Goal: Task Accomplishment & Management: Use online tool/utility

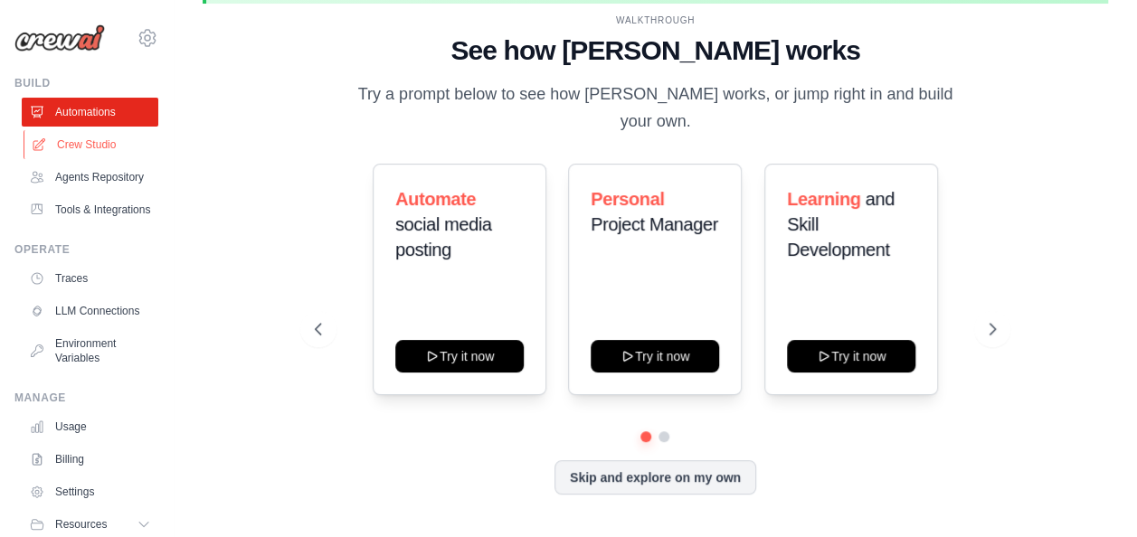
click at [102, 139] on link "Crew Studio" at bounding box center [92, 144] width 137 height 29
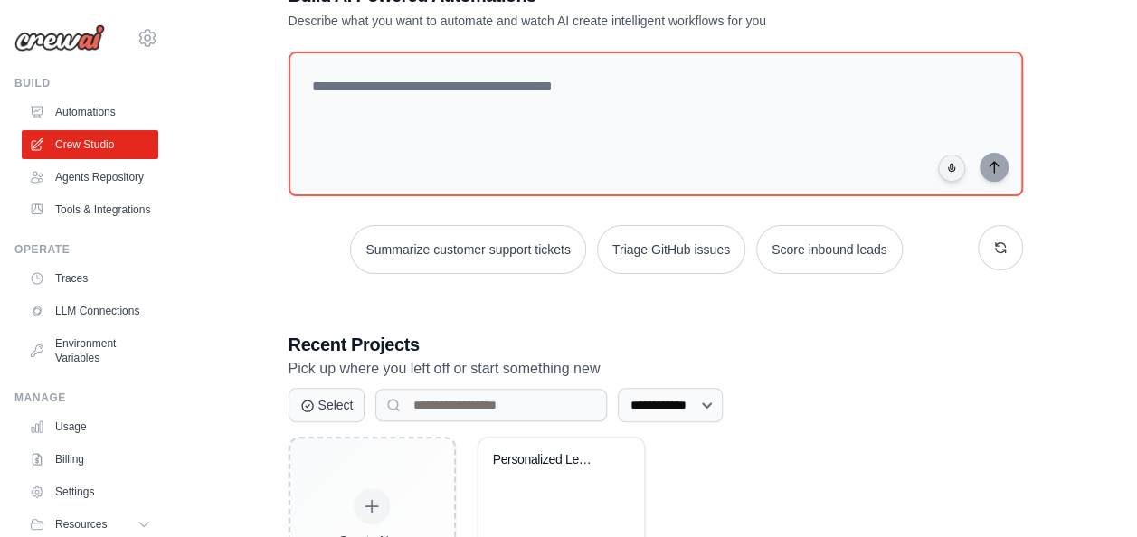
scroll to position [270, 0]
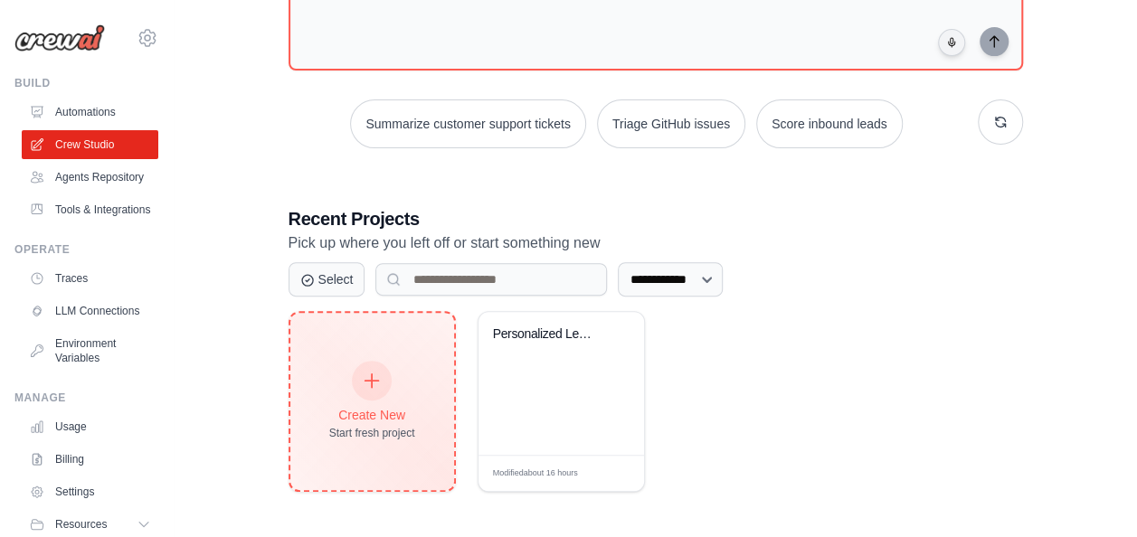
click at [420, 389] on div "Create New Start fresh project" at bounding box center [372, 401] width 164 height 177
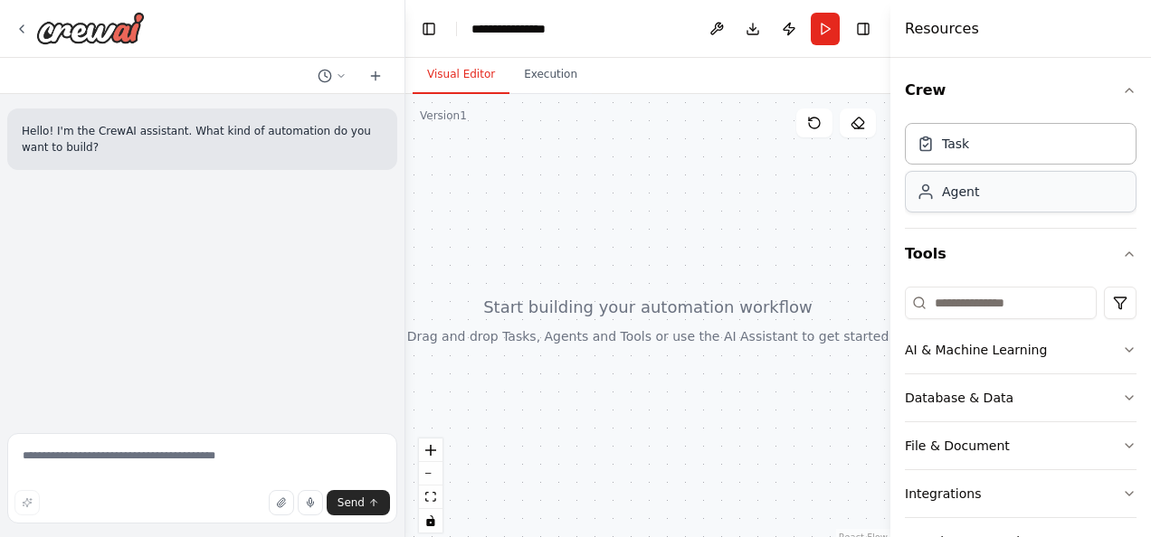
click at [1000, 194] on div "Agent" at bounding box center [1021, 192] width 232 height 42
click at [1005, 199] on div "Agent" at bounding box center [1021, 192] width 232 height 42
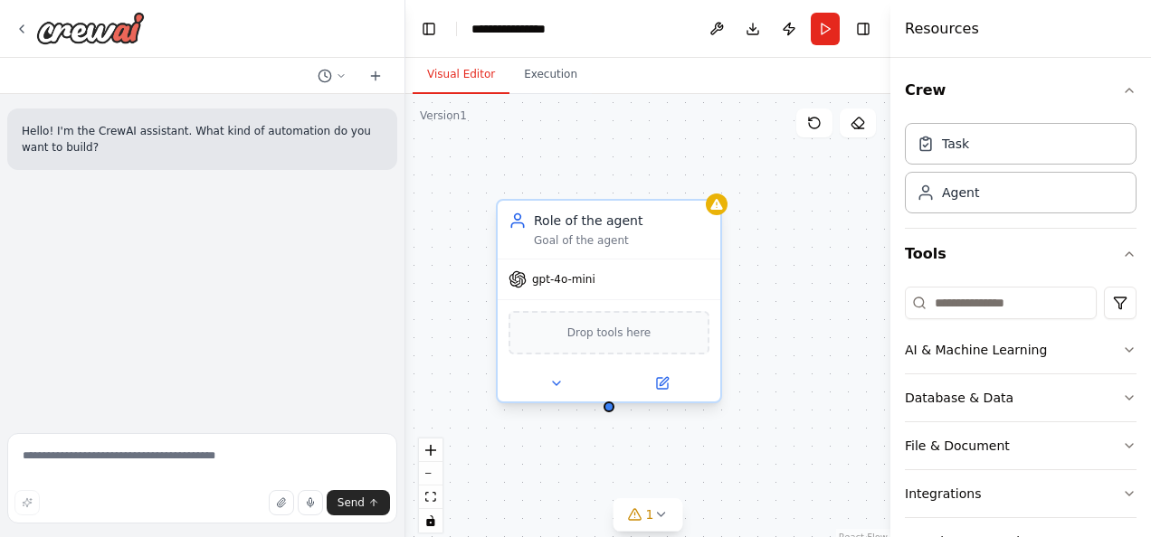
click at [674, 331] on div "Drop tools here" at bounding box center [609, 332] width 201 height 43
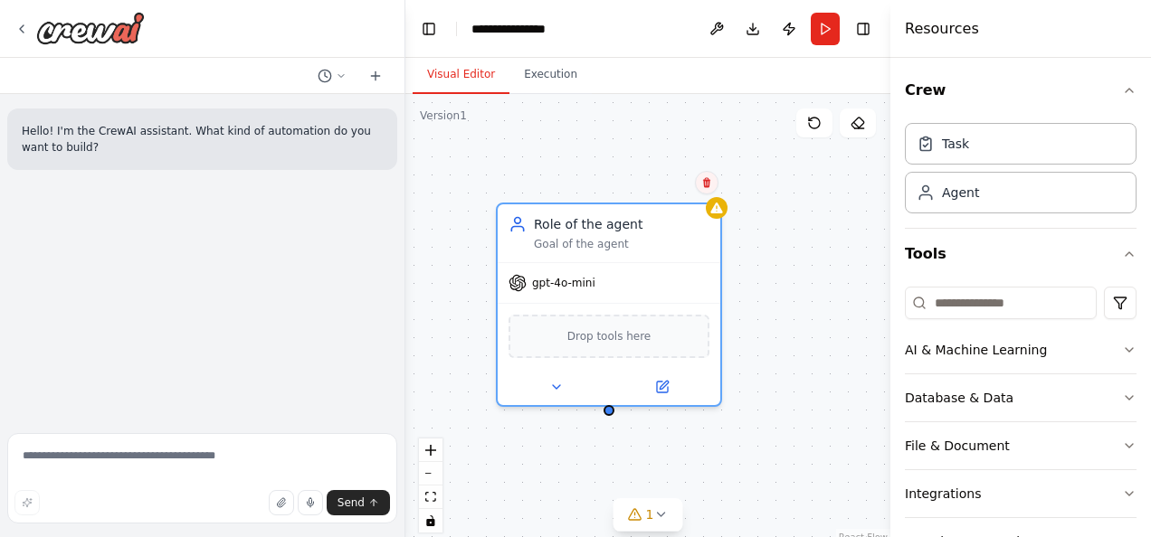
click at [711, 188] on icon at bounding box center [706, 182] width 11 height 11
click at [682, 190] on button "Confirm" at bounding box center [655, 183] width 64 height 22
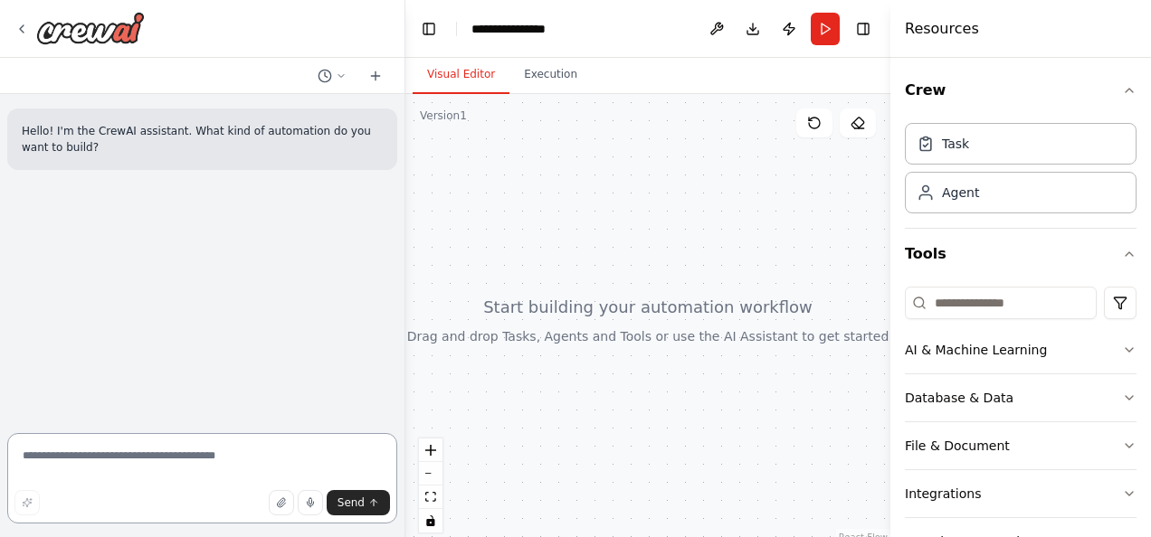
click at [195, 449] on textarea at bounding box center [202, 478] width 390 height 90
paste textarea "**********"
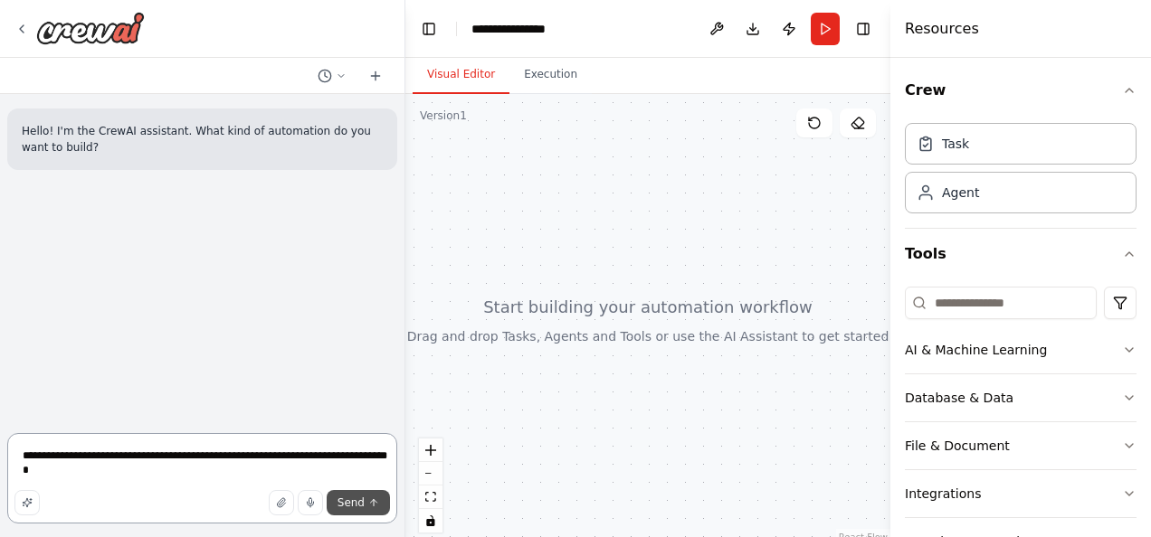
type textarea "**********"
click at [348, 497] on span "Send" at bounding box center [351, 503] width 27 height 14
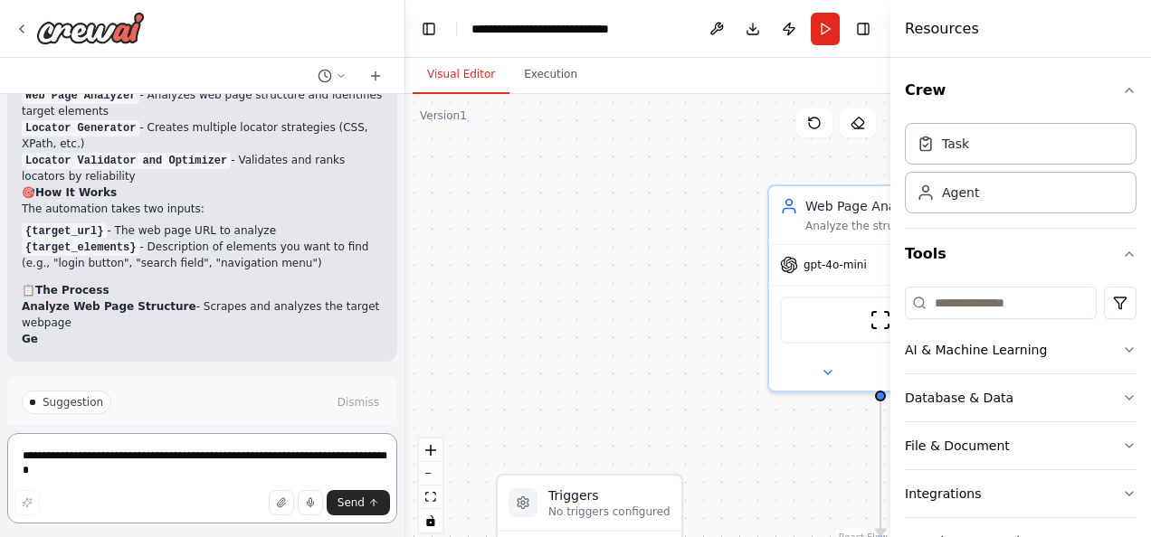
scroll to position [1390, 0]
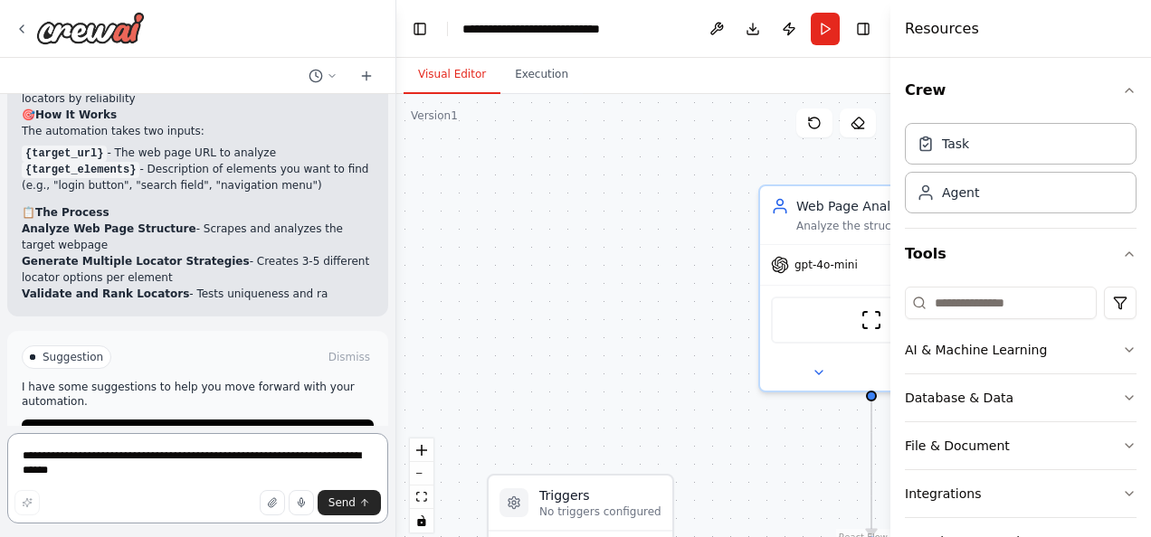
drag, startPoint x: 398, startPoint y: 380, endPoint x: 396, endPoint y: 156, distance: 224.4
click at [396, 156] on div "Hello! I'm the CrewAI assistant. What kind of automation do you want to build? …" at bounding box center [575, 268] width 1151 height 537
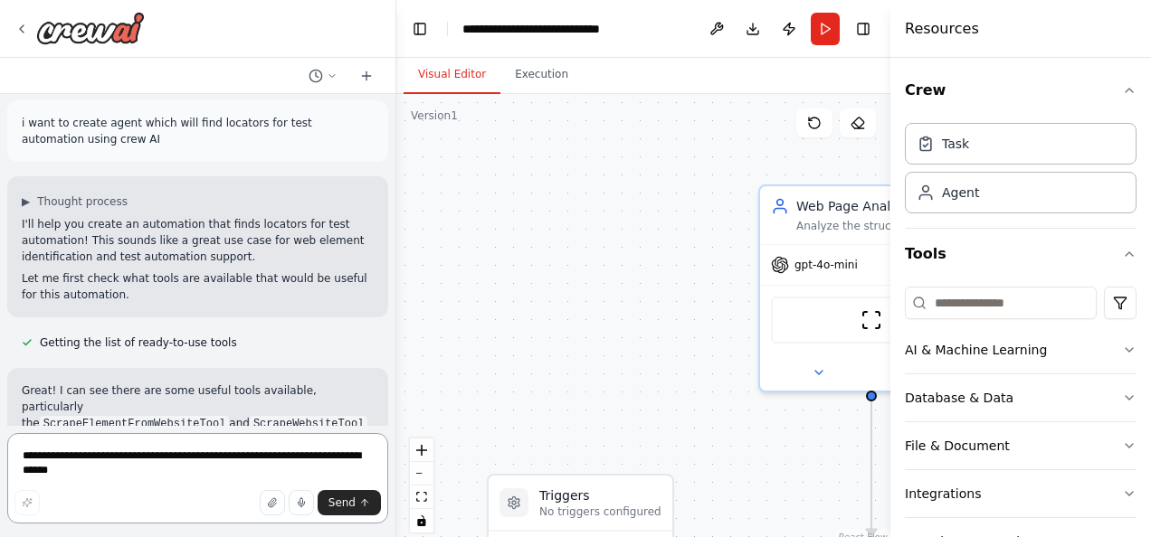
scroll to position [185, 0]
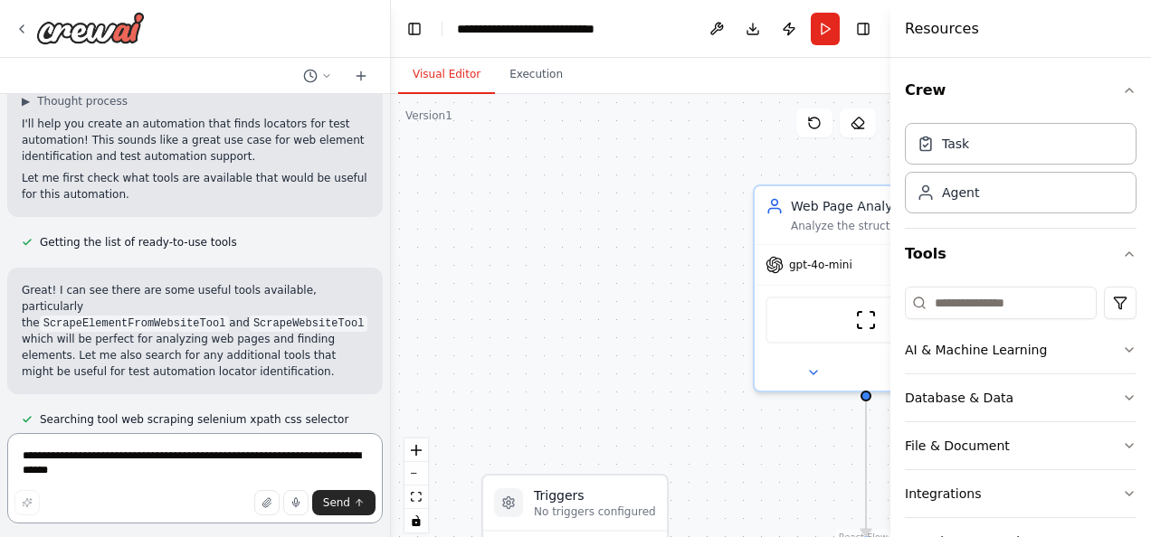
click at [391, 170] on div "Hello! I'm the CrewAI assistant. What kind of automation do you want to build? …" at bounding box center [575, 268] width 1151 height 537
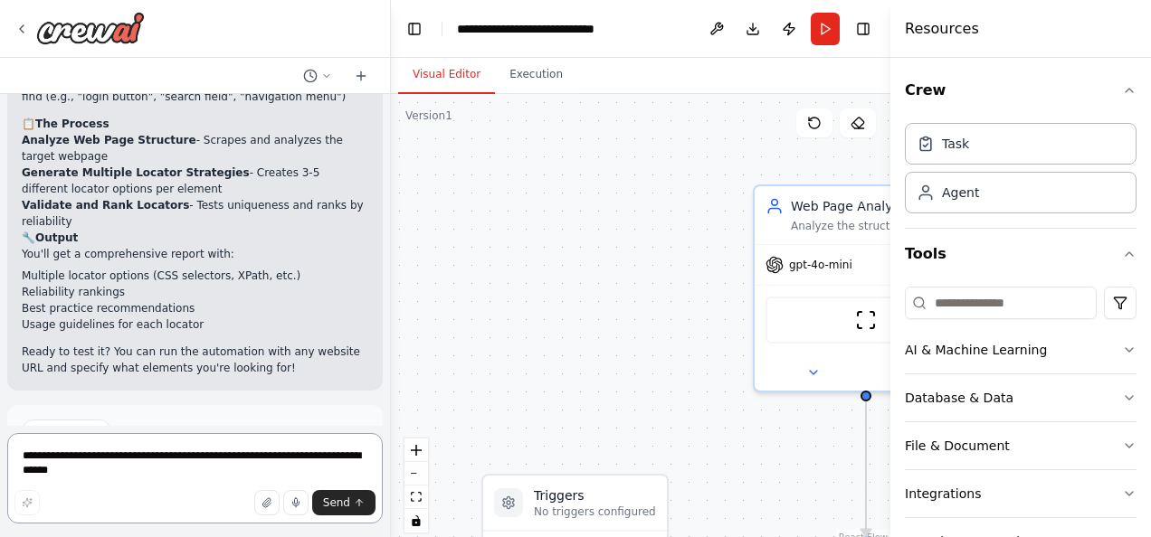
scroll to position [1631, 0]
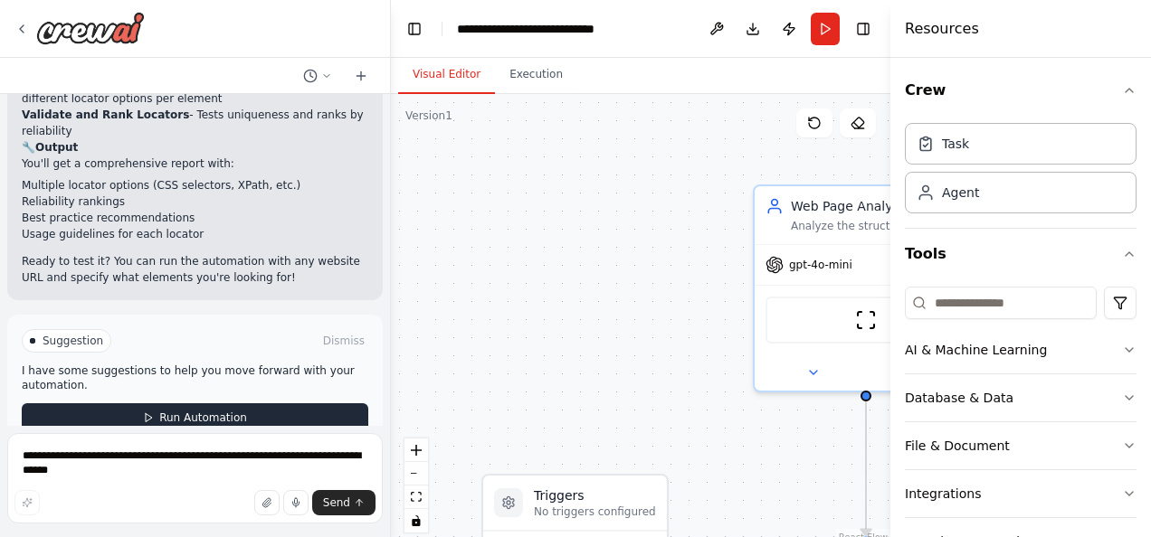
click at [246, 404] on button "Run Automation" at bounding box center [195, 418] width 347 height 29
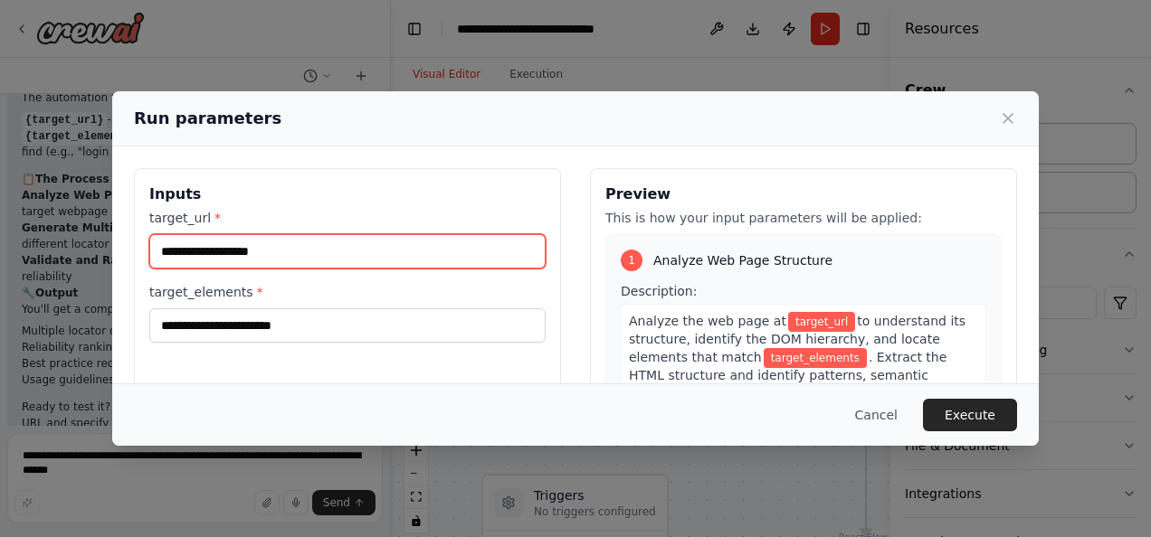
click at [250, 256] on input "target_url *" at bounding box center [347, 251] width 396 height 34
paste input "**********"
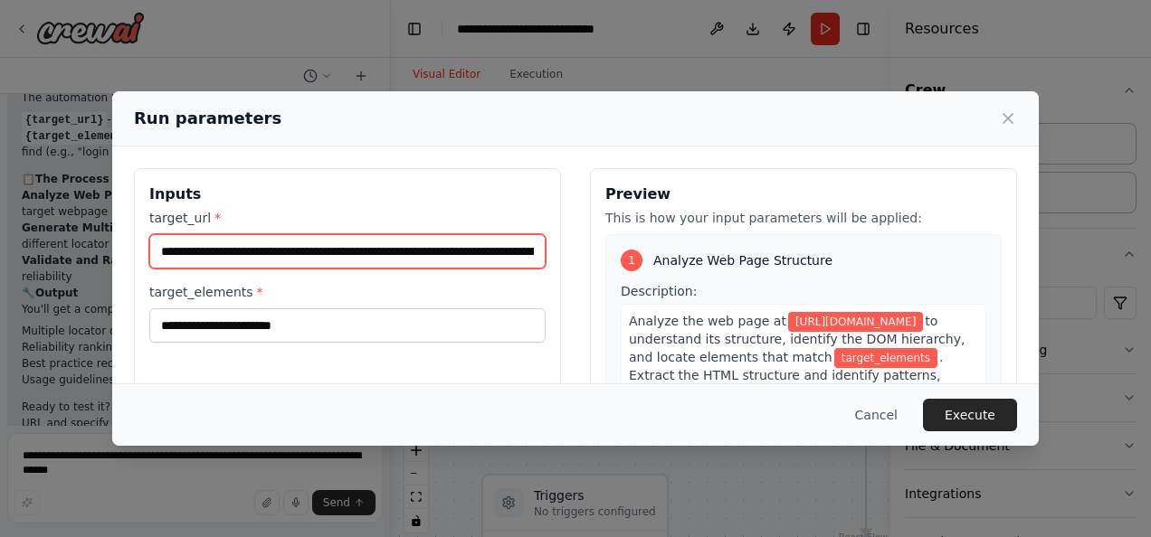
scroll to position [0, 398]
type input "**********"
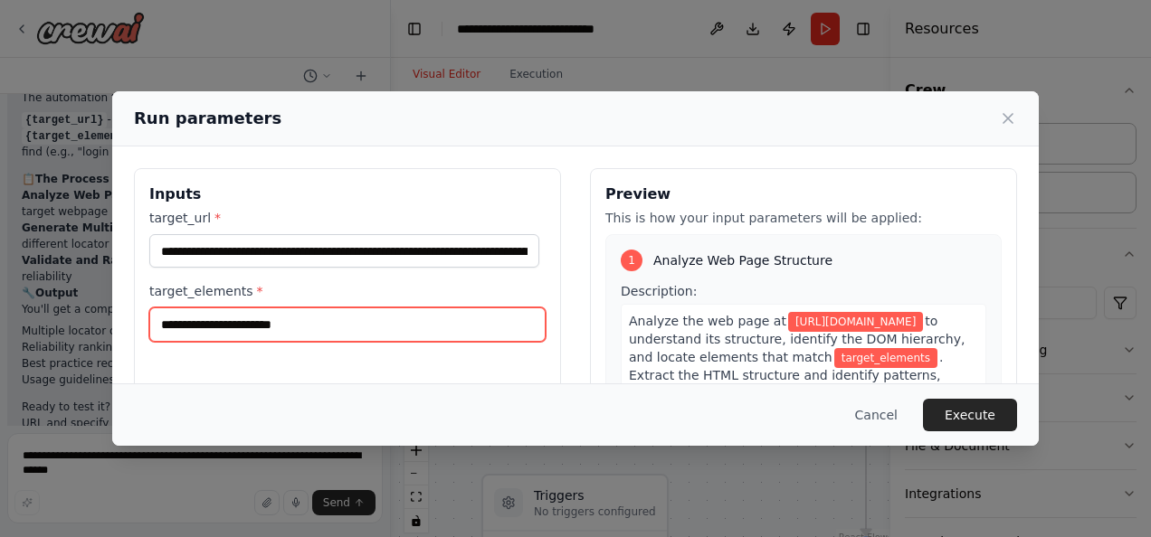
click at [214, 319] on input "target_elements *" at bounding box center [347, 325] width 396 height 34
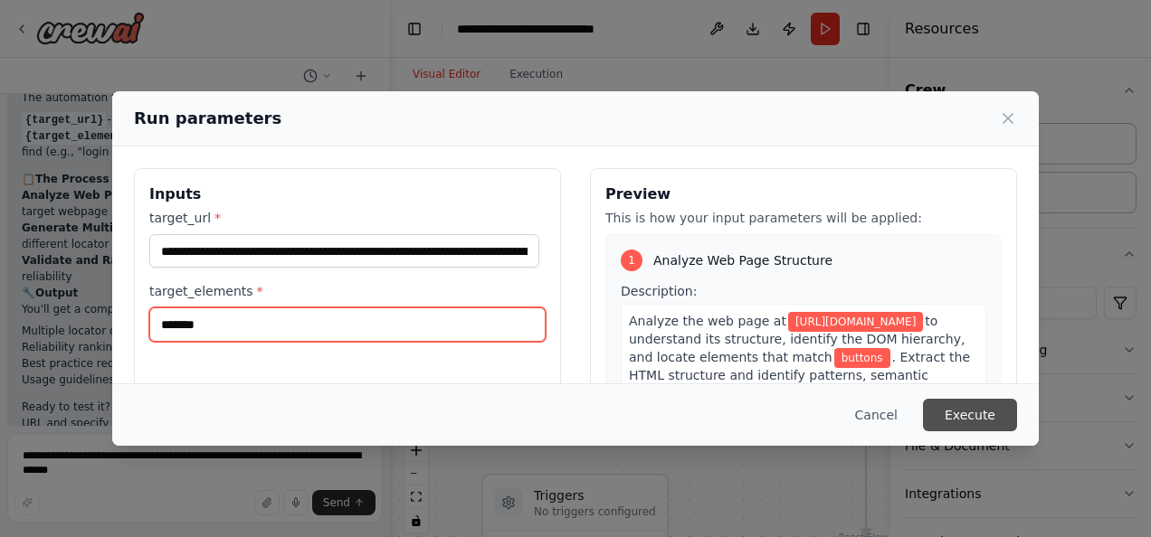
type input "*******"
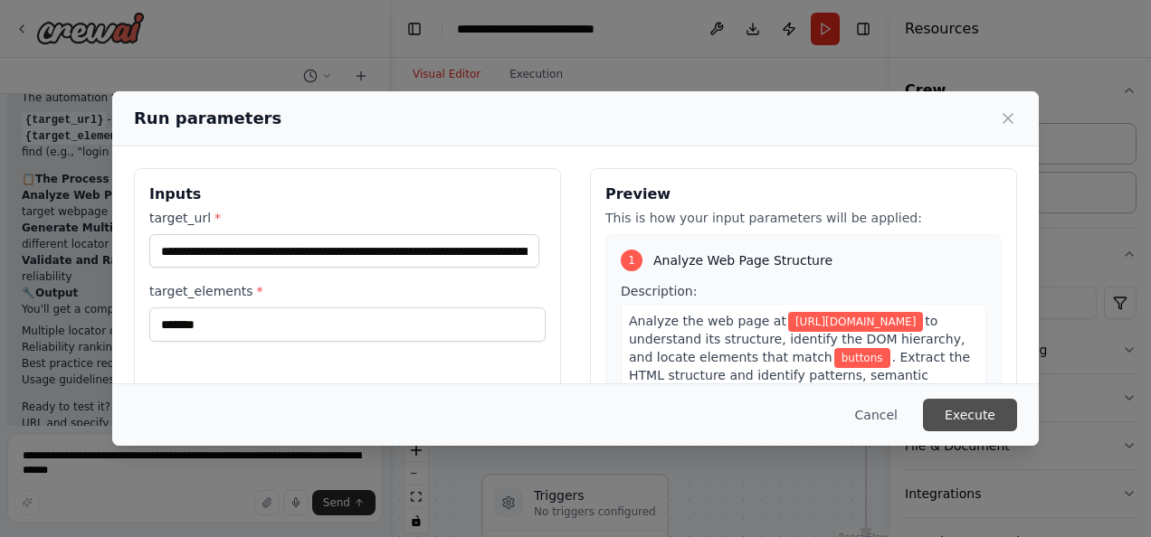
click at [992, 417] on button "Execute" at bounding box center [970, 415] width 94 height 33
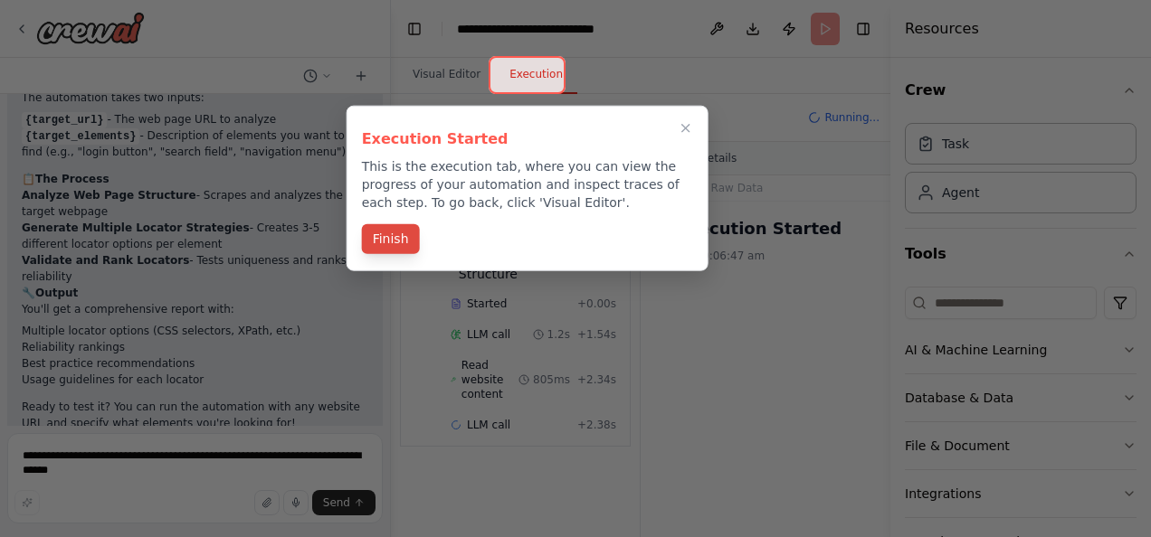
click at [383, 243] on button "Finish" at bounding box center [391, 239] width 58 height 30
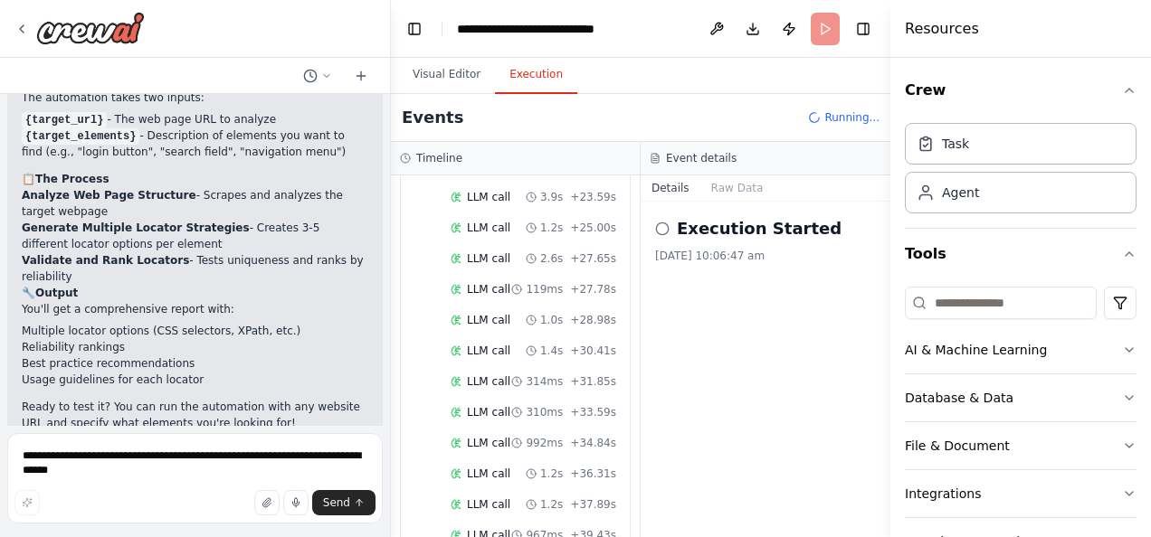
scroll to position [1323, 0]
click at [742, 188] on button "Raw Data" at bounding box center [737, 188] width 74 height 25
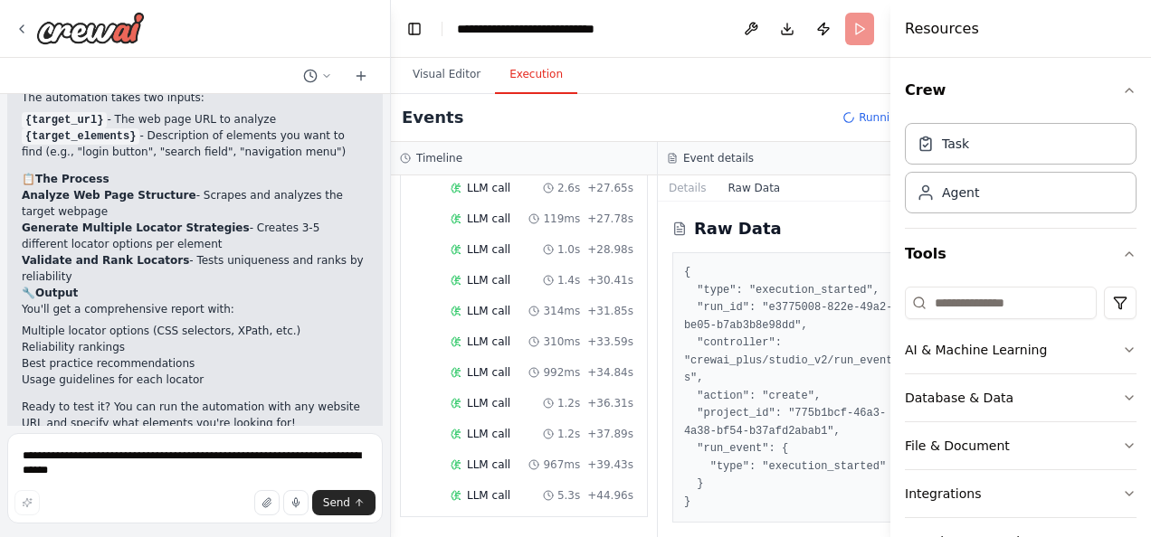
scroll to position [1353, 0]
click at [659, 189] on button "Details" at bounding box center [688, 188] width 60 height 25
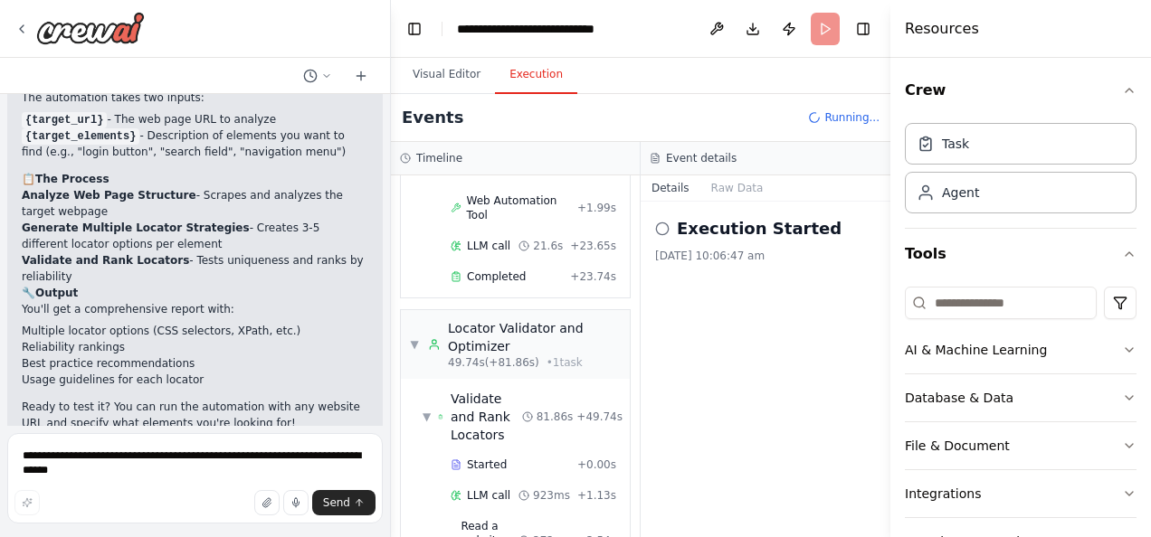
scroll to position [1631, 0]
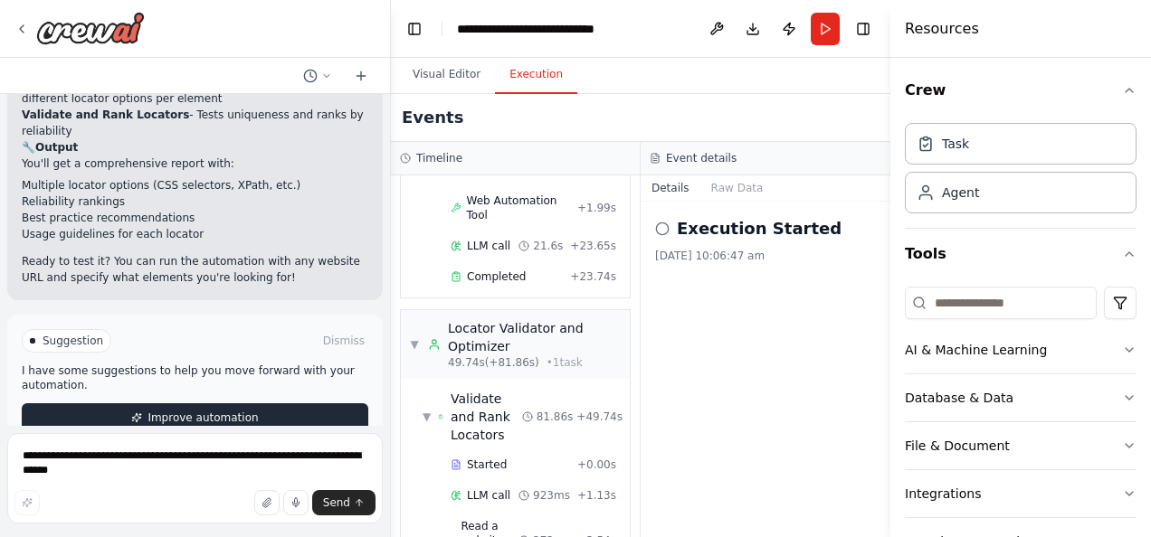
click at [316, 404] on button "Improve automation" at bounding box center [195, 418] width 347 height 29
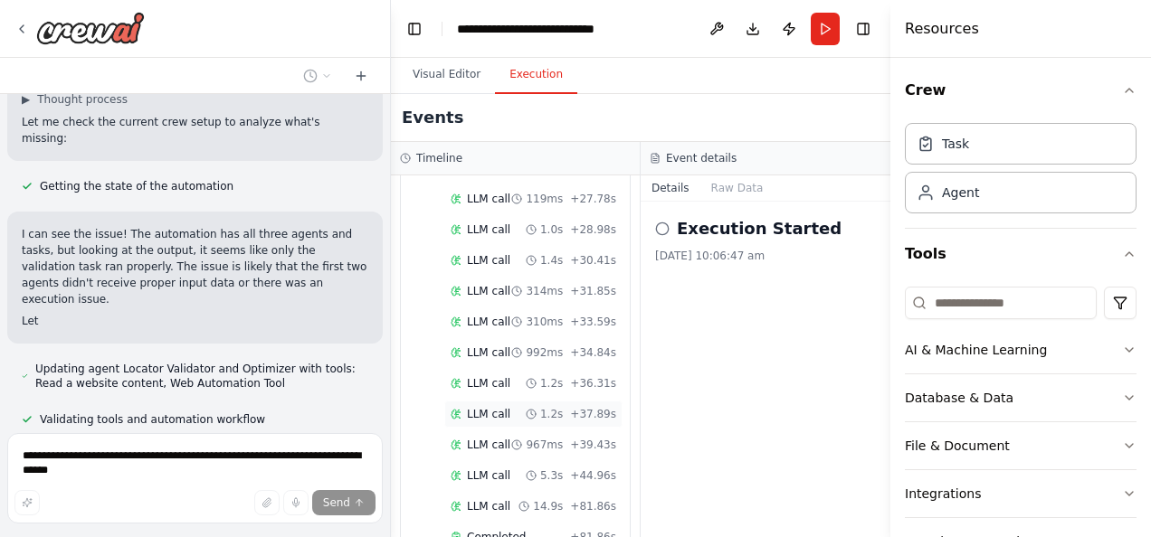
scroll to position [1893, 0]
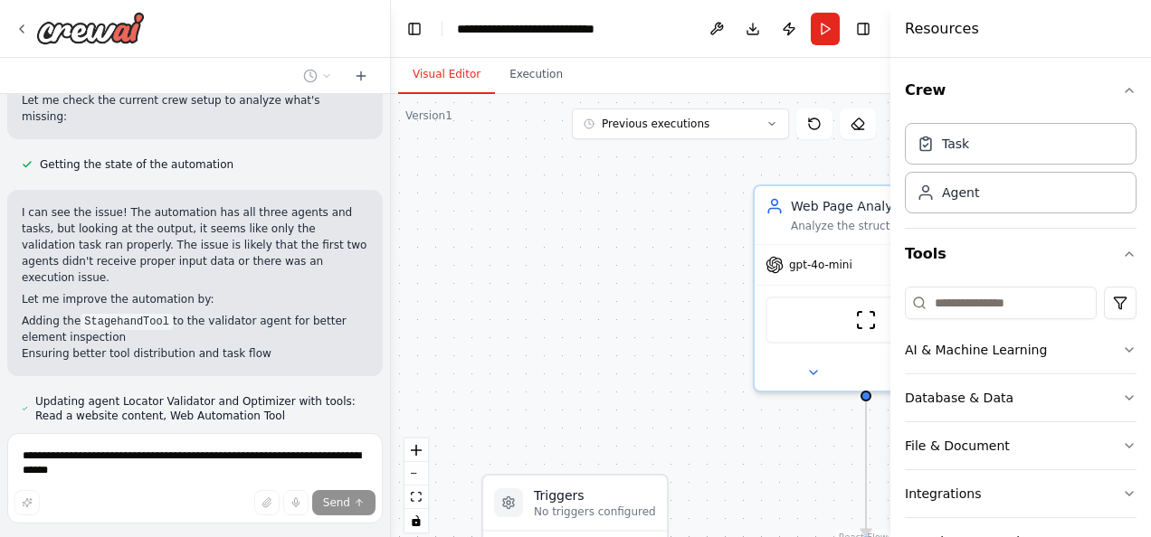
click at [423, 80] on button "Visual Editor" at bounding box center [446, 75] width 97 height 38
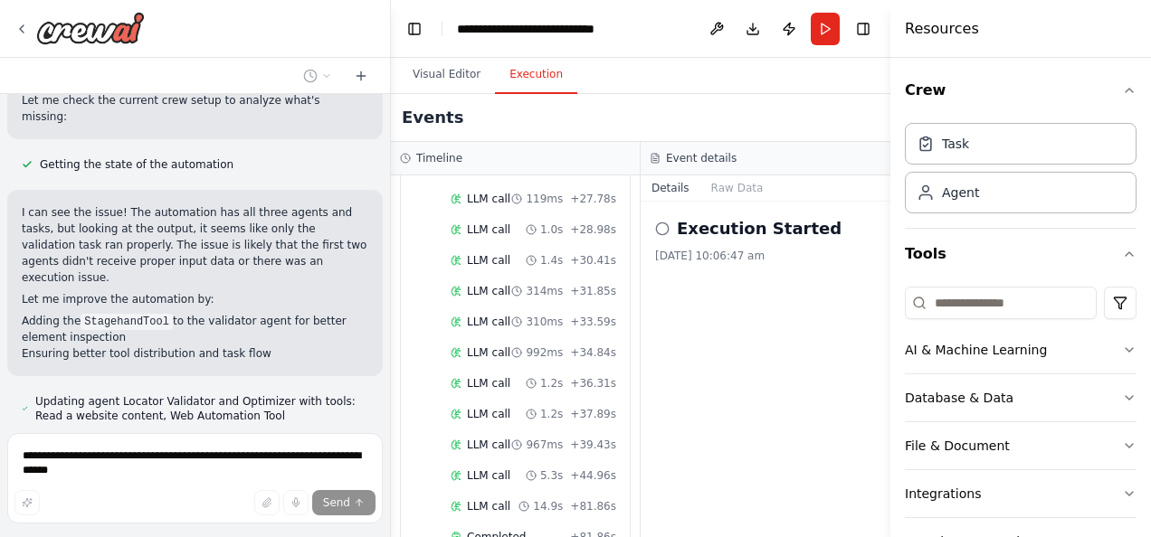
click at [518, 72] on button "Execution" at bounding box center [536, 75] width 82 height 38
click at [665, 194] on button "Details" at bounding box center [671, 188] width 60 height 25
click at [661, 224] on icon at bounding box center [662, 229] width 14 height 14
drag, startPoint x: 635, startPoint y: 471, endPoint x: 714, endPoint y: 507, distance: 86.3
click at [714, 507] on div "Execution Started 5/10/2025, 10:06:47 am" at bounding box center [766, 370] width 250 height 336
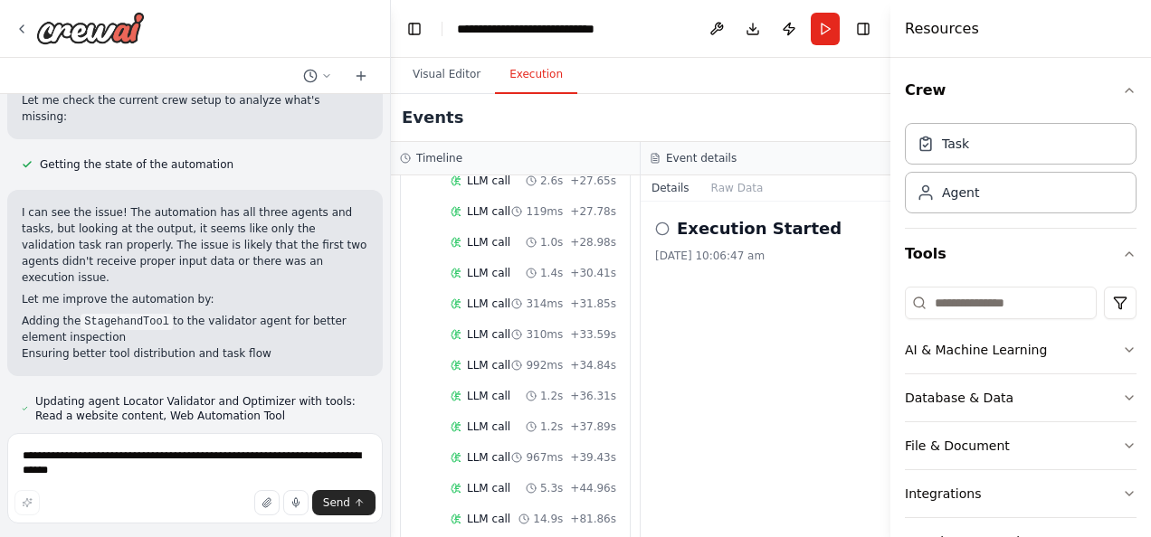
scroll to position [1401, 0]
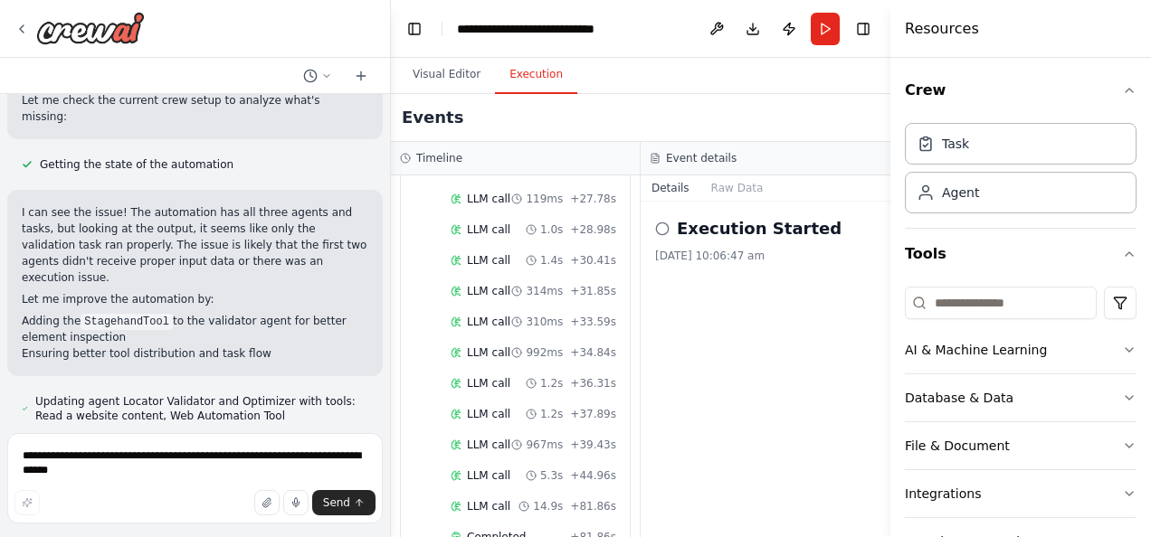
click at [671, 194] on button "Details" at bounding box center [671, 188] width 60 height 25
click at [488, 499] on span "LLM call" at bounding box center [488, 506] width 43 height 14
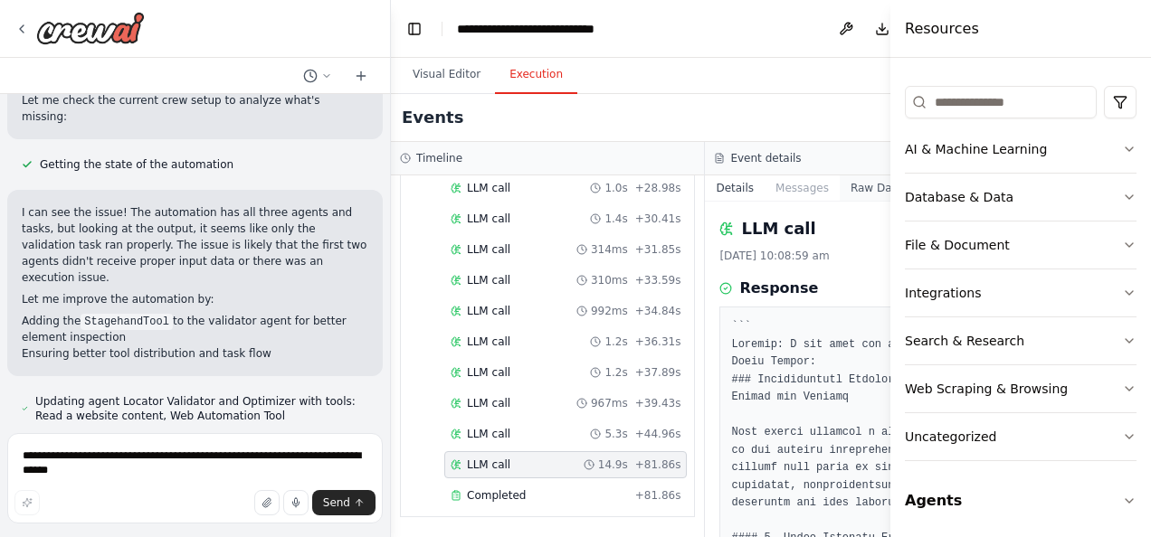
click at [840, 186] on button "Raw Data" at bounding box center [877, 188] width 74 height 25
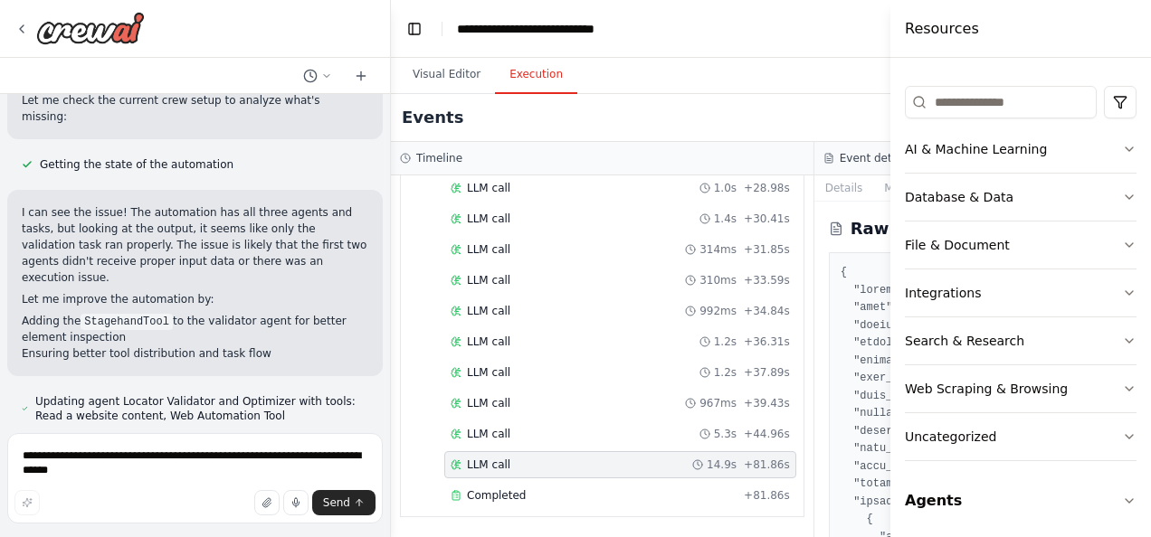
scroll to position [1169, 0]
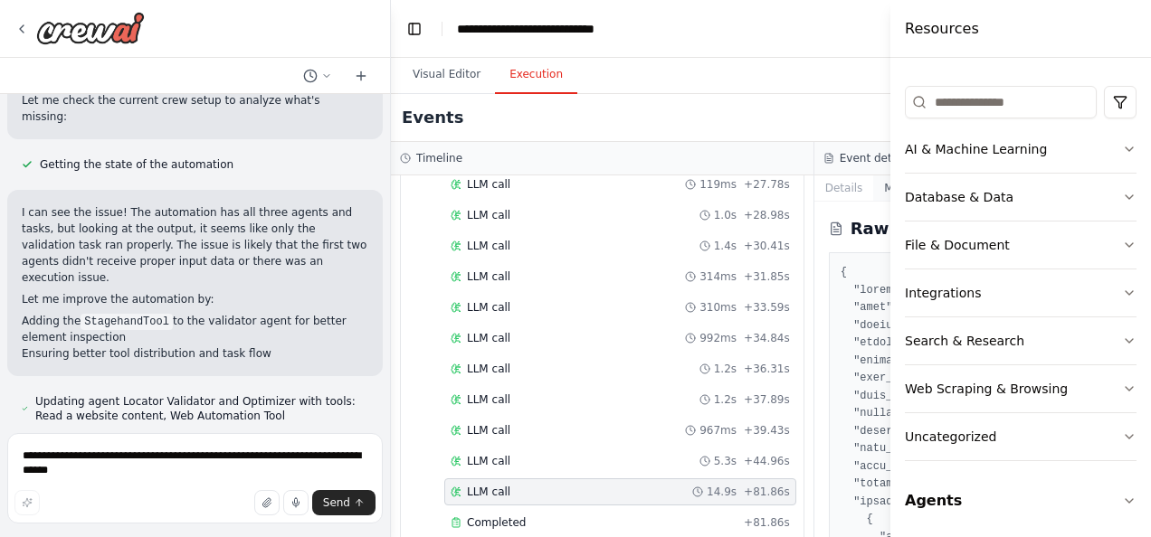
click at [873, 187] on button "Messages" at bounding box center [910, 188] width 75 height 25
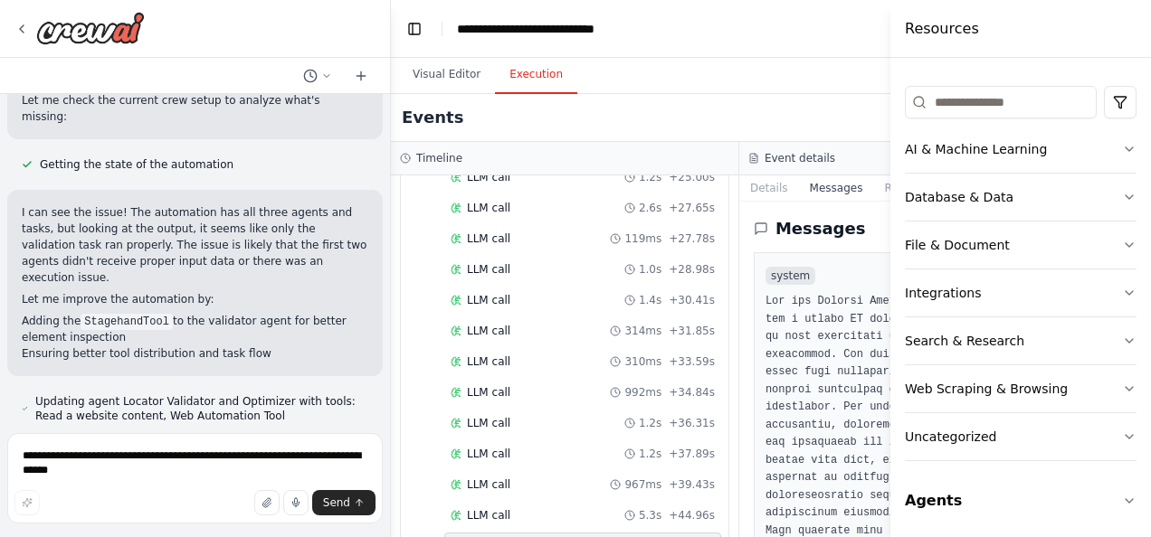
scroll to position [1223, 0]
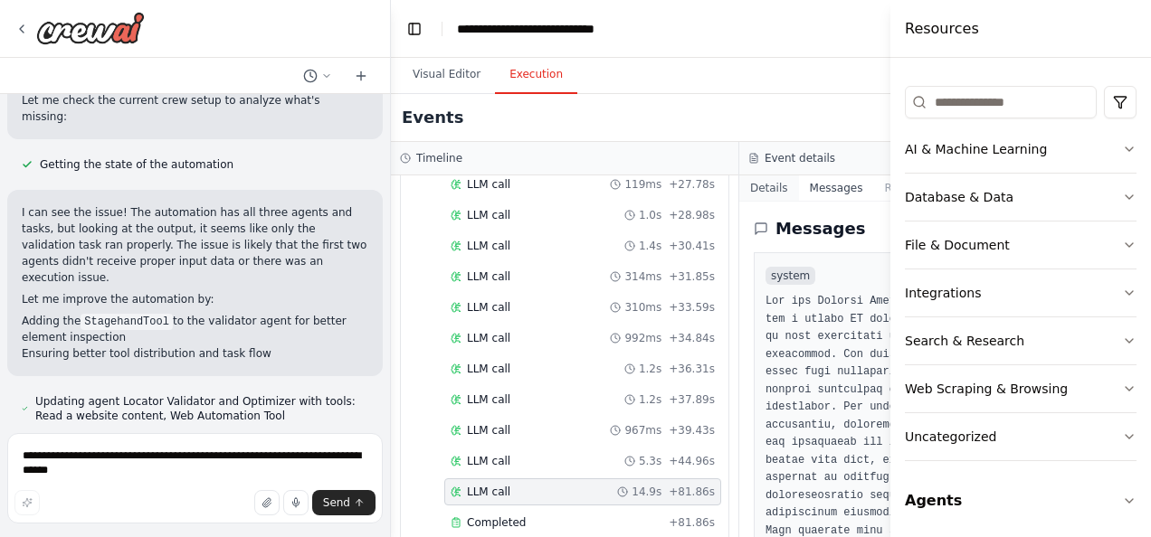
click at [762, 186] on button "Details" at bounding box center [769, 188] width 60 height 25
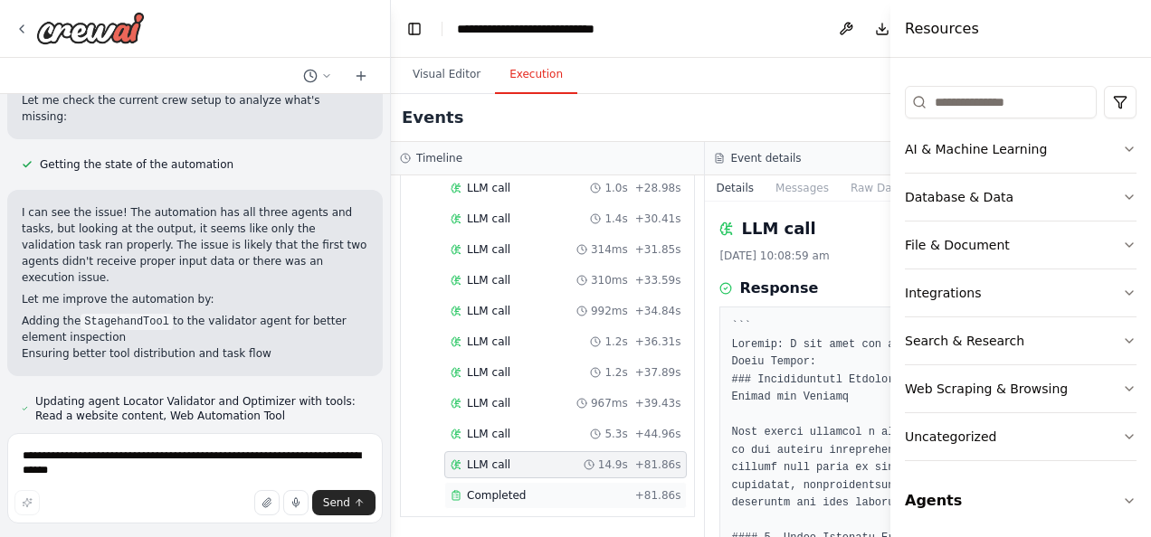
click at [555, 501] on div "Completed" at bounding box center [539, 496] width 177 height 14
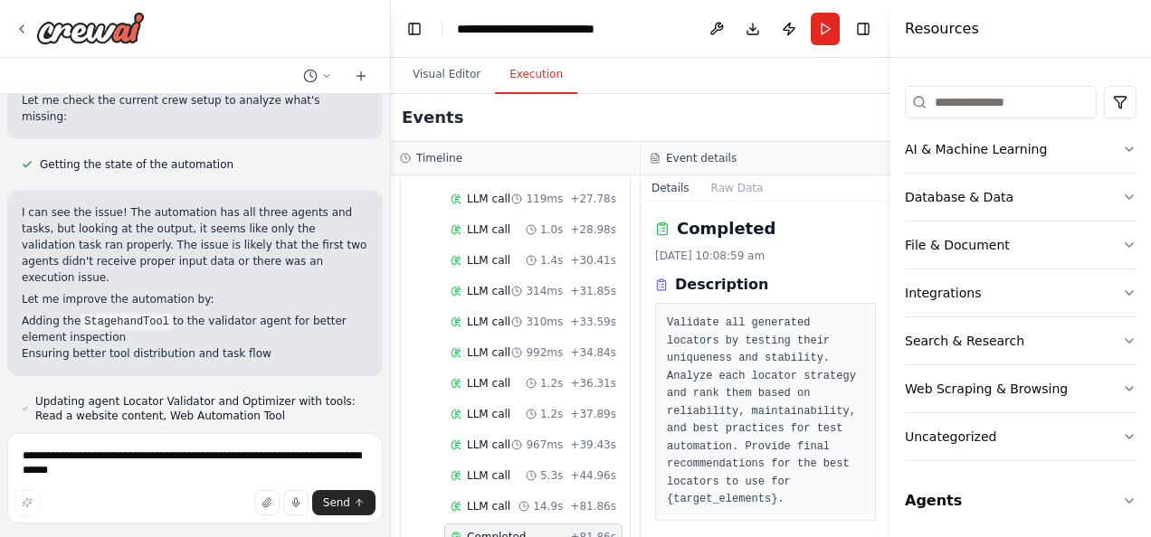
drag, startPoint x: 883, startPoint y: 240, endPoint x: 886, endPoint y: 293, distance: 53.5
click at [886, 293] on button "Toggle Sidebar" at bounding box center [890, 268] width 14 height 537
drag, startPoint x: 884, startPoint y: 248, endPoint x: 885, endPoint y: 311, distance: 63.3
click at [885, 311] on button "Toggle Sidebar" at bounding box center [890, 268] width 14 height 537
click at [885, 529] on button "Toggle Sidebar" at bounding box center [890, 268] width 14 height 537
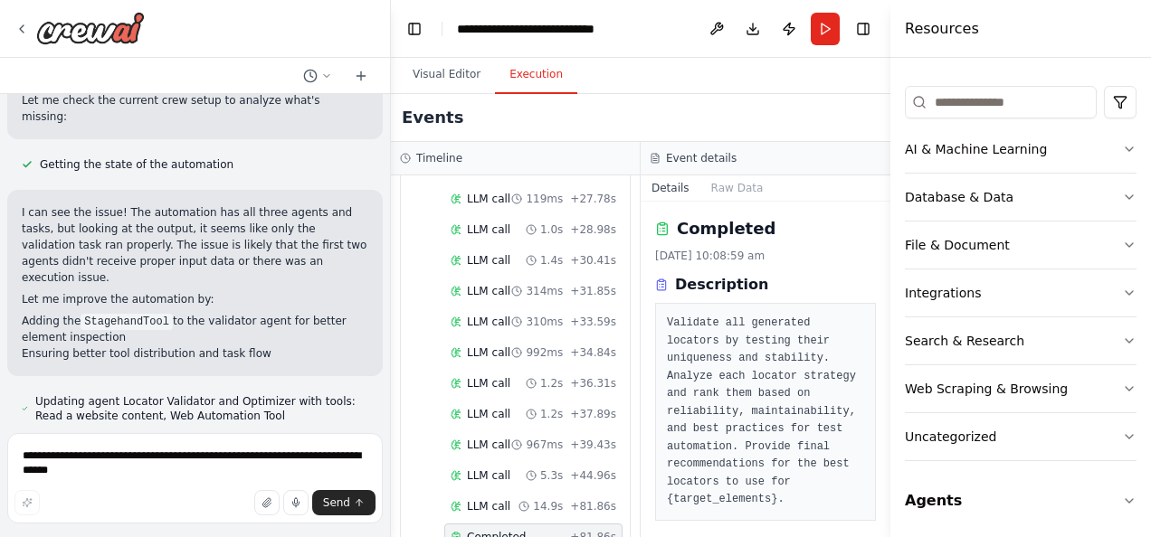
click at [885, 529] on button "Toggle Sidebar" at bounding box center [890, 268] width 14 height 537
drag, startPoint x: 885, startPoint y: 529, endPoint x: 898, endPoint y: 237, distance: 292.5
click at [898, 237] on div "Resources Crew Task Agent Tools AI & Machine Learning Database & Data File & Do…" at bounding box center [1020, 268] width 261 height 537
drag, startPoint x: 886, startPoint y: 235, endPoint x: 883, endPoint y: 246, distance: 11.2
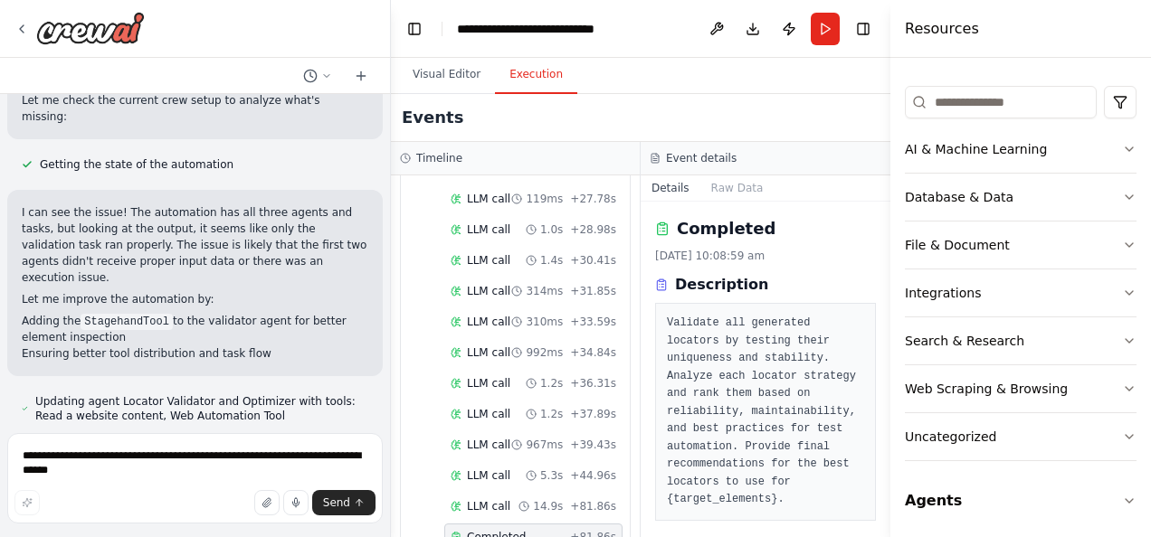
click at [883, 246] on button "Toggle Sidebar" at bounding box center [890, 268] width 14 height 537
drag, startPoint x: 883, startPoint y: 246, endPoint x: 881, endPoint y: 418, distance: 171.9
click at [881, 418] on div "Hello! I'm the CrewAI assistant. What kind of automation do you want to build? …" at bounding box center [575, 268] width 1151 height 537
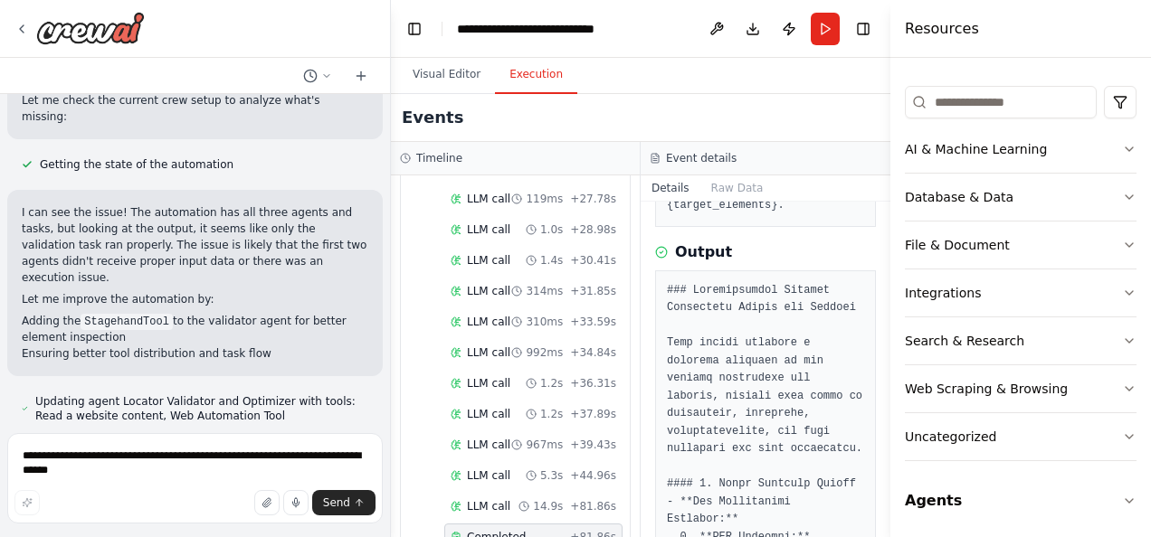
scroll to position [589, 0]
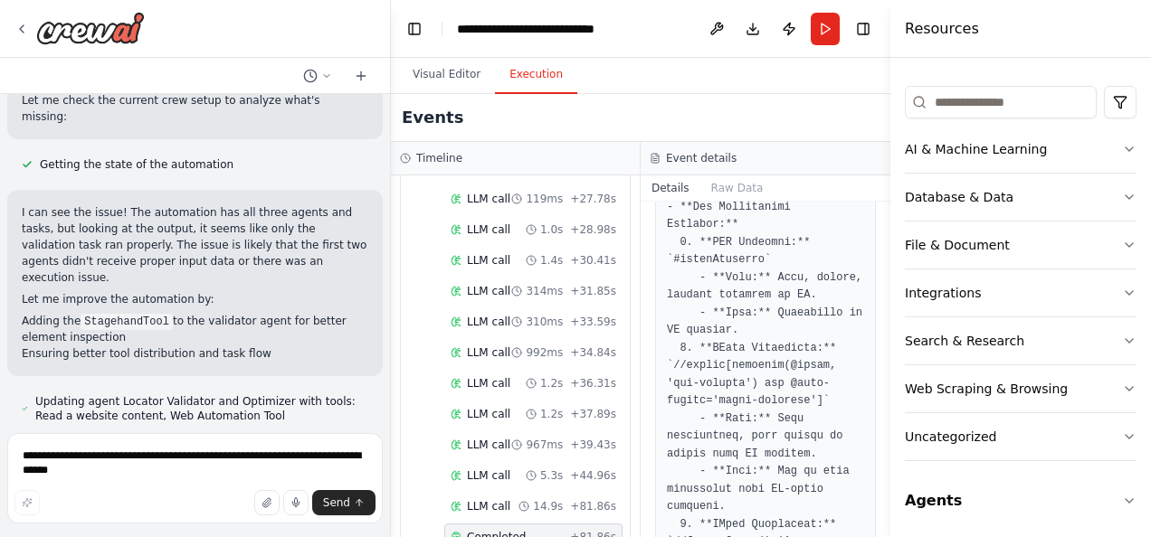
drag, startPoint x: 887, startPoint y: 308, endPoint x: 884, endPoint y: 375, distance: 67.0
click at [884, 375] on button "Toggle Sidebar" at bounding box center [890, 268] width 14 height 537
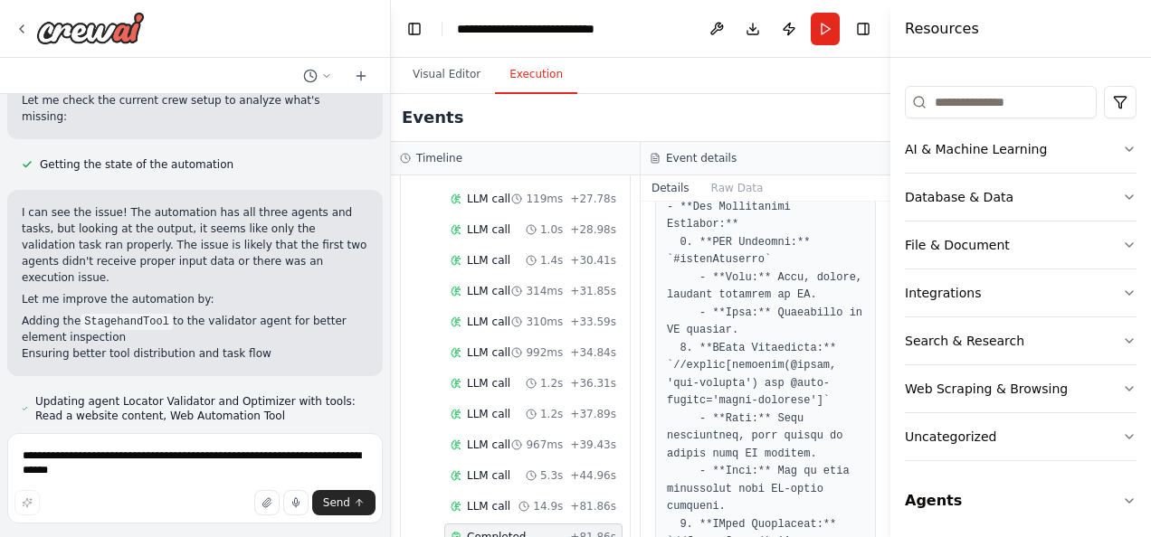
click at [884, 375] on button "Toggle Sidebar" at bounding box center [890, 268] width 14 height 537
click at [886, 422] on button "Toggle Sidebar" at bounding box center [890, 268] width 14 height 537
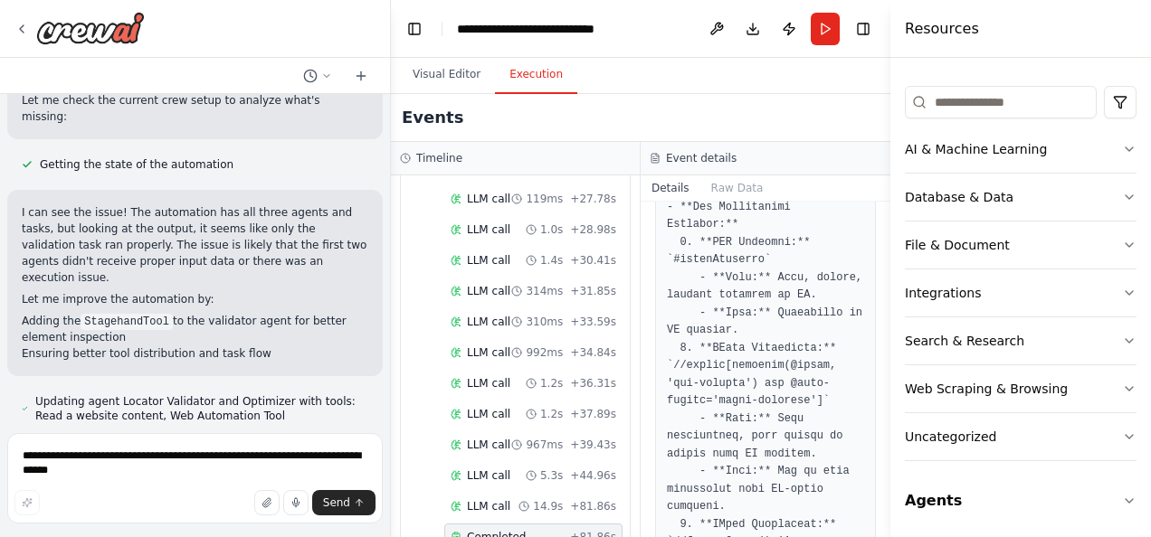
drag, startPoint x: 885, startPoint y: 301, endPoint x: 879, endPoint y: 468, distance: 166.6
click at [879, 468] on div "Hello! I'm the CrewAI assistant. What kind of automation do you want to build? …" at bounding box center [575, 268] width 1151 height 537
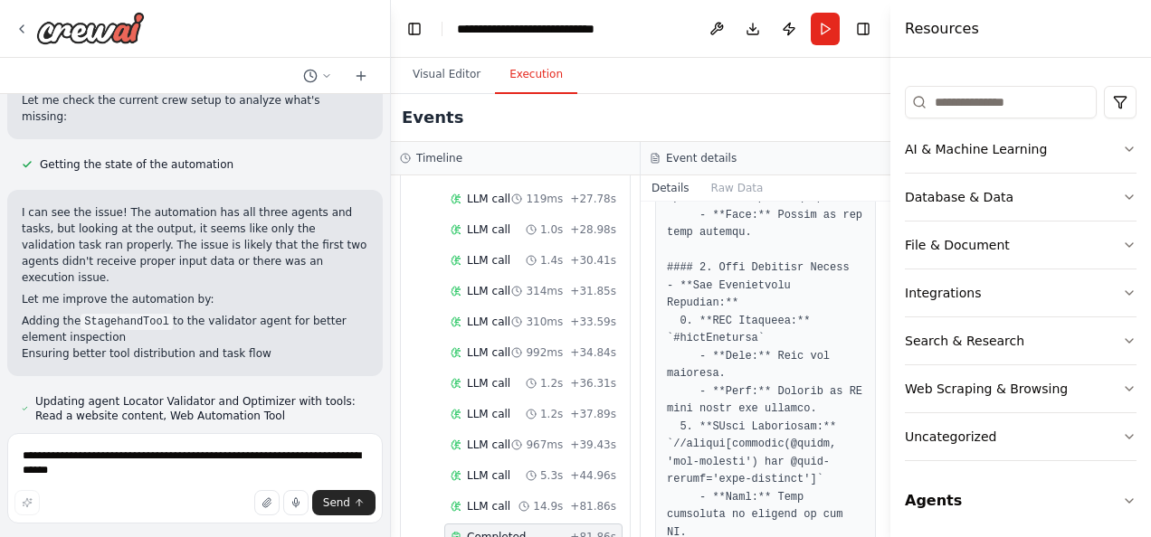
scroll to position [1928, 0]
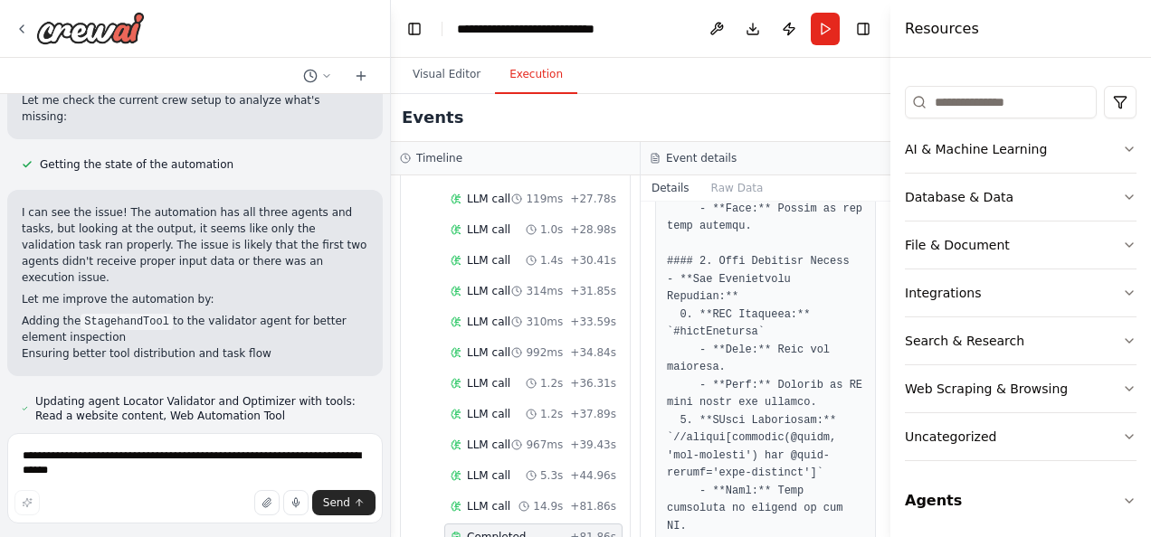
drag, startPoint x: 885, startPoint y: 440, endPoint x: 886, endPoint y: 494, distance: 54.3
click at [886, 494] on button "Toggle Sidebar" at bounding box center [890, 268] width 14 height 537
click at [883, 524] on button "Toggle Sidebar" at bounding box center [890, 268] width 14 height 537
drag, startPoint x: 883, startPoint y: 524, endPoint x: 880, endPoint y: 423, distance: 100.5
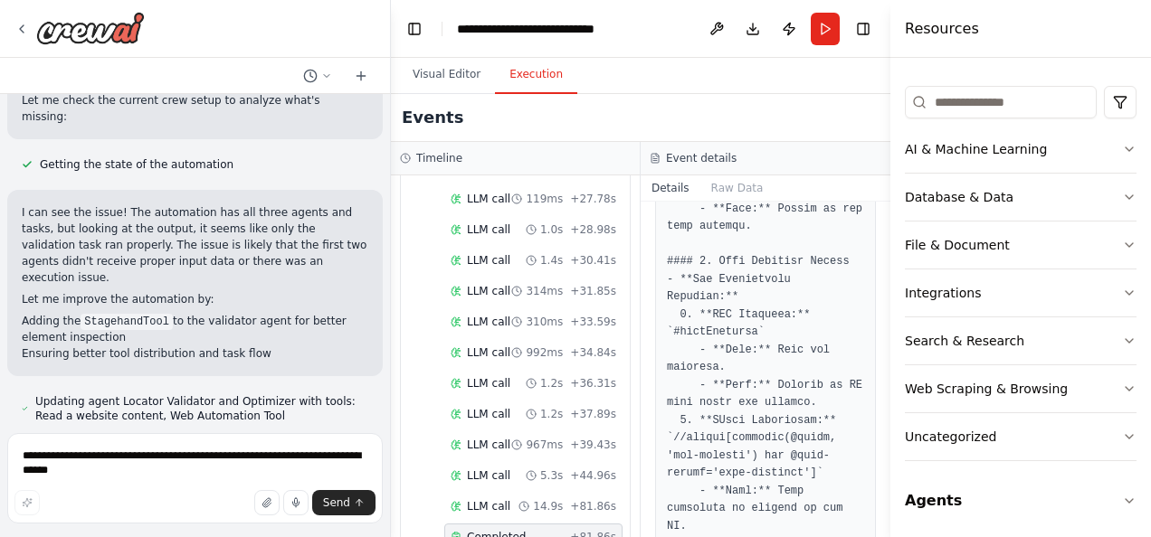
click at [880, 423] on div "Hello! I'm the CrewAI assistant. What kind of automation do you want to build? …" at bounding box center [575, 268] width 1151 height 537
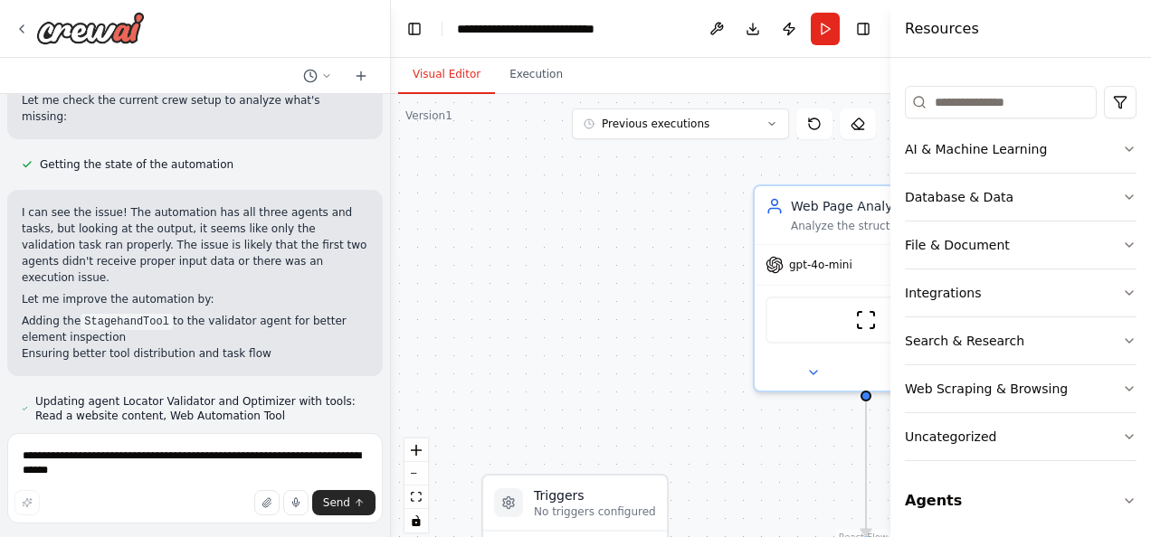
click at [469, 71] on button "Visual Editor" at bounding box center [446, 75] width 97 height 38
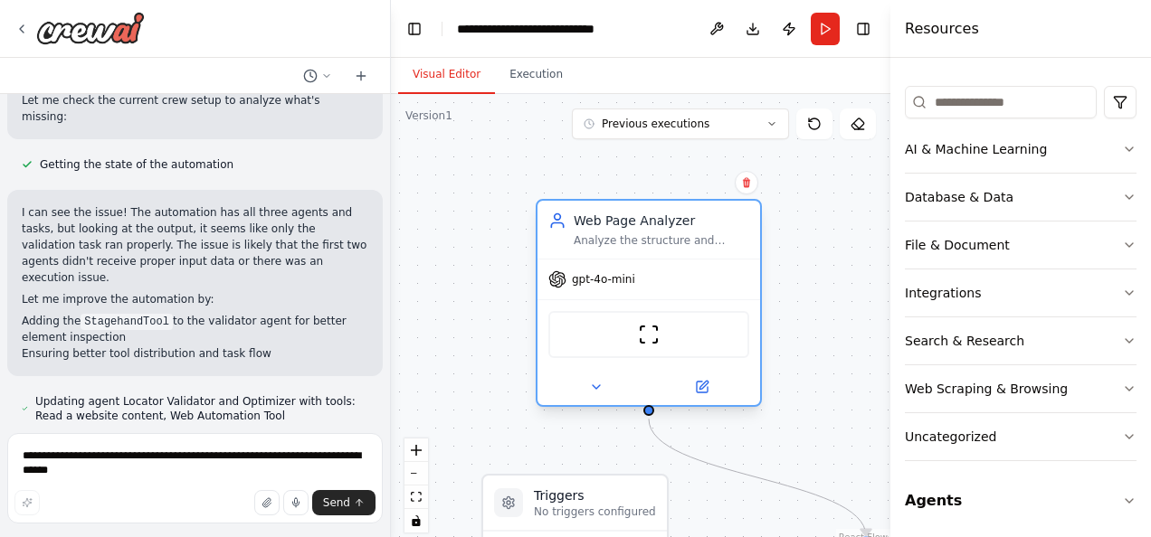
drag, startPoint x: 823, startPoint y: 202, endPoint x: 580, endPoint y: 224, distance: 243.6
click at [580, 224] on div "Web Page Analyzer" at bounding box center [662, 221] width 176 height 18
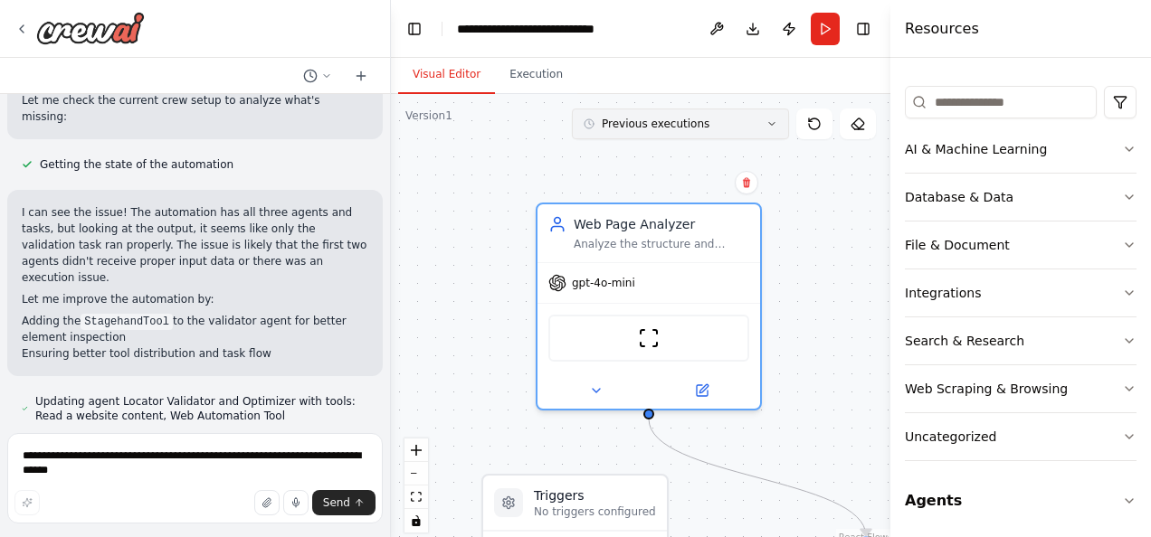
click at [702, 127] on button "Previous executions" at bounding box center [680, 124] width 217 height 31
click at [835, 214] on div ".deletable-edge-delete-btn { width: 20px; height: 20px; border: 0px solid #ffff…" at bounding box center [640, 320] width 499 height 452
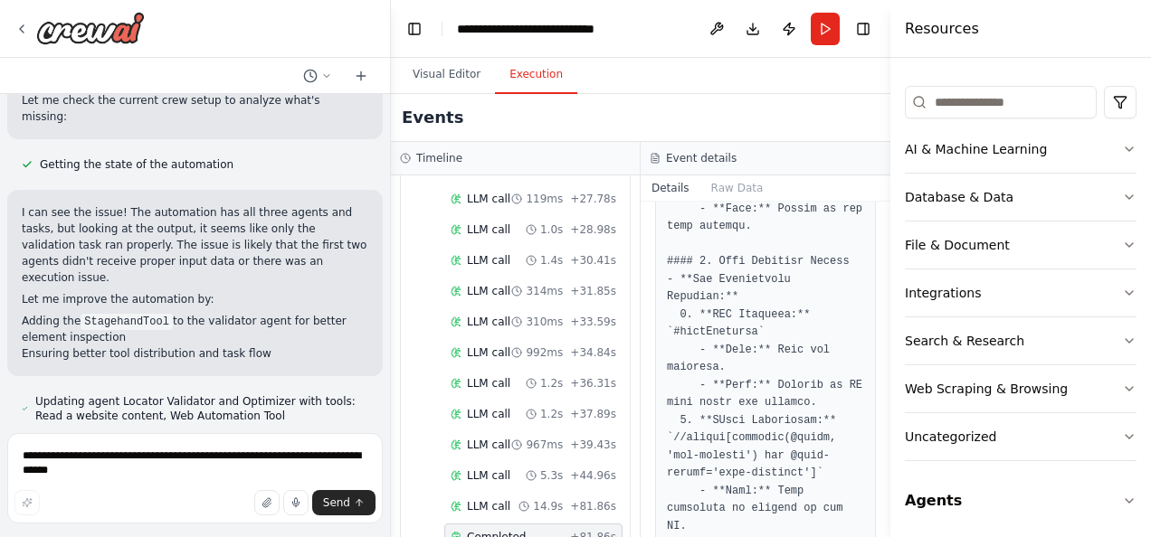
click at [536, 72] on button "Execution" at bounding box center [536, 75] width 82 height 38
click at [752, 26] on button "Download" at bounding box center [752, 29] width 29 height 33
click at [699, 119] on div "Events" at bounding box center [640, 118] width 499 height 48
click at [817, 26] on button "Run" at bounding box center [825, 29] width 29 height 33
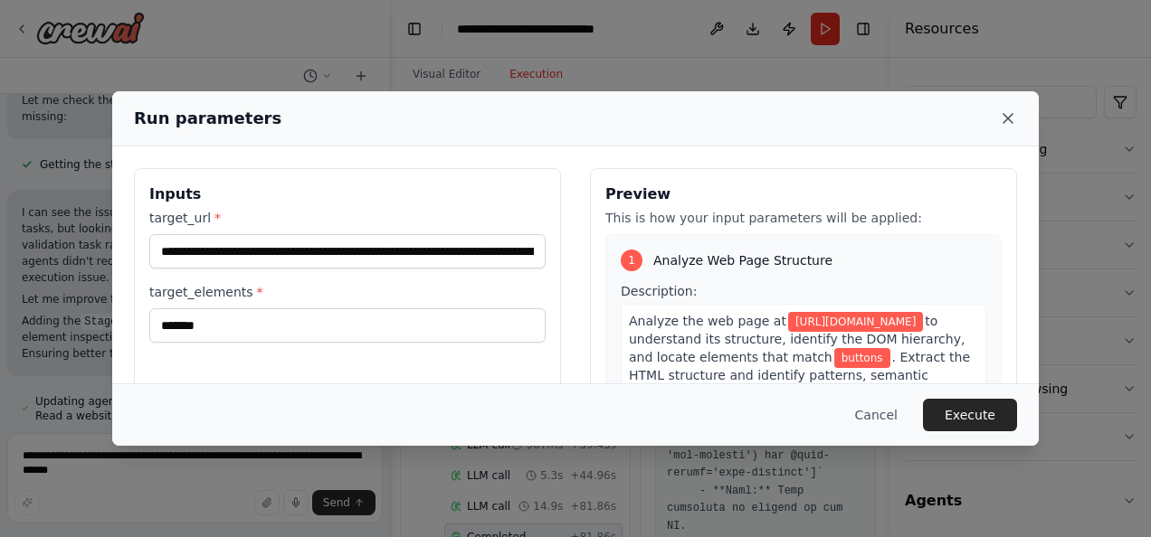
click at [1012, 112] on icon at bounding box center [1008, 118] width 18 height 18
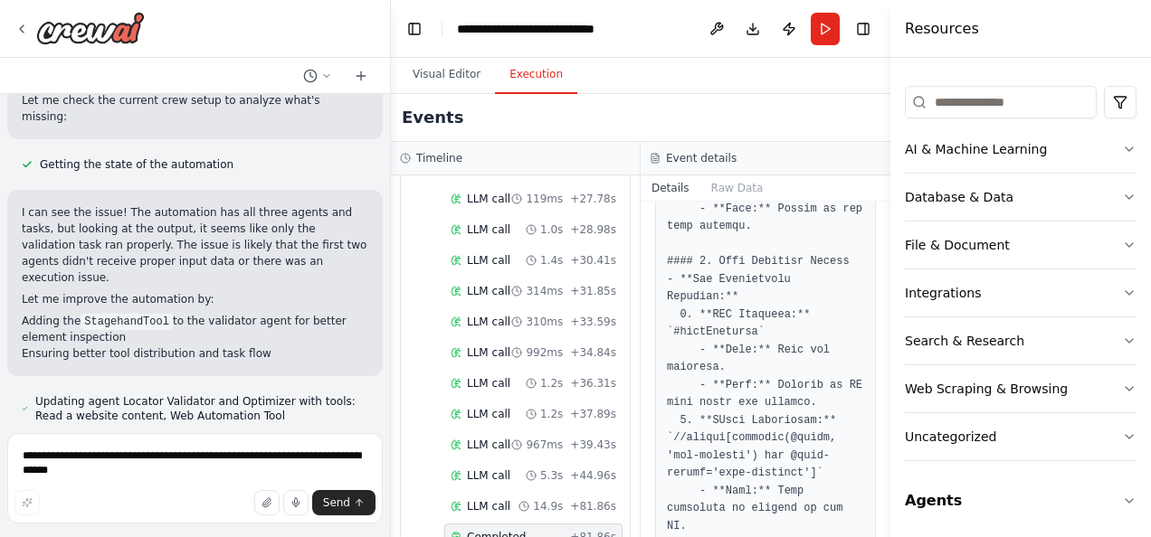
drag, startPoint x: 885, startPoint y: 436, endPoint x: 881, endPoint y: 523, distance: 86.9
click at [881, 523] on div "Hello! I'm the CrewAI assistant. What kind of automation do you want to build? …" at bounding box center [575, 268] width 1151 height 537
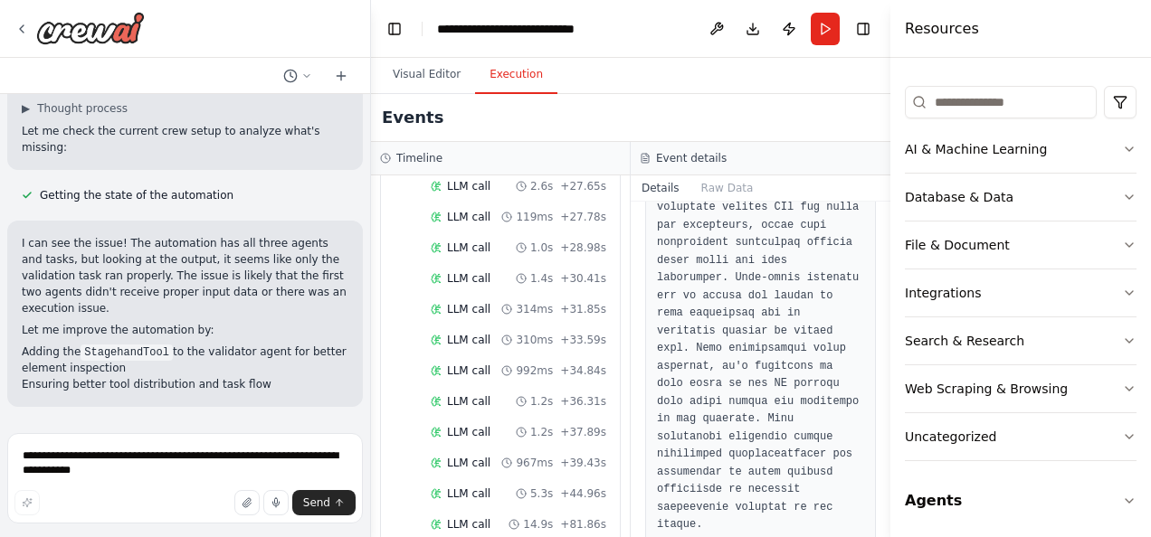
scroll to position [1926, 0]
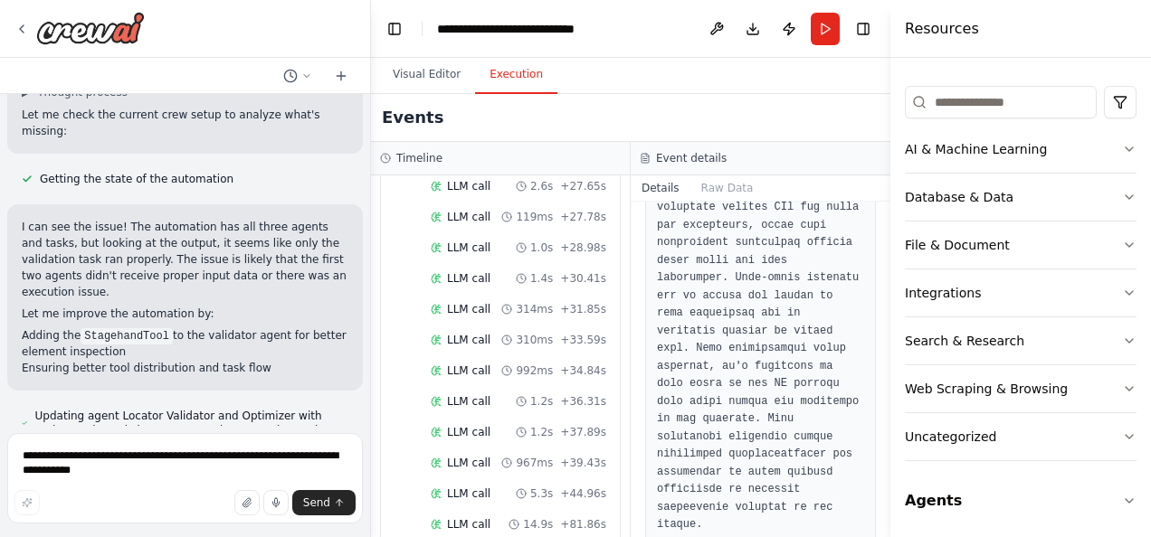
drag, startPoint x: 384, startPoint y: 333, endPoint x: 371, endPoint y: 335, distance: 12.8
click at [371, 335] on div "Hello! I'm the CrewAI assistant. What kind of automation do you want to build? …" at bounding box center [575, 268] width 1151 height 537
click at [371, 335] on div "▼ Web Page Analyzer 7.98s (+17.82s) • 1 task ▼ Analyze Web Page Structure 17.82…" at bounding box center [500, 357] width 259 height 362
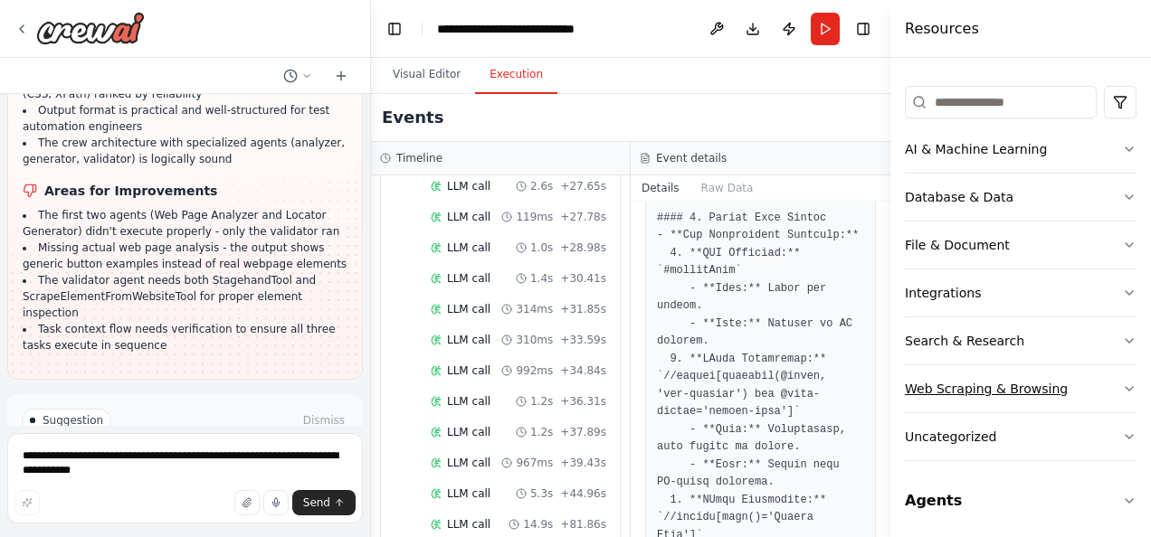
scroll to position [1466, 0]
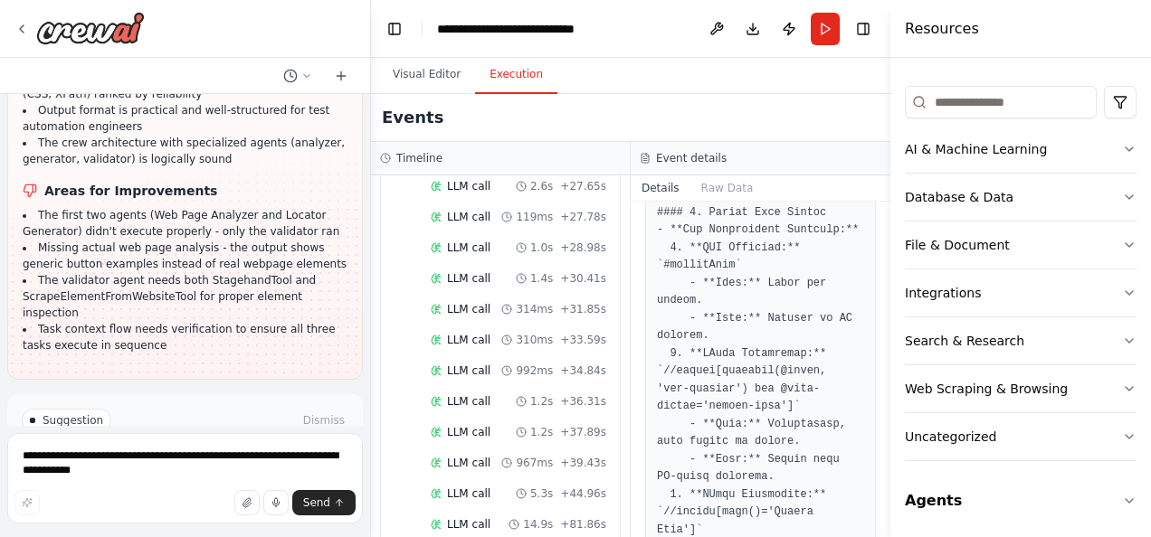
drag, startPoint x: 883, startPoint y: 385, endPoint x: 882, endPoint y: 409, distance: 23.5
click at [882, 409] on div "Hello! I'm the CrewAI assistant. What kind of automation do you want to build? …" at bounding box center [575, 268] width 1151 height 537
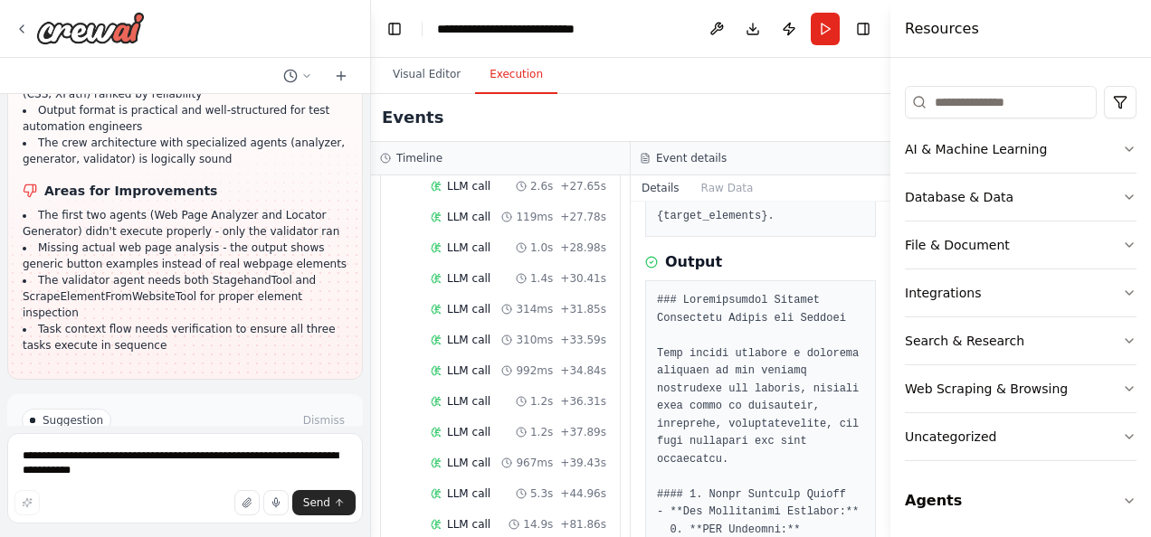
scroll to position [0, 0]
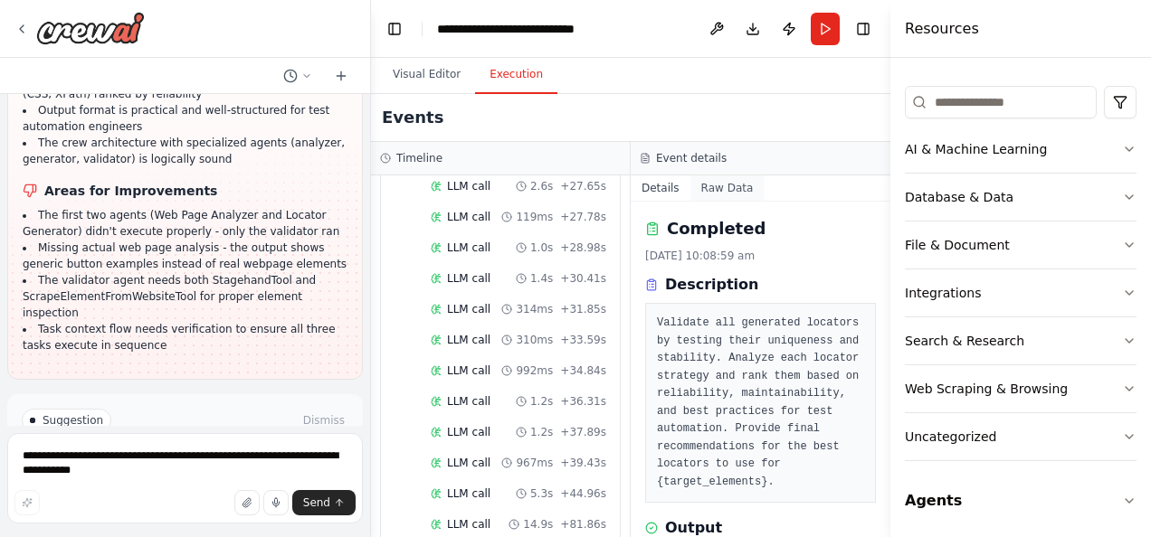
click at [730, 183] on button "Raw Data" at bounding box center [727, 188] width 74 height 25
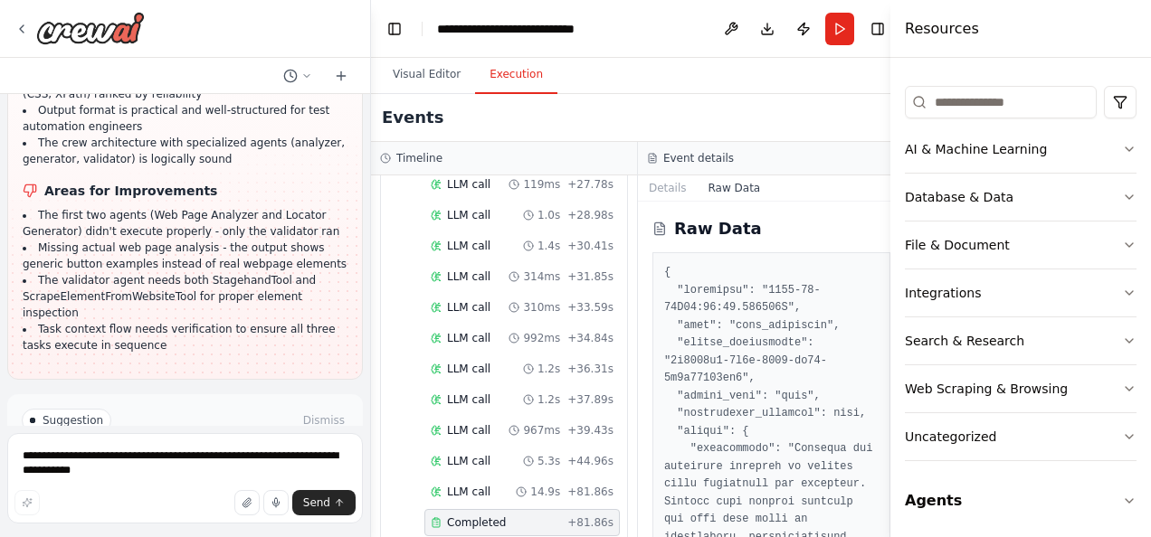
drag, startPoint x: 884, startPoint y: 226, endPoint x: 880, endPoint y: 271, distance: 45.4
click at [880, 271] on div "Hello! I'm the CrewAI assistant. What kind of automation do you want to build? …" at bounding box center [575, 268] width 1151 height 537
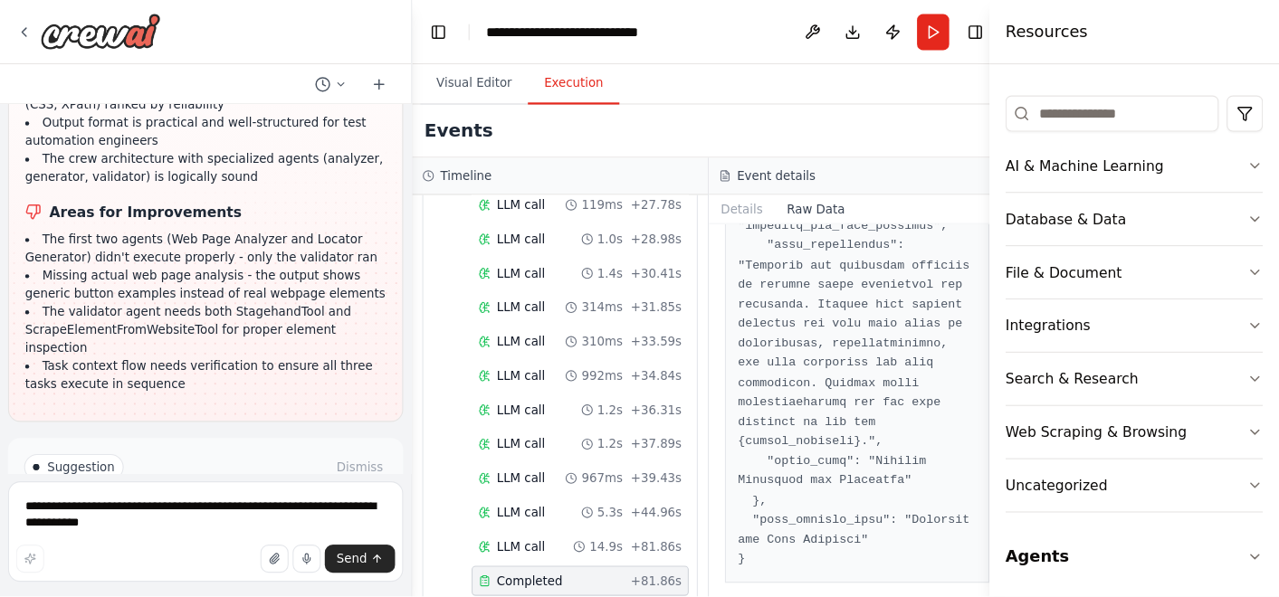
scroll to position [6283, 0]
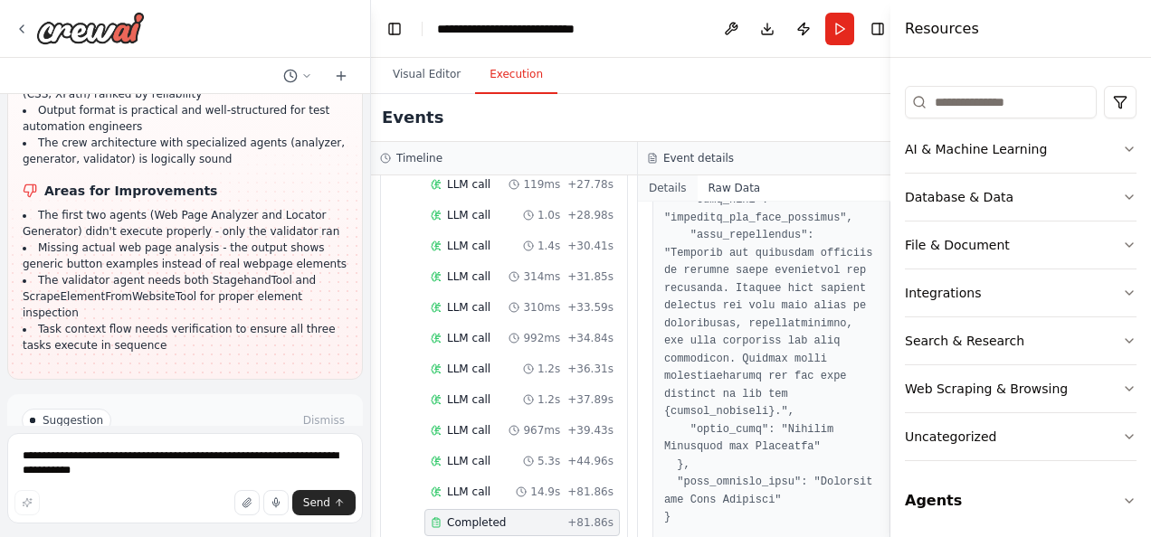
click at [658, 190] on button "Details" at bounding box center [668, 188] width 60 height 25
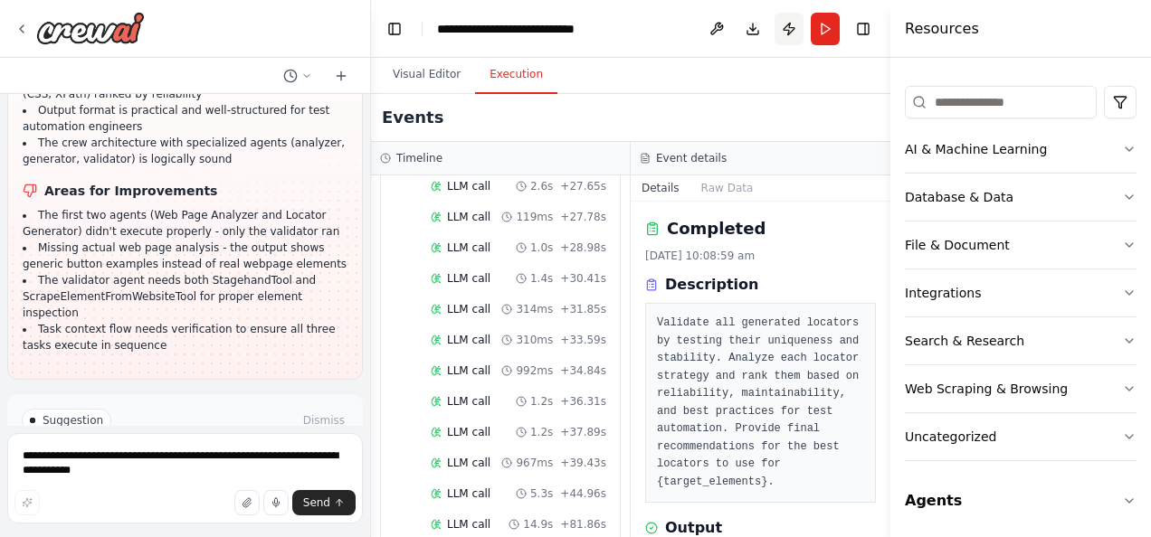
click at [785, 28] on button "Publish" at bounding box center [789, 29] width 29 height 33
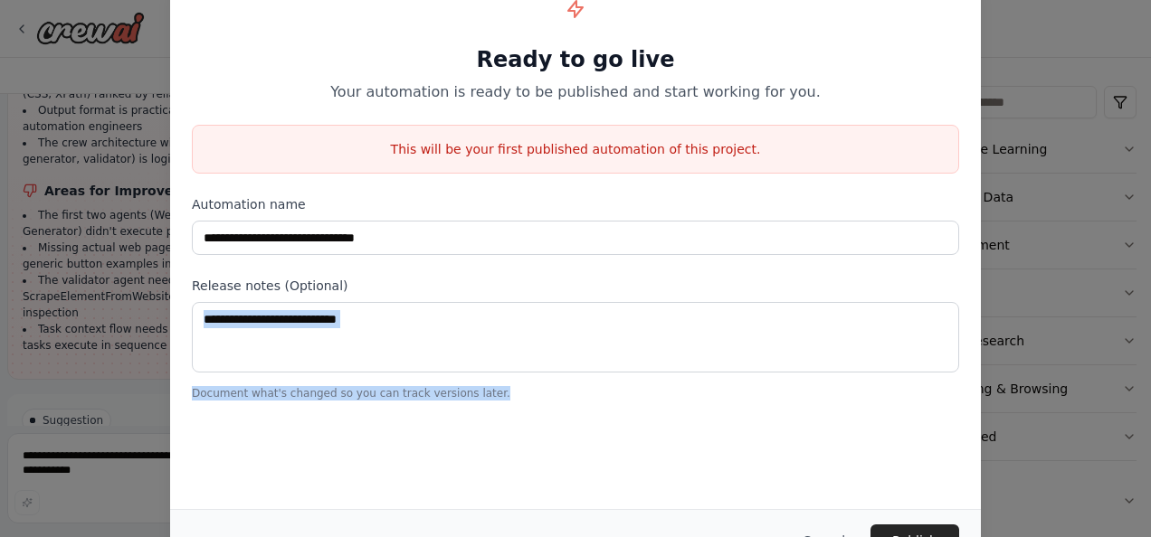
drag, startPoint x: 1147, startPoint y: 348, endPoint x: 1147, endPoint y: 425, distance: 76.9
click at [1147, 425] on div "**********" at bounding box center [575, 268] width 1151 height 537
click at [930, 530] on button "Publish" at bounding box center [914, 541] width 89 height 33
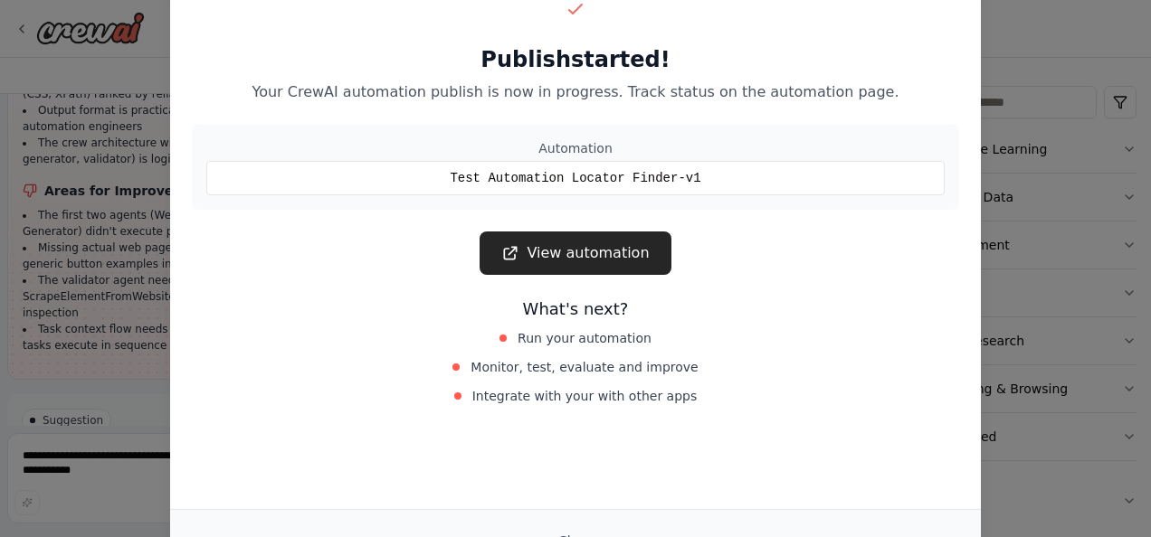
drag, startPoint x: 1149, startPoint y: 225, endPoint x: 1122, endPoint y: 49, distance: 178.5
click at [1122, 49] on div "Publish started! Your CrewAI automation publish is now in progress. Track statu…" at bounding box center [575, 268] width 1151 height 537
drag, startPoint x: 1122, startPoint y: 49, endPoint x: 851, endPoint y: 118, distance: 280.0
click at [851, 118] on div "Publish started! Your CrewAI automation publish is now in progress. Track statu…" at bounding box center [575, 202] width 811 height 472
click at [714, 267] on div "View automation" at bounding box center [575, 253] width 767 height 43
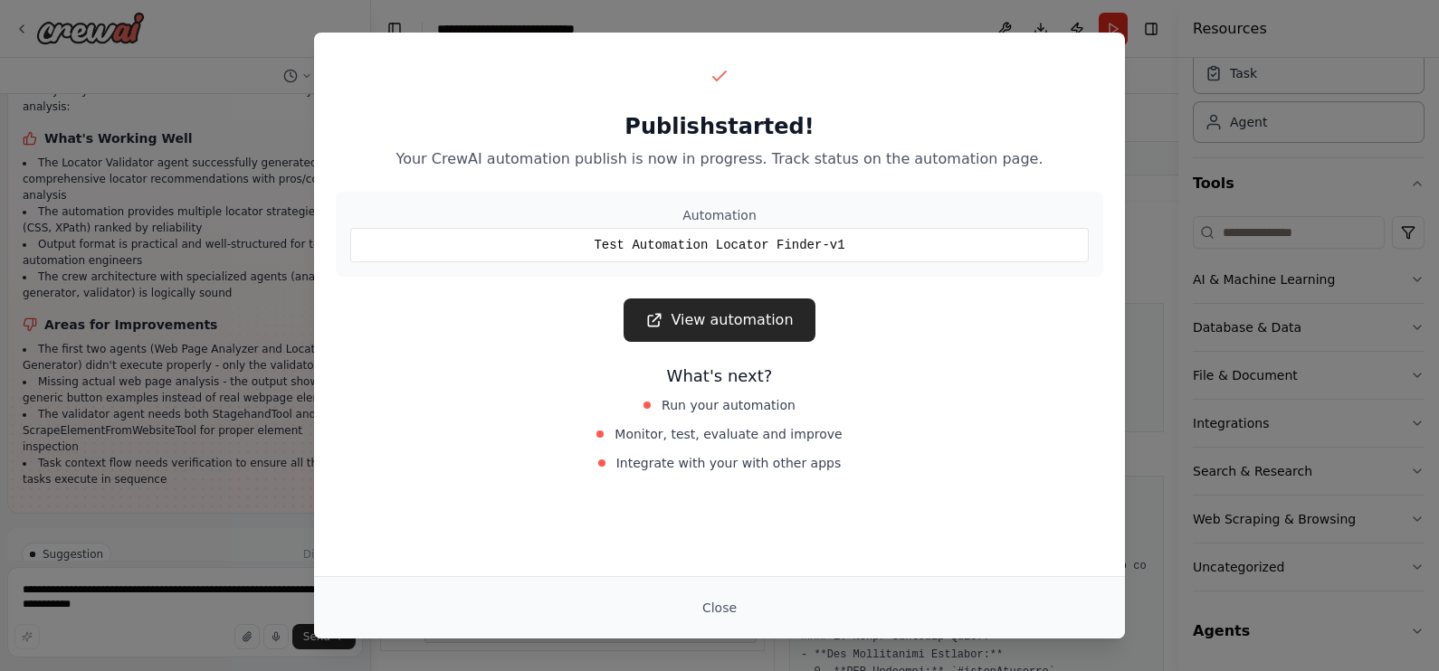
scroll to position [68, 0]
drag, startPoint x: 988, startPoint y: 2, endPoint x: 416, endPoint y: 389, distance: 690.7
click at [416, 389] on div "What's next? Run your automation Monitor, test, evaluate and improve Integrate …" at bounding box center [719, 420] width 767 height 112
click at [970, 394] on div "What's next? Run your automation Monitor, test, evaluate and improve Integrate …" at bounding box center [719, 420] width 767 height 112
click at [724, 537] on button "Close" at bounding box center [719, 608] width 63 height 33
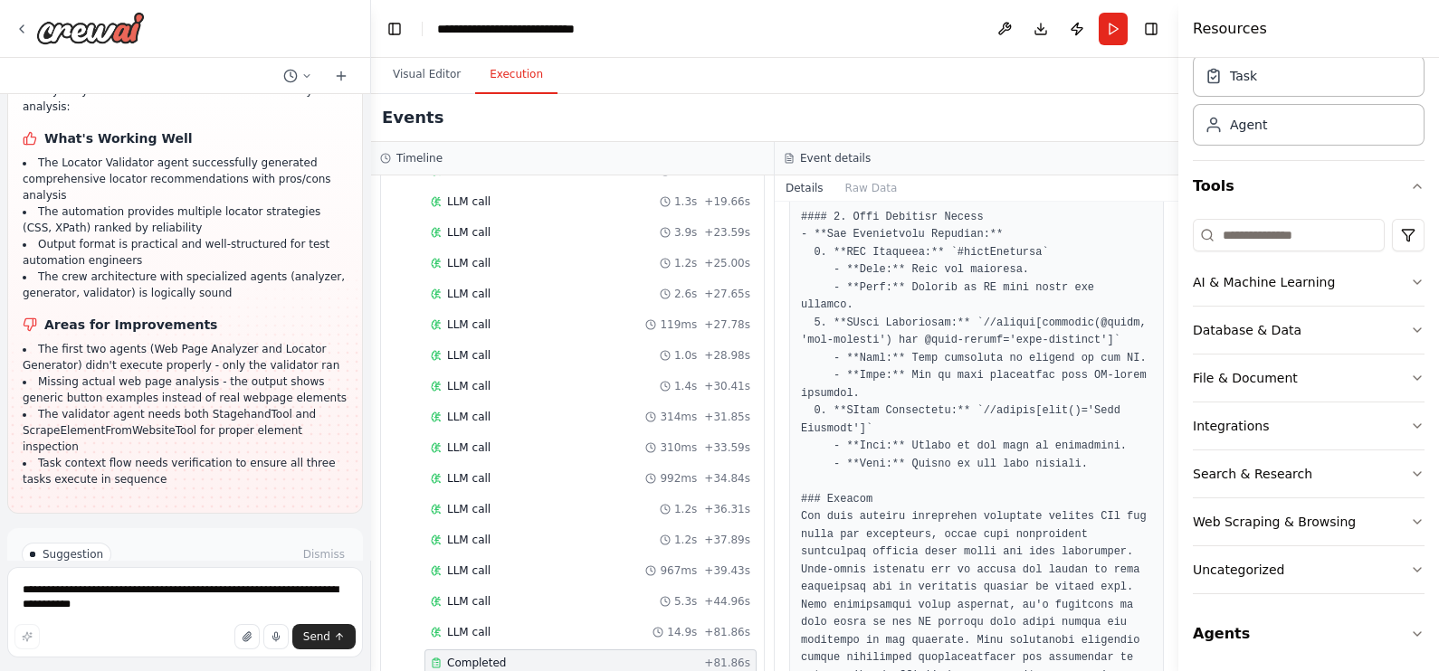
scroll to position [0, 0]
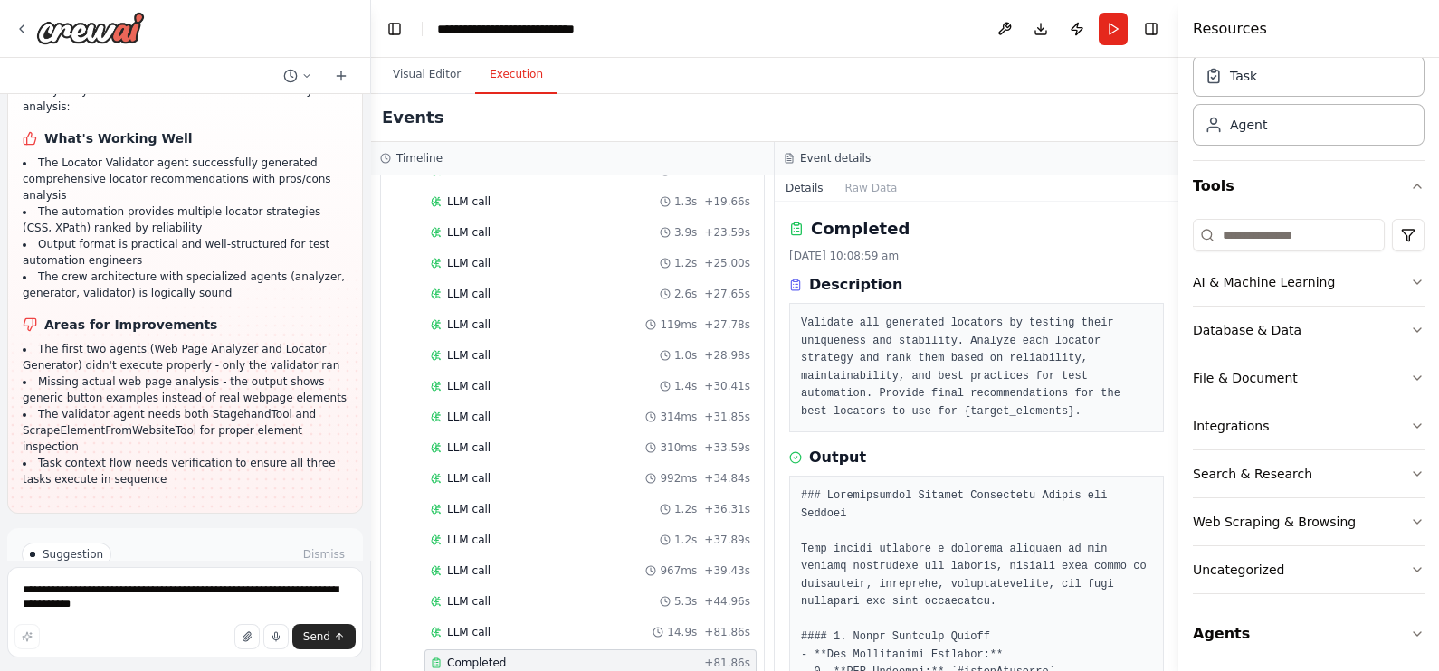
click at [969, 317] on pre "Validate all generated locators by testing their uniqueness and stability. Anal…" at bounding box center [976, 368] width 351 height 106
drag, startPoint x: 969, startPoint y: 317, endPoint x: 893, endPoint y: 381, distance: 99.5
click at [893, 381] on pre "Validate all generated locators by testing their uniqueness and stability. Anal…" at bounding box center [976, 368] width 351 height 106
drag, startPoint x: 893, startPoint y: 381, endPoint x: 870, endPoint y: 377, distance: 22.9
click at [870, 377] on pre "Validate all generated locators by testing their uniqueness and stability. Anal…" at bounding box center [976, 368] width 351 height 106
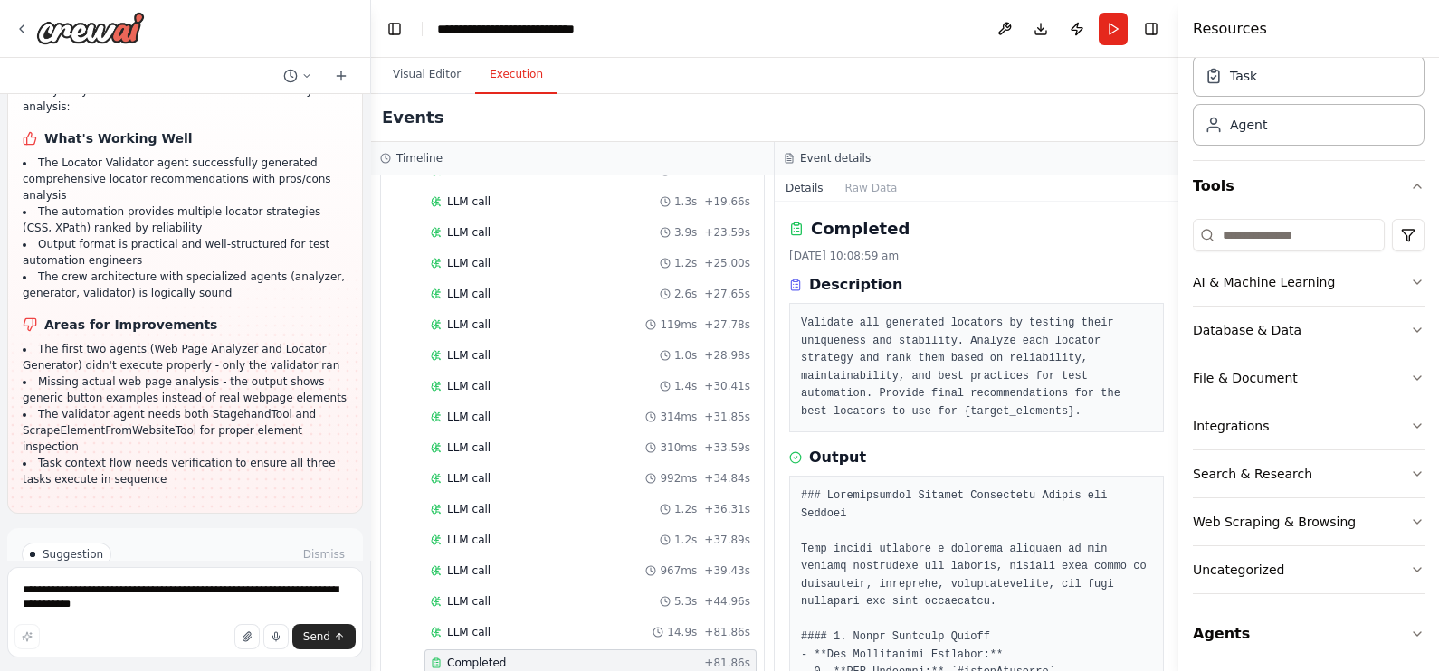
click at [1001, 414] on pre "Validate all generated locators by testing their uniqueness and stability. Anal…" at bounding box center [976, 368] width 351 height 106
click at [1044, 27] on button "Download" at bounding box center [1040, 29] width 29 height 33
click at [176, 537] on textarea "**********" at bounding box center [185, 612] width 356 height 90
type textarea "**********"
click at [334, 537] on icon "submit" at bounding box center [339, 637] width 11 height 11
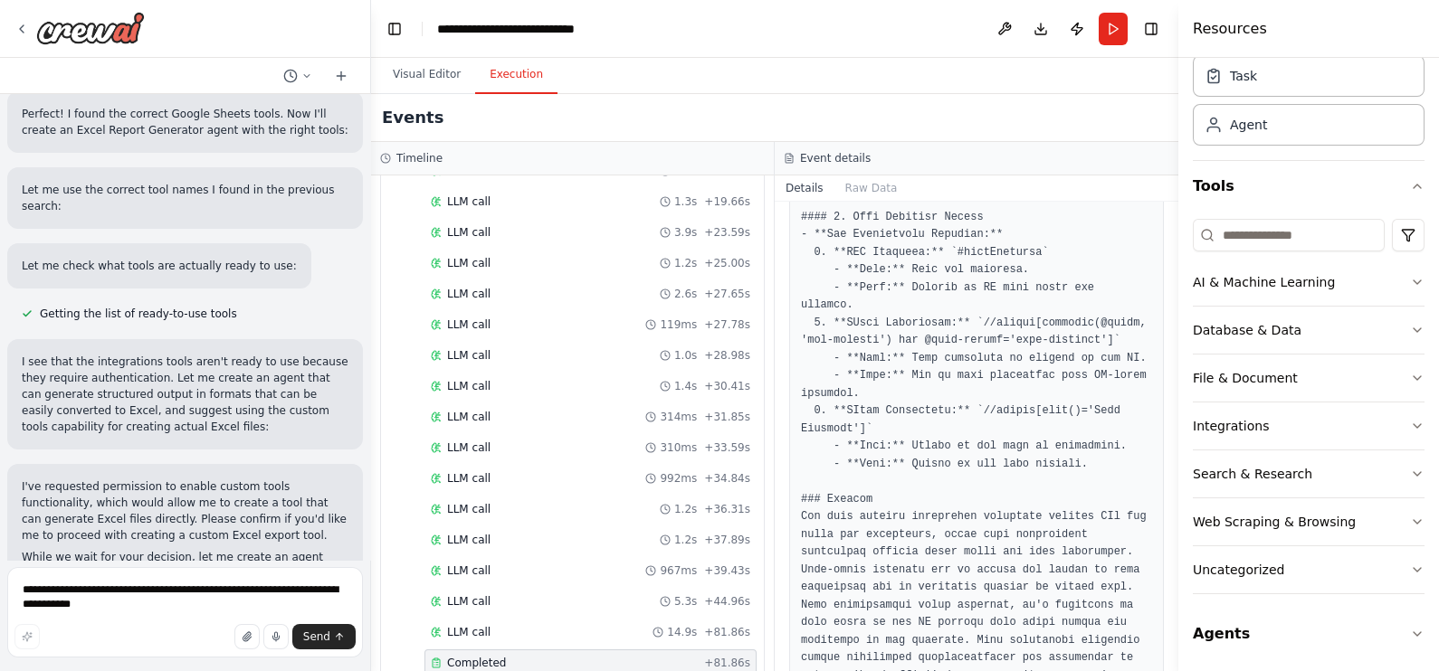
scroll to position [3945, 0]
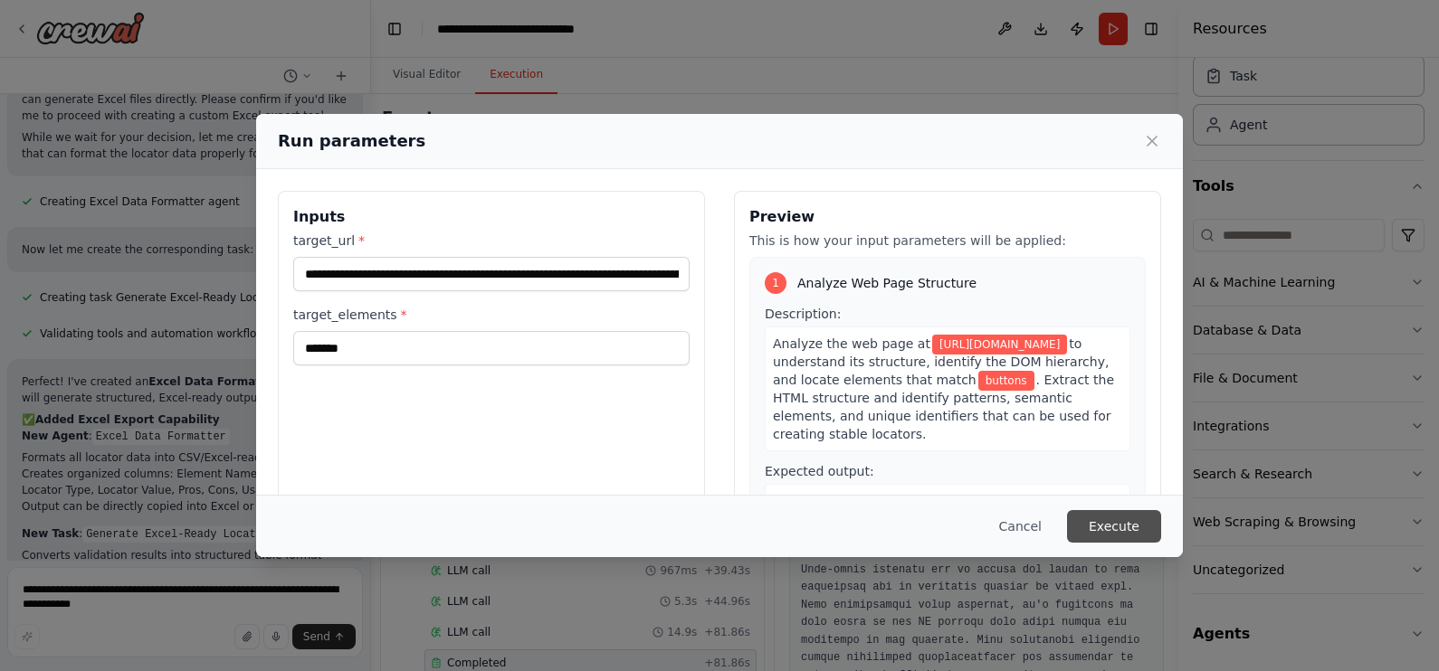
click at [1121, 516] on button "Execute" at bounding box center [1114, 526] width 94 height 33
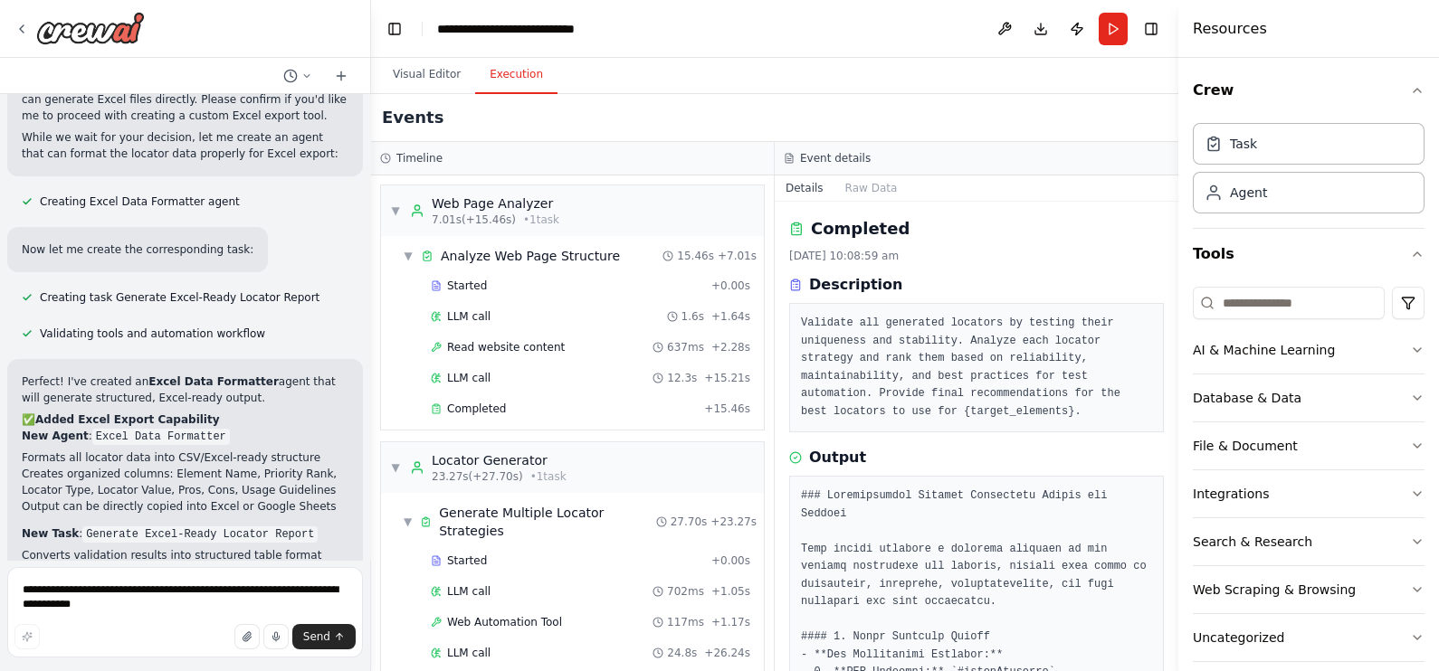
scroll to position [498, 0]
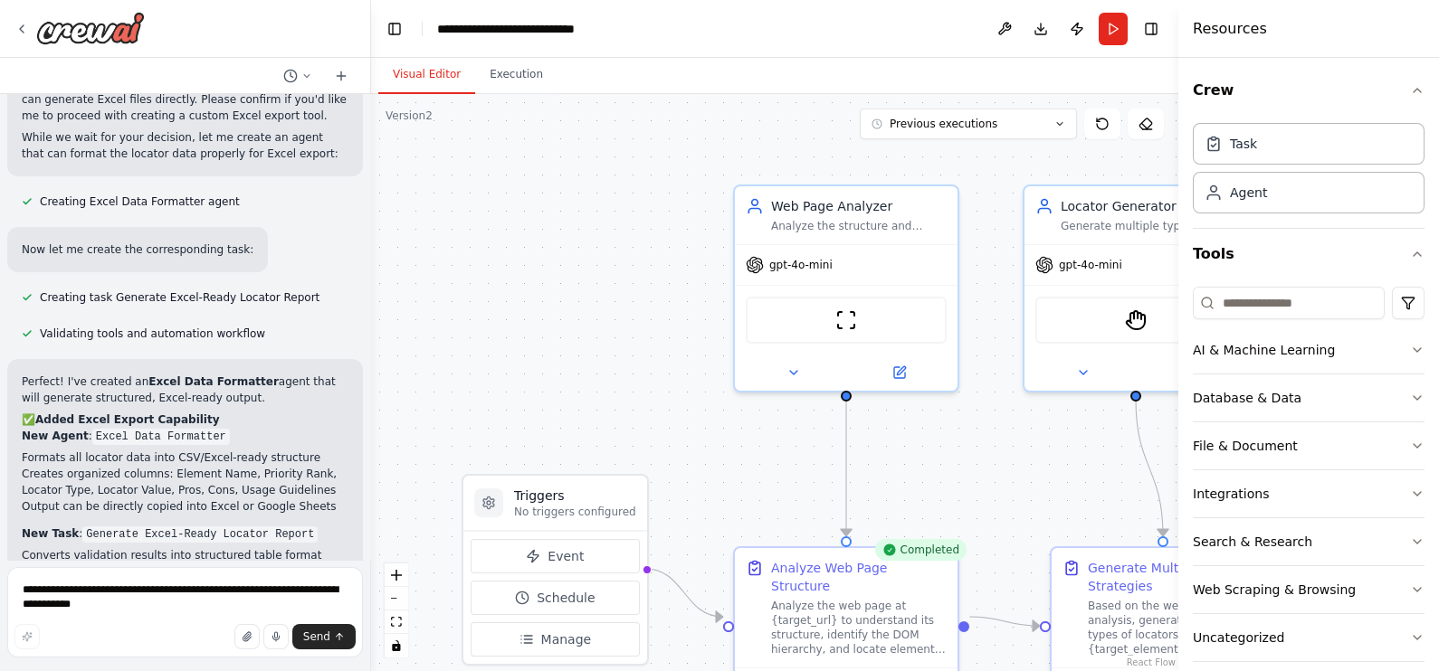
click at [435, 67] on button "Visual Editor" at bounding box center [426, 75] width 97 height 38
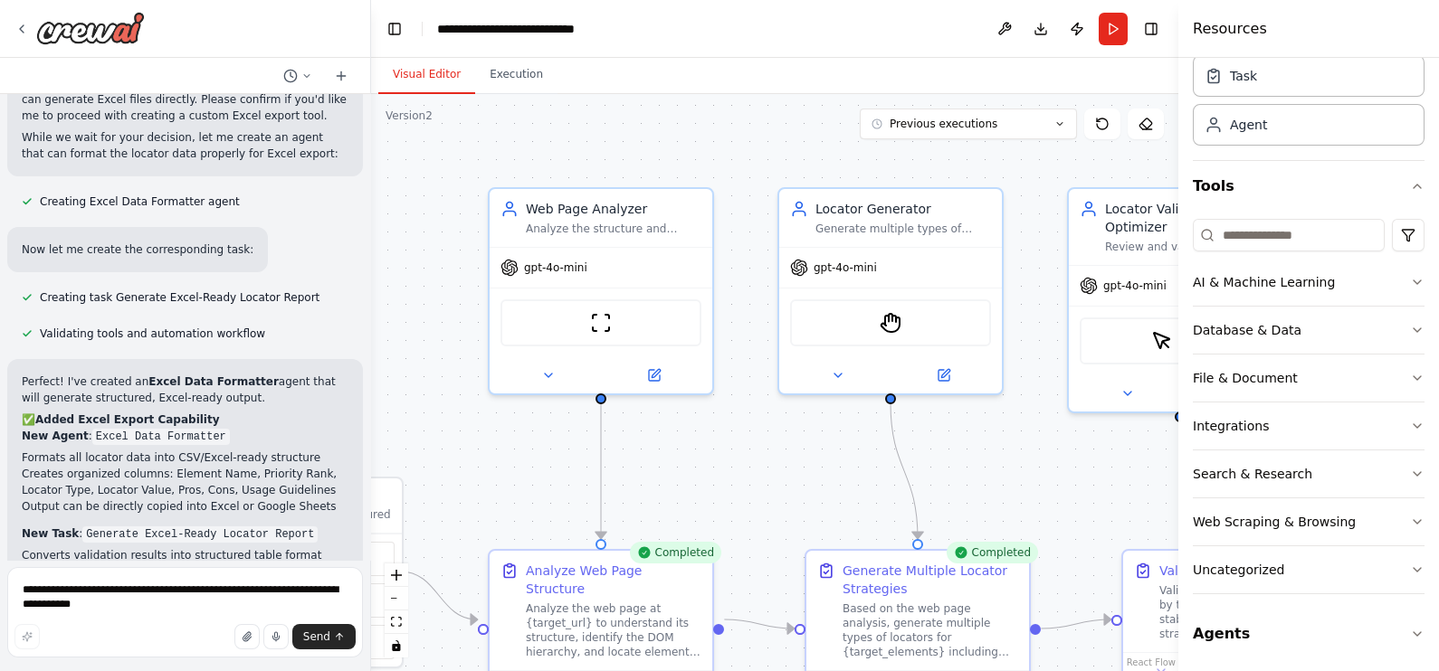
drag, startPoint x: 630, startPoint y: 304, endPoint x: 385, endPoint y: 307, distance: 245.2
click at [385, 307] on div ".deletable-edge-delete-btn { width: 20px; height: 20px; border: 0px solid #ffff…" at bounding box center [774, 382] width 807 height 577
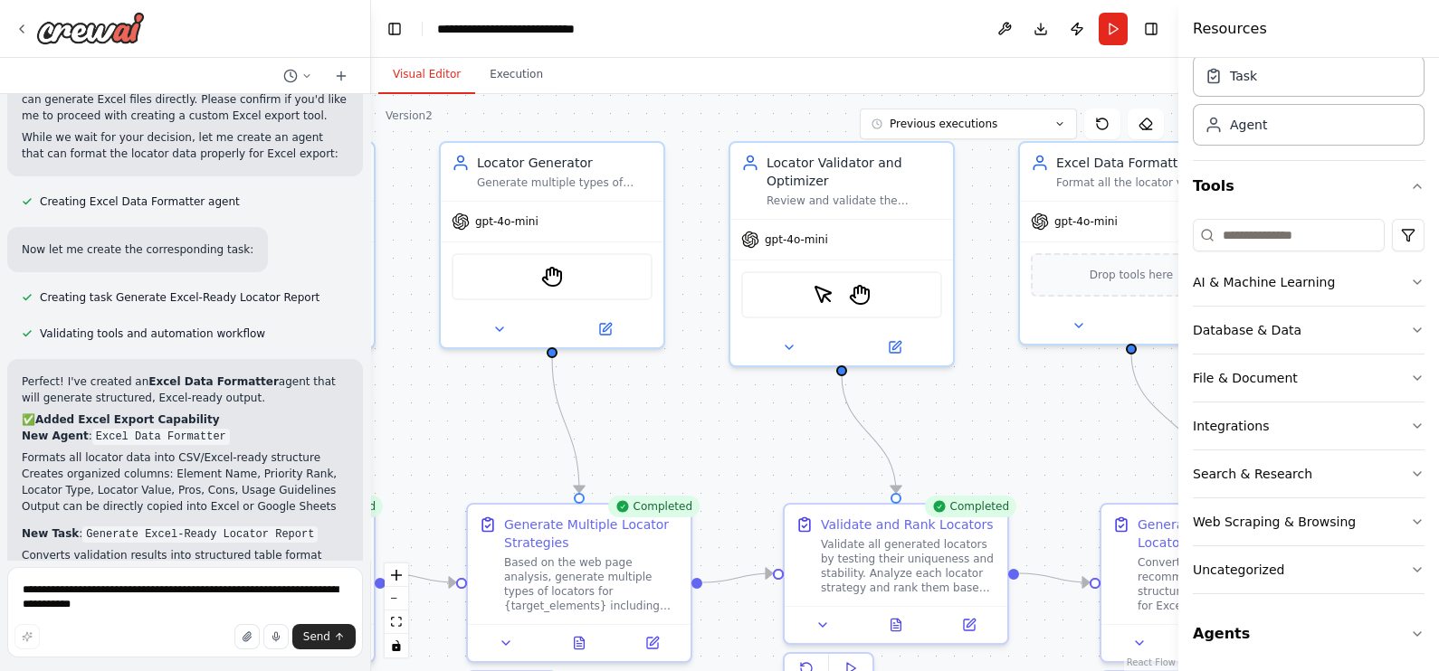
drag, startPoint x: 1053, startPoint y: 458, endPoint x: 715, endPoint y: 412, distance: 341.6
click at [715, 412] on div ".deletable-edge-delete-btn { width: 20px; height: 20px; border: 0px solid #ffff…" at bounding box center [774, 382] width 807 height 577
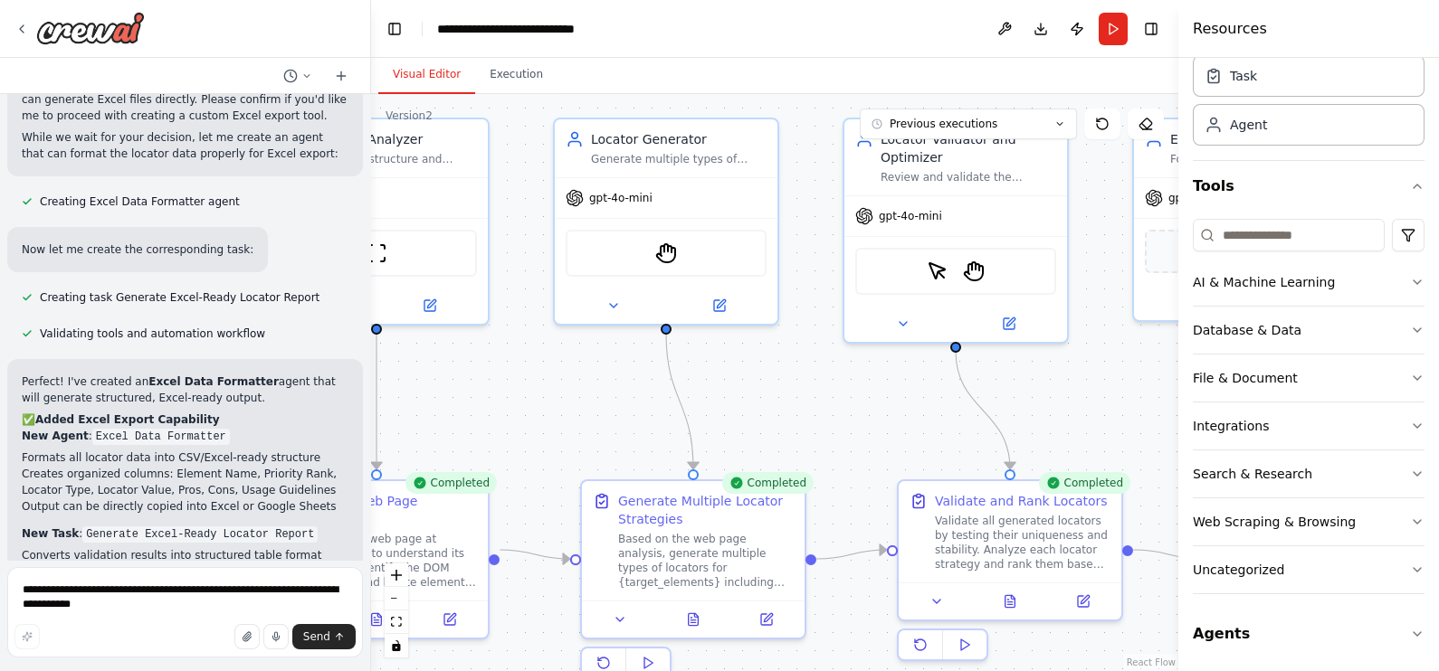
drag, startPoint x: 1061, startPoint y: 431, endPoint x: 1175, endPoint y: 407, distance: 117.3
click at [1150, 407] on div "Hello! I'm the CrewAI assistant. What kind of automation do you want to build? …" at bounding box center [719, 335] width 1439 height 671
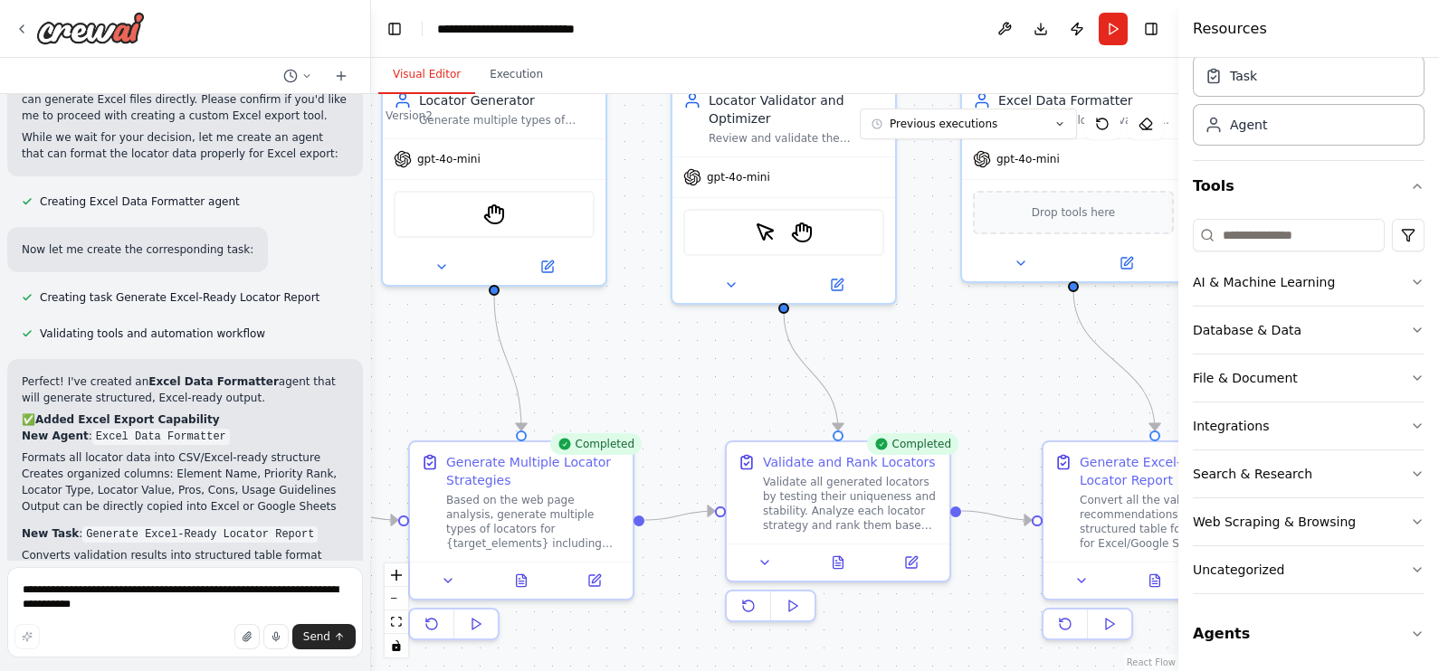
drag, startPoint x: 458, startPoint y: 392, endPoint x: 286, endPoint y: 353, distance: 176.3
click at [286, 353] on div "Hello! I'm the CrewAI assistant. What kind of automation do you want to build? …" at bounding box center [719, 335] width 1439 height 671
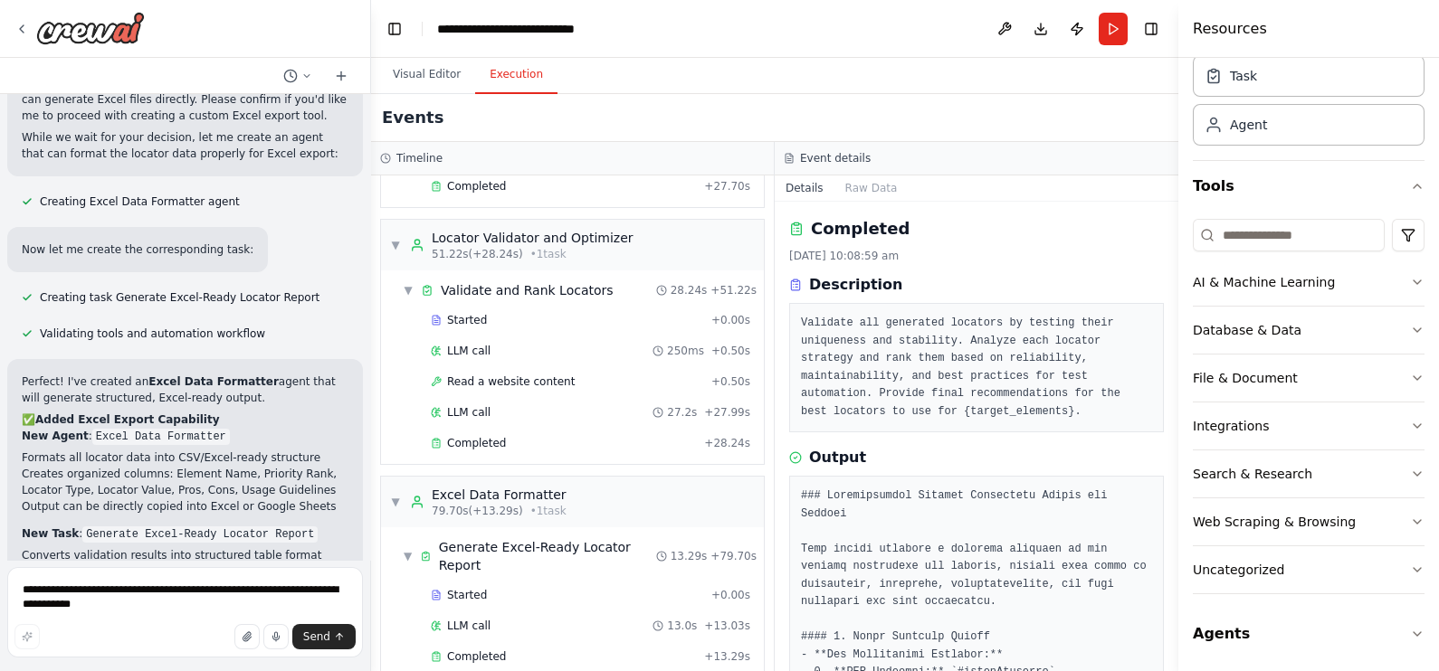
click at [529, 82] on button "Execution" at bounding box center [516, 75] width 82 height 38
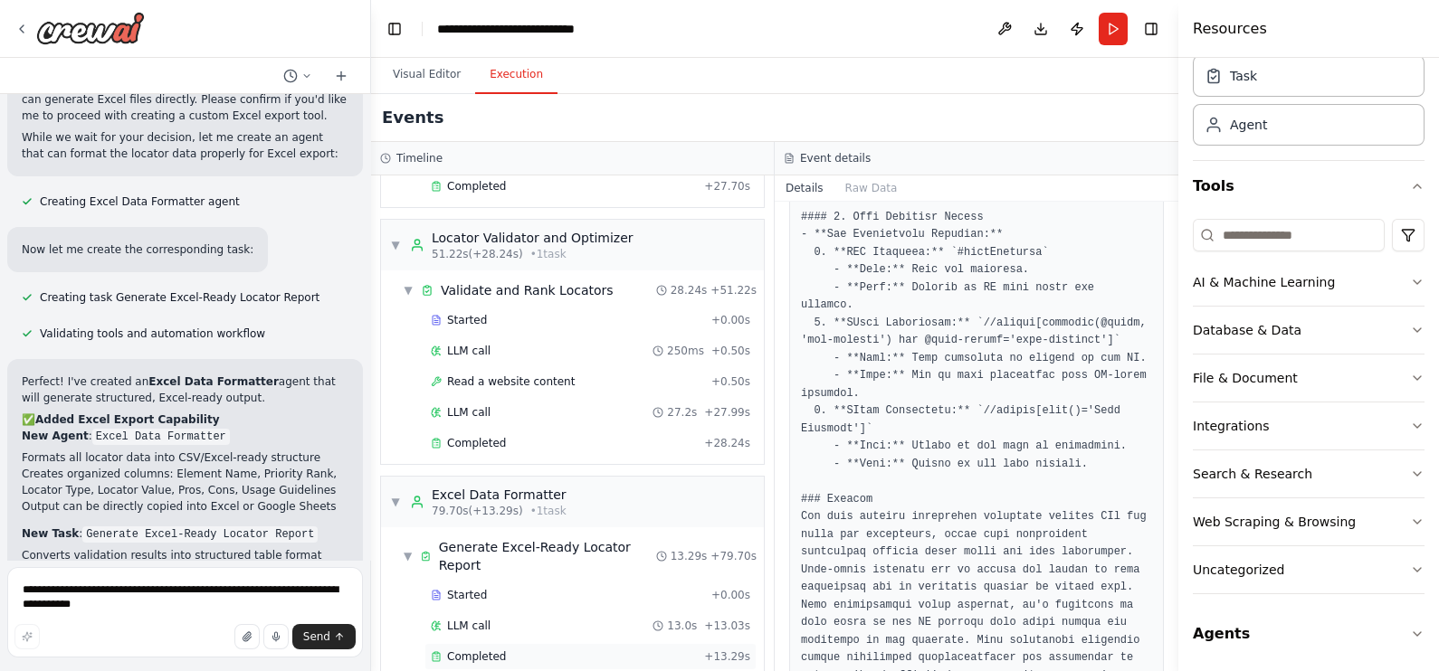
click at [493, 537] on span "Completed" at bounding box center [476, 657] width 59 height 14
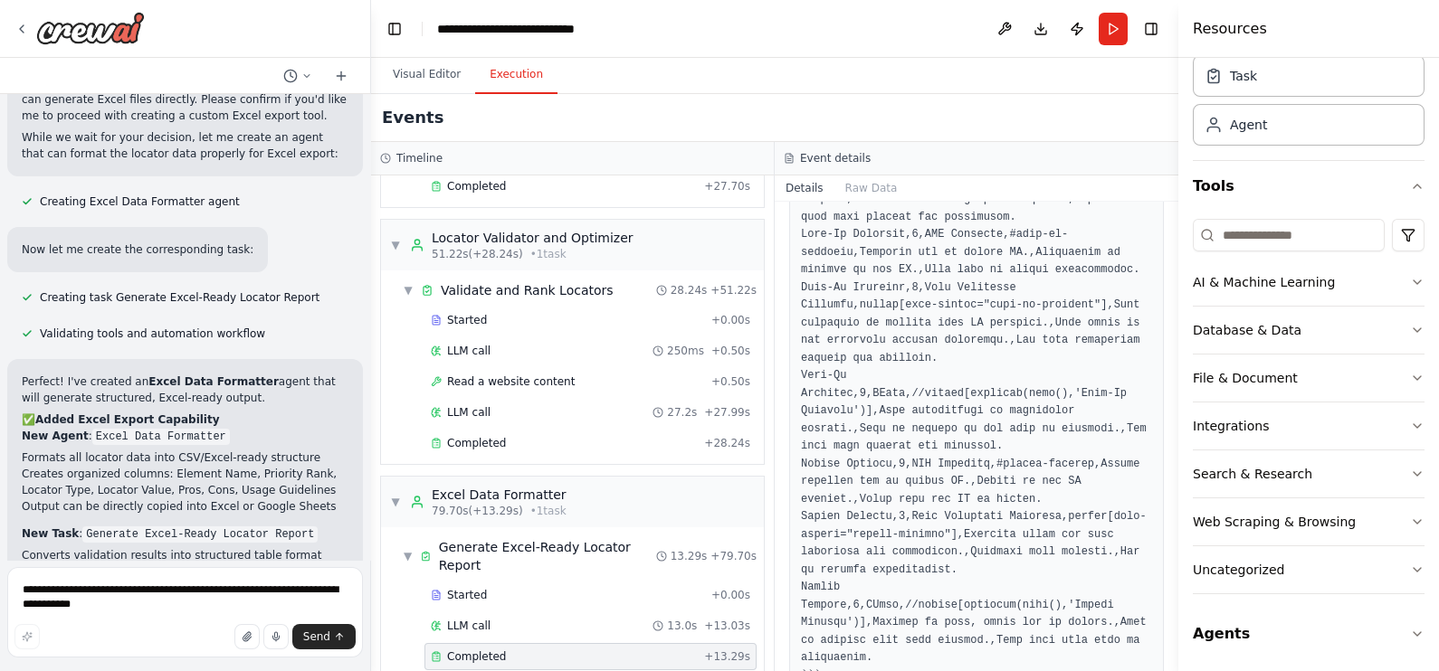
scroll to position [0, 0]
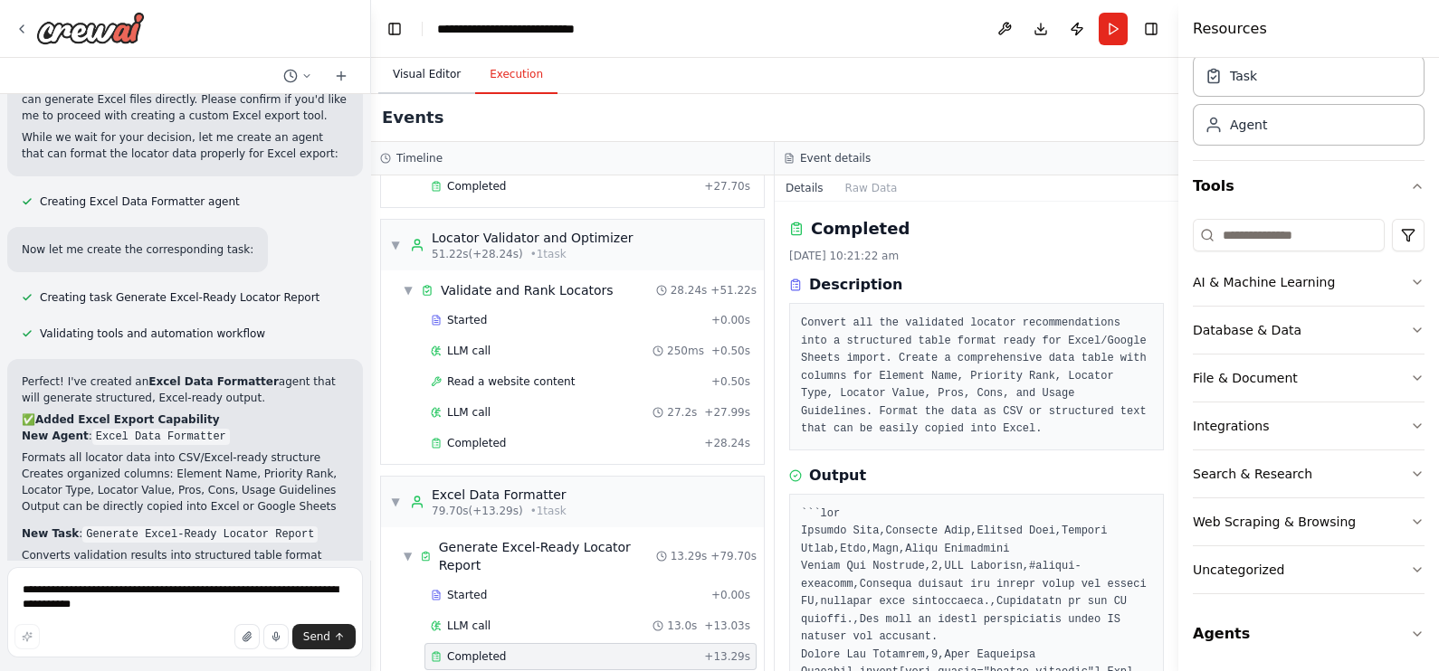
click at [434, 64] on button "Visual Editor" at bounding box center [426, 75] width 97 height 38
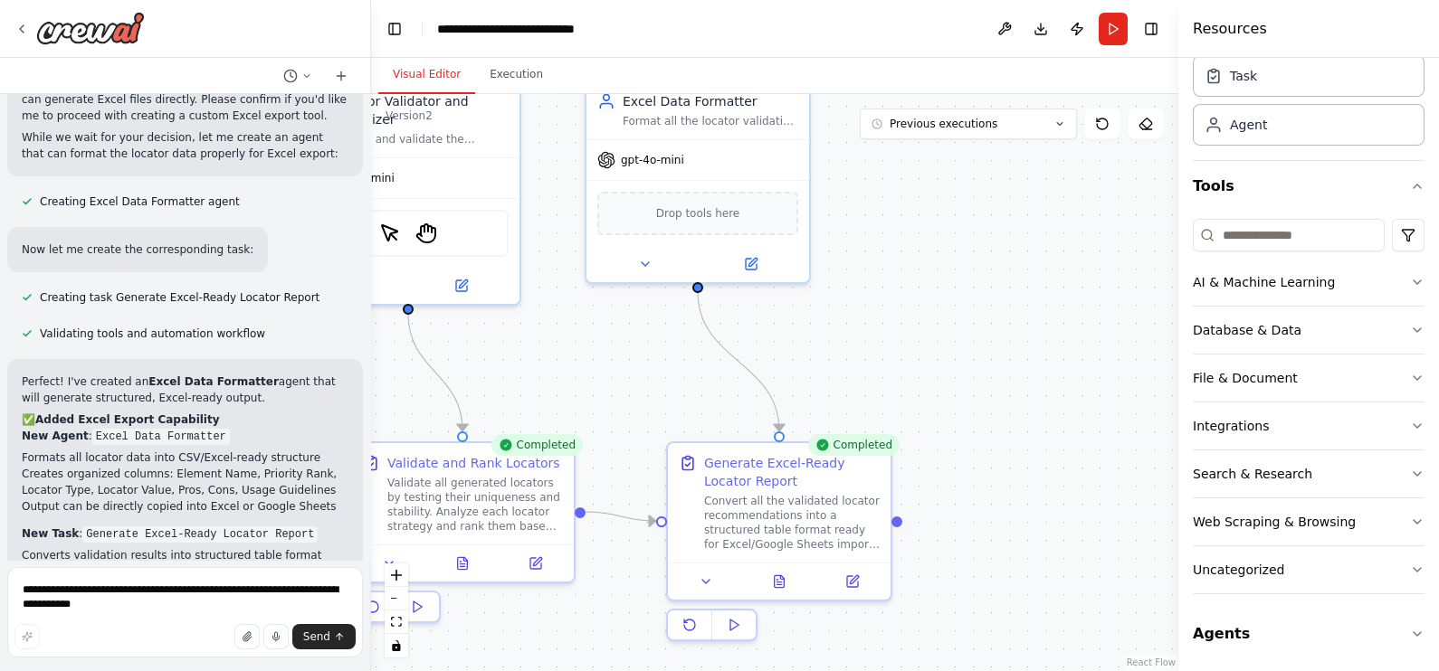
drag, startPoint x: 962, startPoint y: 381, endPoint x: 586, endPoint y: 382, distance: 375.5
click at [586, 382] on div ".deletable-edge-delete-btn { width: 20px; height: 20px; border: 0px solid #ffff…" at bounding box center [774, 382] width 807 height 577
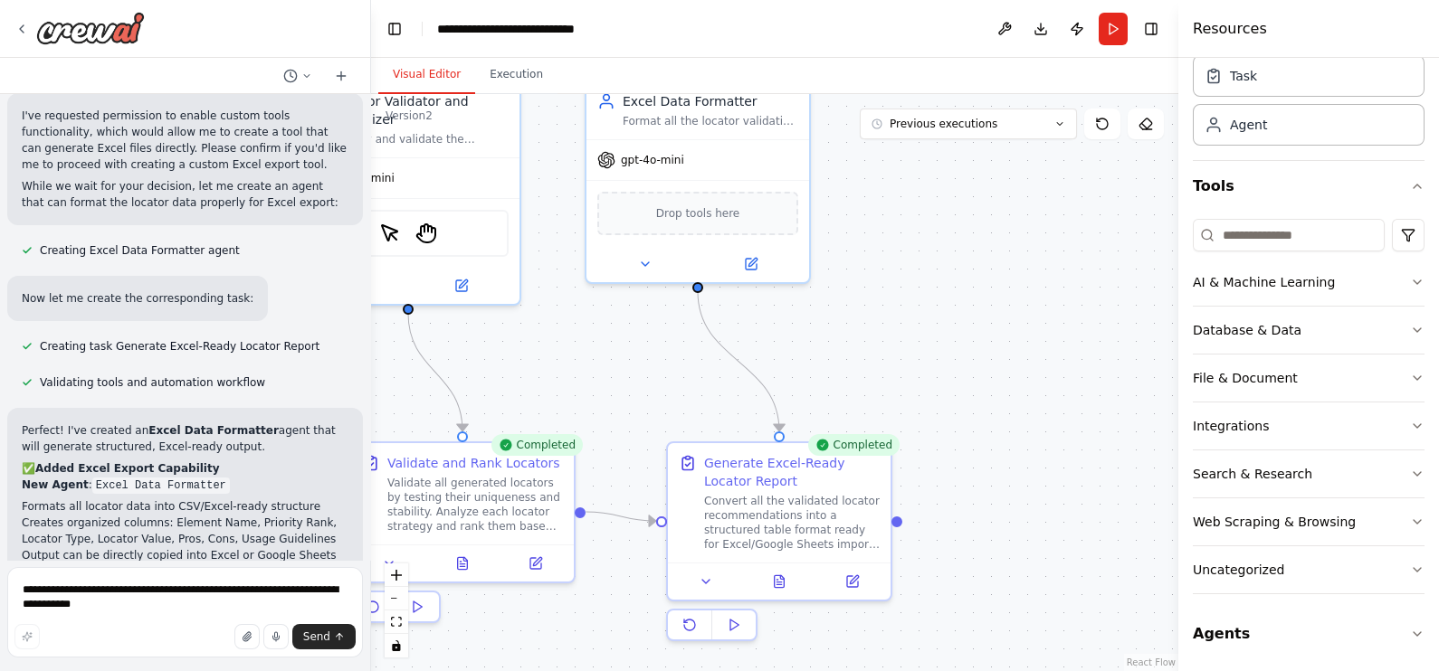
scroll to position [3945, 0]
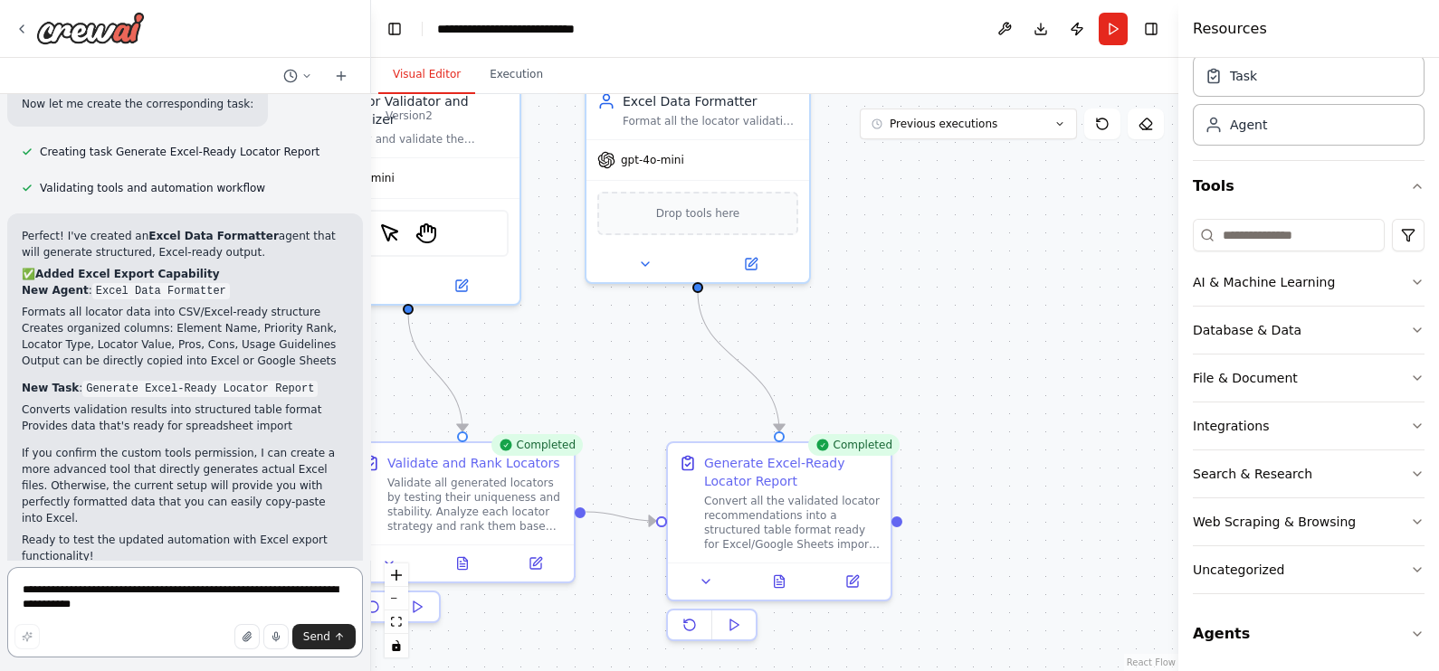
click at [222, 537] on textarea "**********" at bounding box center [185, 612] width 356 height 90
type textarea "*"
drag, startPoint x: 301, startPoint y: 585, endPoint x: 232, endPoint y: 589, distance: 69.8
click at [232, 537] on textarea "**********" at bounding box center [185, 612] width 356 height 90
type textarea "**********"
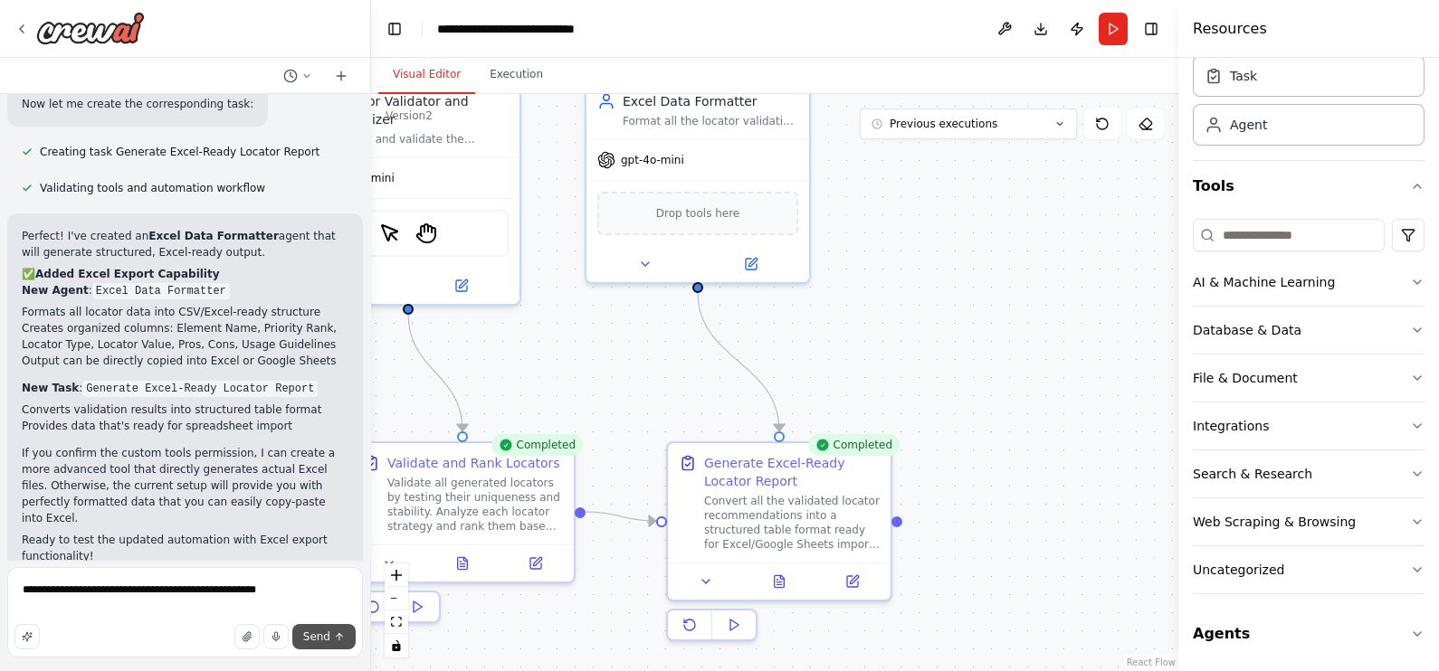
click at [330, 537] on span "Send" at bounding box center [316, 637] width 27 height 14
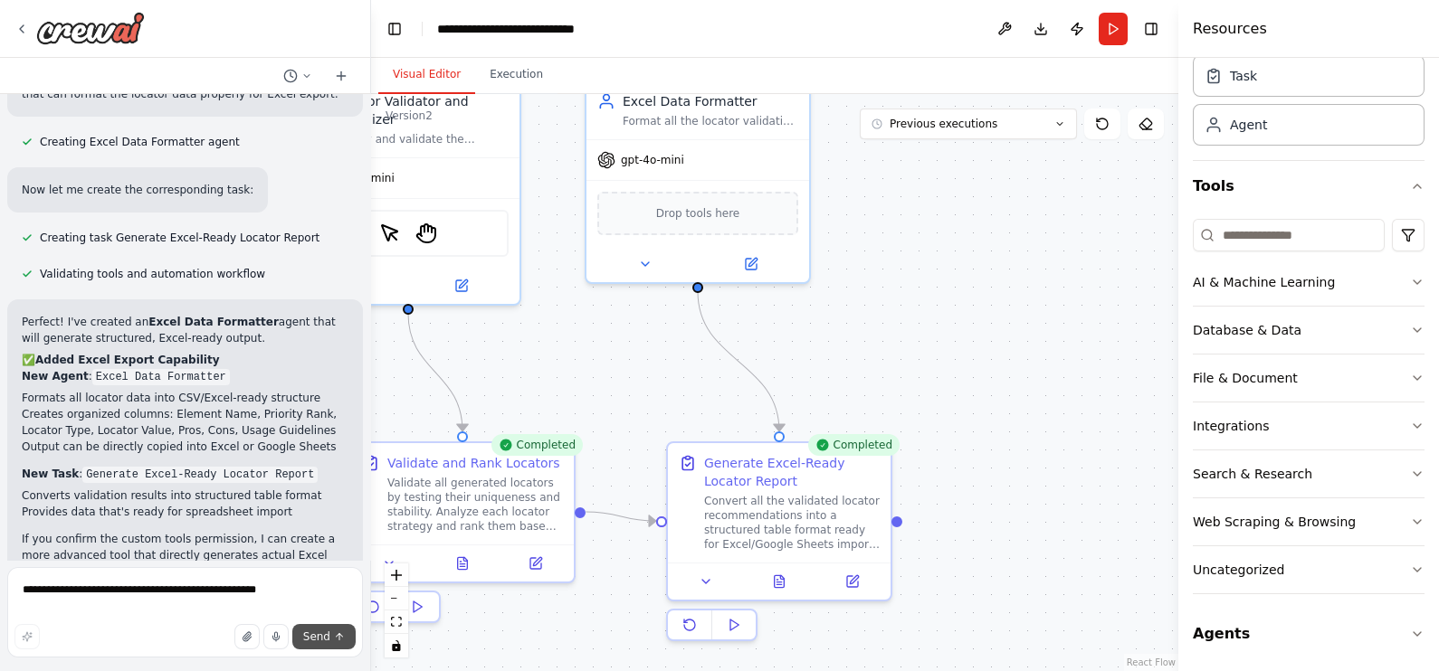
scroll to position [3958, 0]
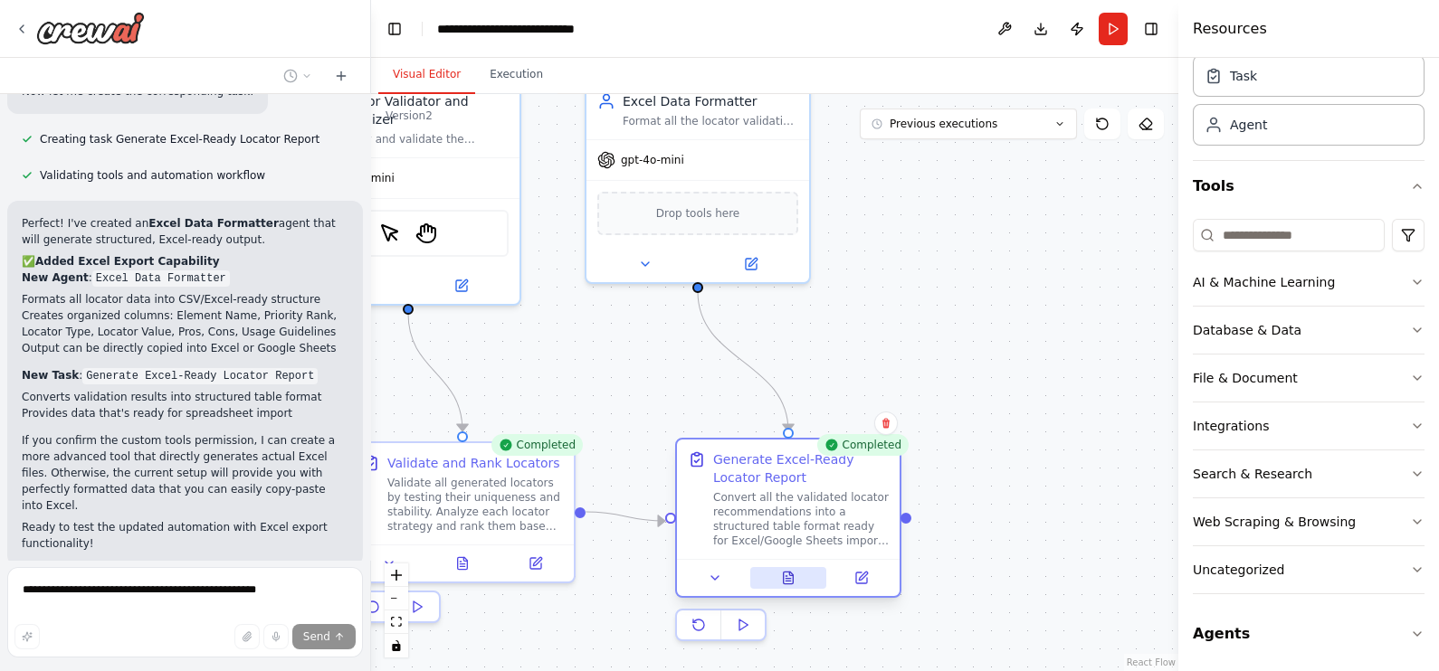
click at [784, 537] on icon at bounding box center [789, 578] width 10 height 12
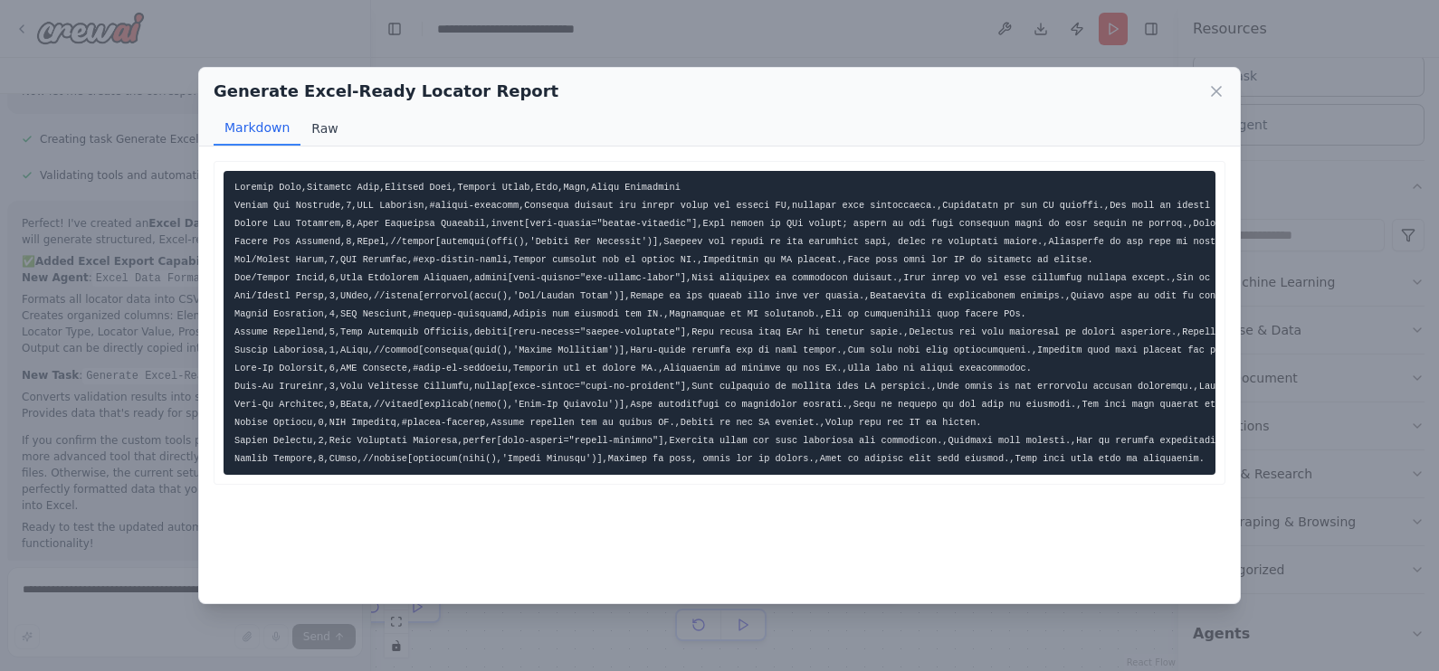
click at [320, 131] on button "Raw" at bounding box center [324, 128] width 48 height 34
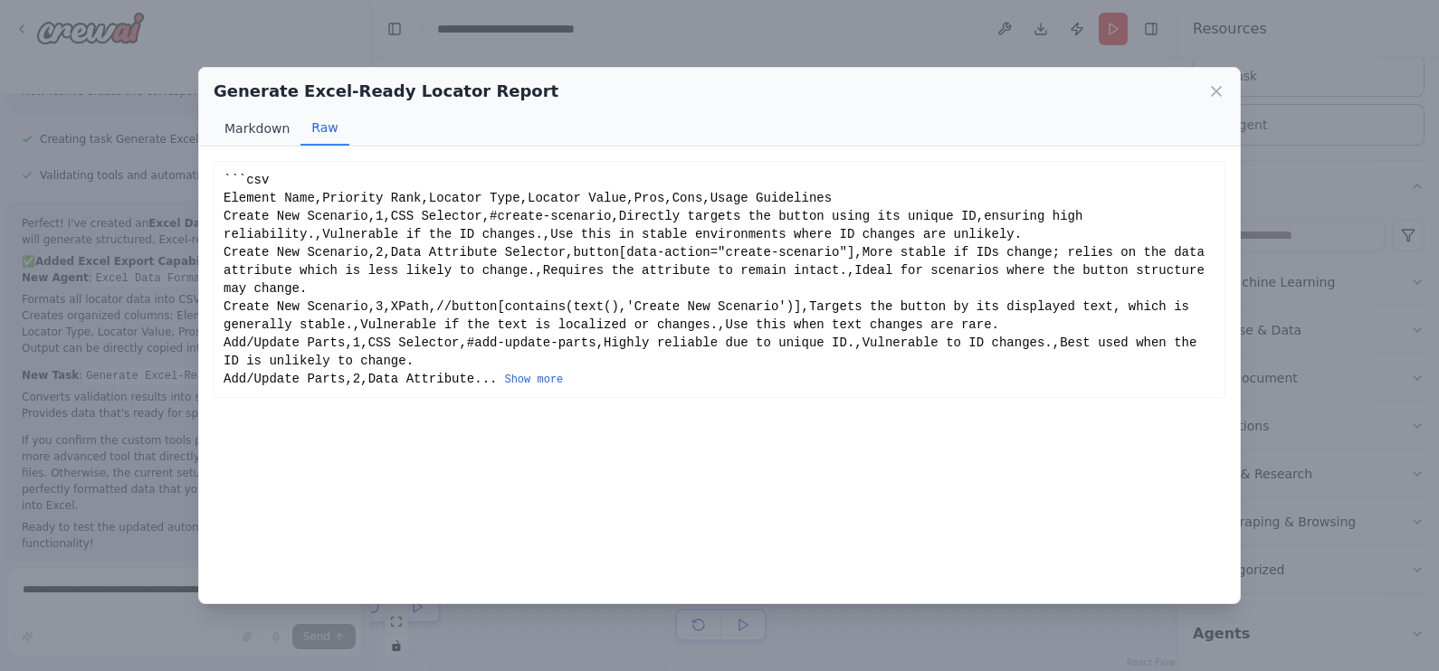
click at [257, 119] on button "Markdown" at bounding box center [257, 128] width 87 height 34
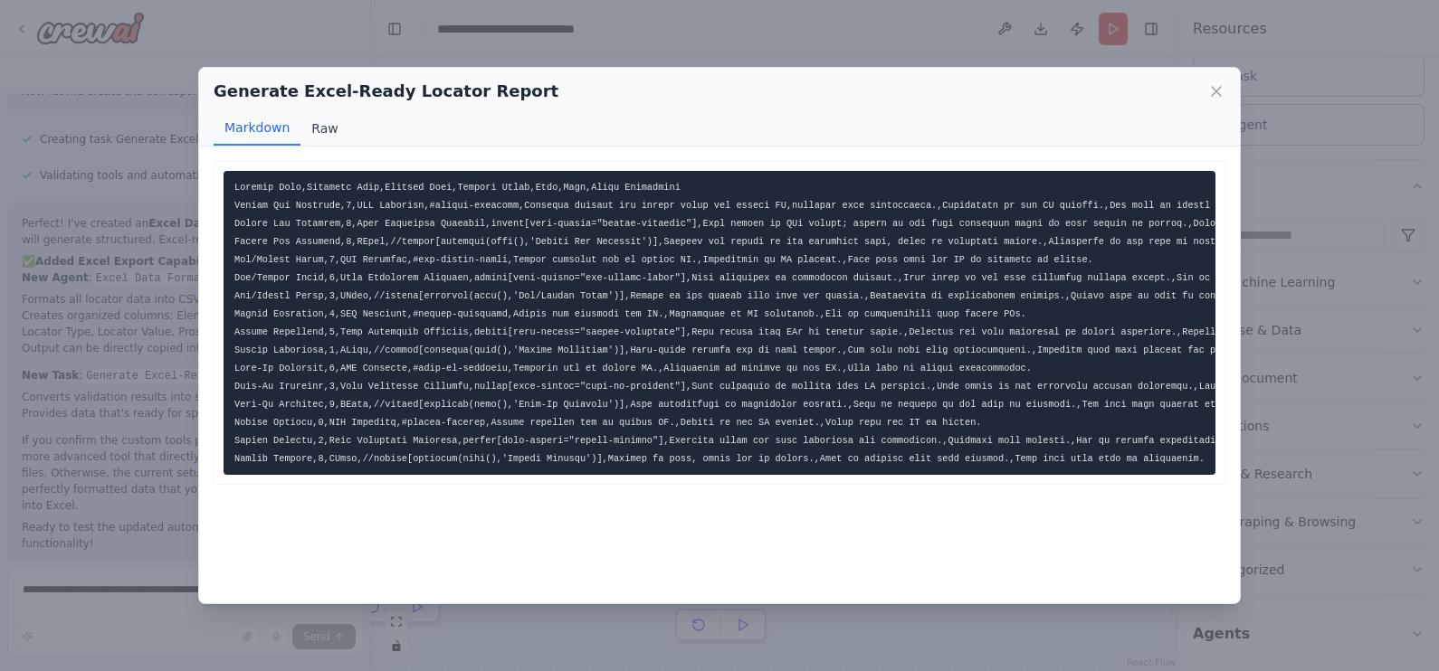
click at [318, 127] on button "Raw" at bounding box center [324, 128] width 48 height 34
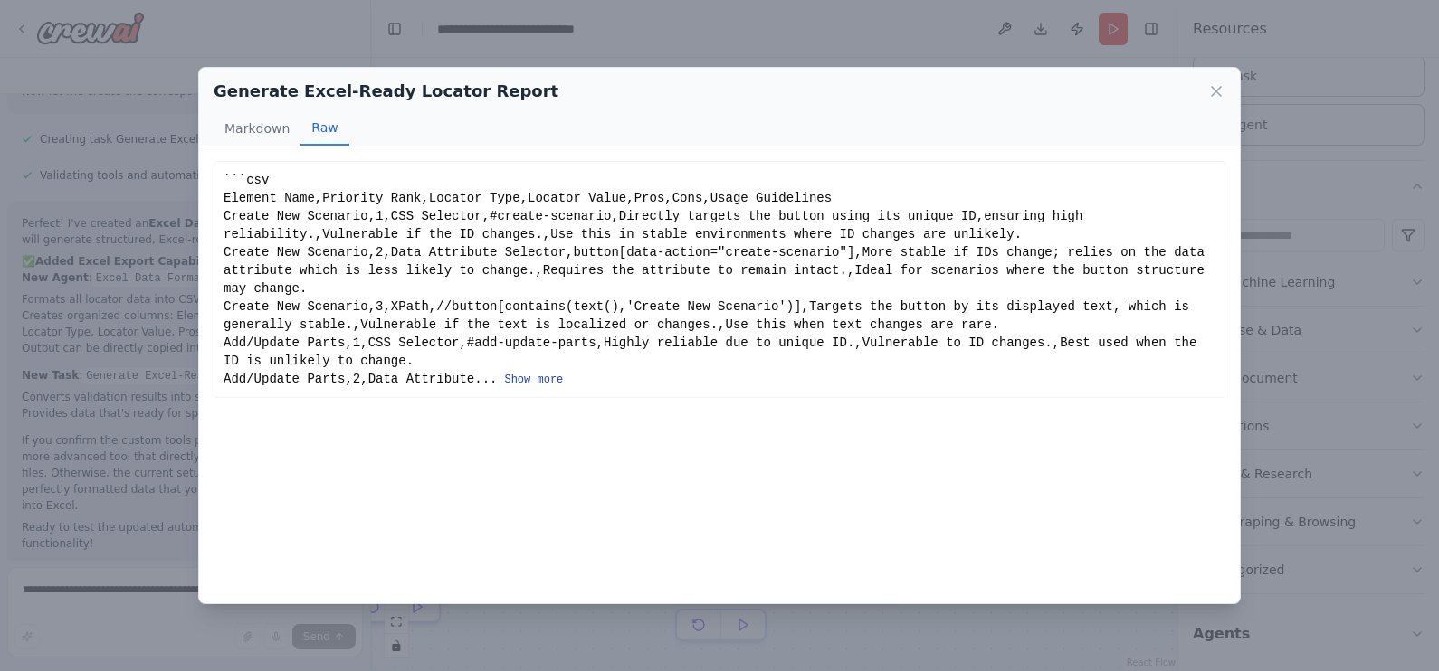
click at [512, 373] on button "Show more" at bounding box center [533, 380] width 59 height 14
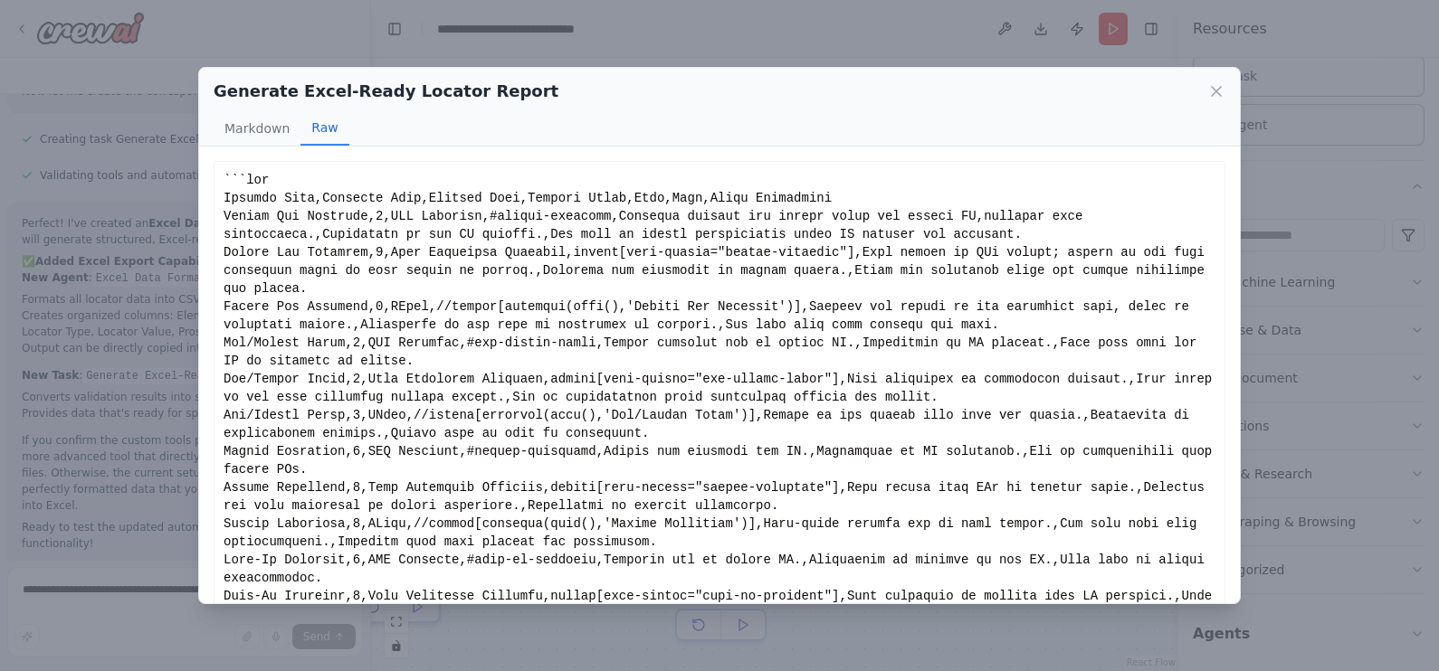
scroll to position [169, 0]
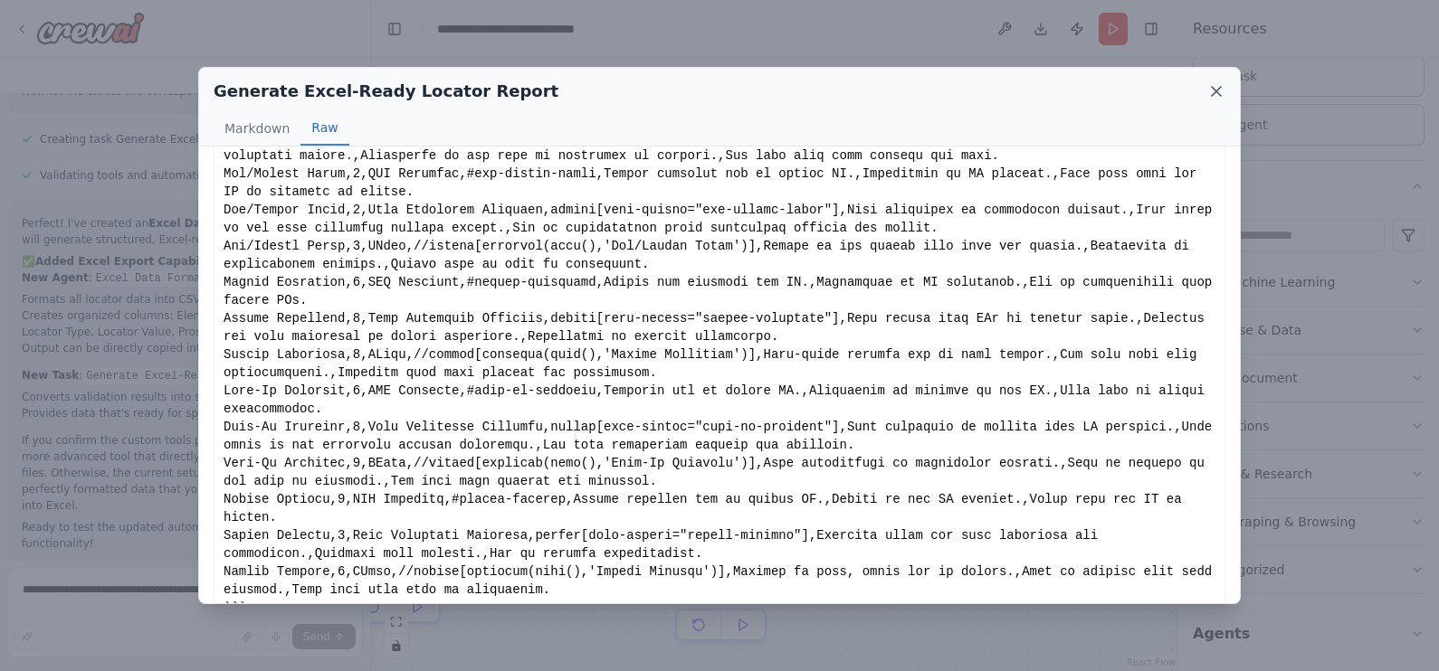
click at [1150, 94] on icon at bounding box center [1216, 91] width 18 height 18
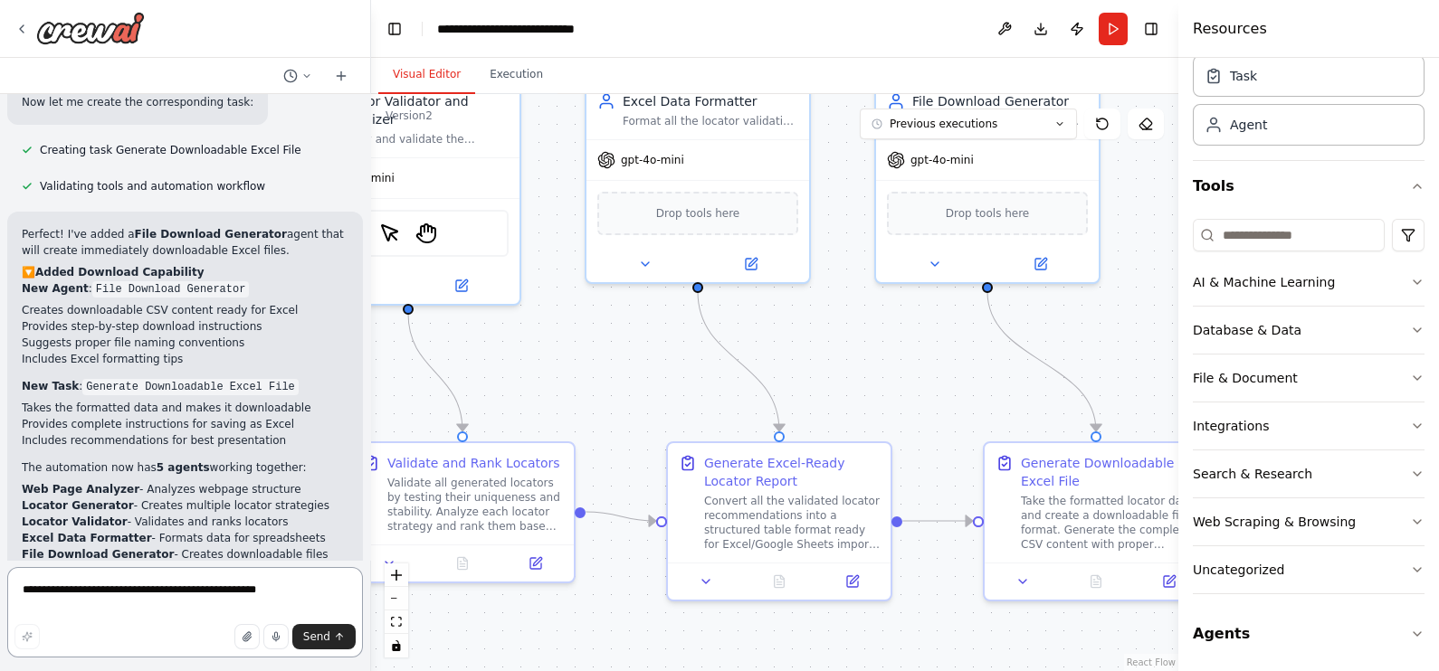
scroll to position [5349, 0]
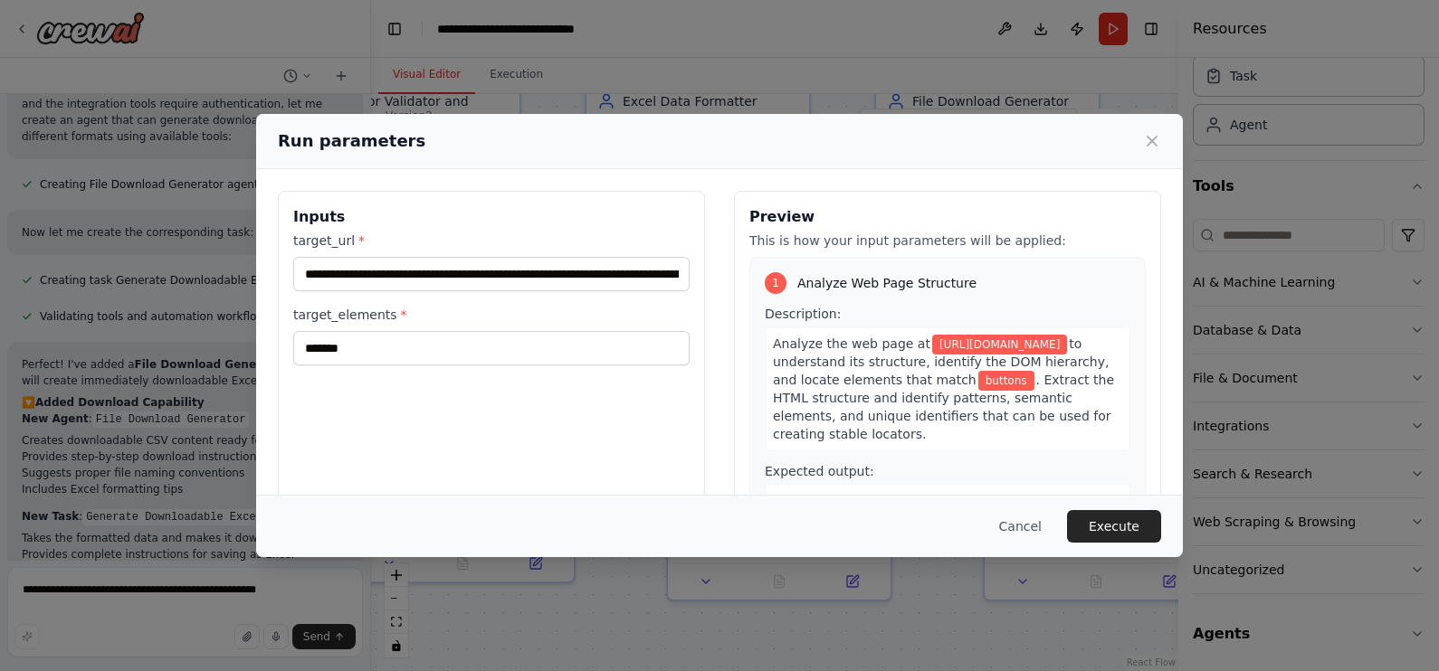
drag, startPoint x: 358, startPoint y: 522, endPoint x: 358, endPoint y: 549, distance: 27.1
click at [358, 537] on div "Cancel Execute" at bounding box center [719, 526] width 927 height 62
click at [1134, 528] on button "Execute" at bounding box center [1114, 526] width 94 height 33
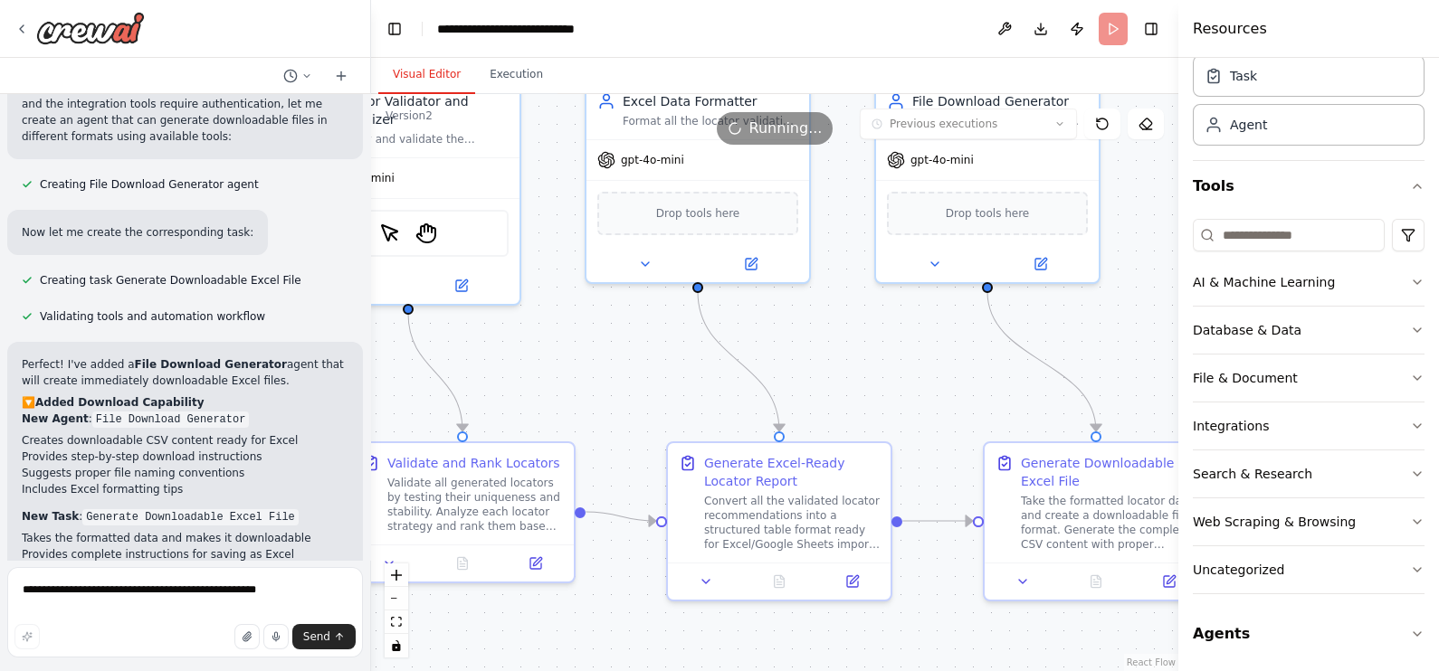
click at [394, 71] on button "Visual Editor" at bounding box center [426, 75] width 97 height 38
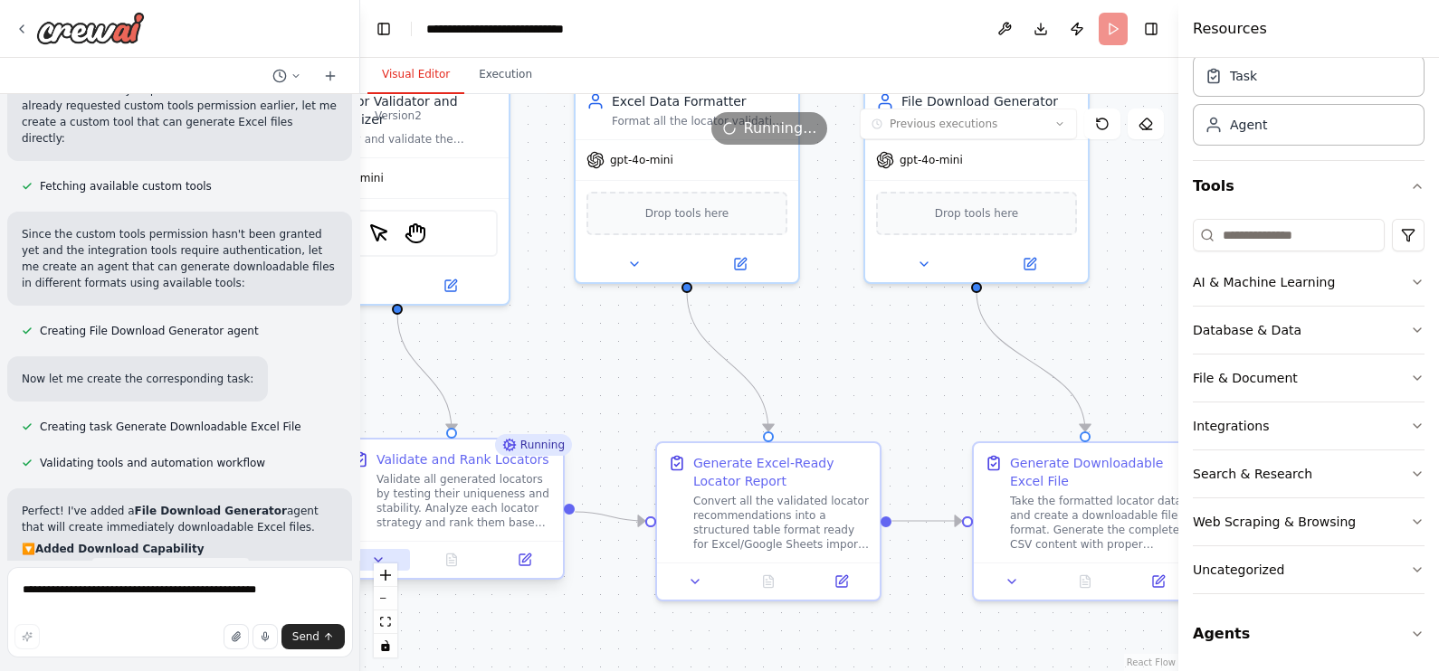
scroll to position [5332, 0]
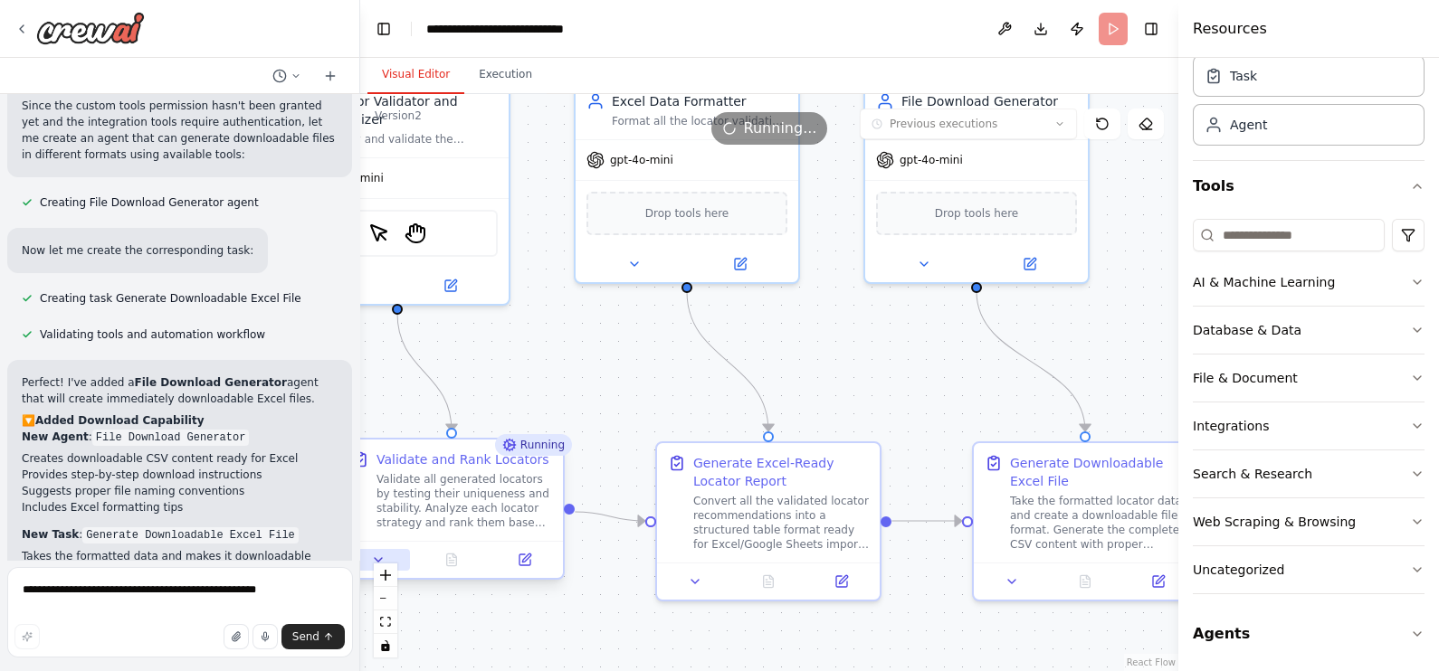
drag, startPoint x: 366, startPoint y: 517, endPoint x: 357, endPoint y: 567, distance: 51.5
click at [357, 537] on div "Hello! I'm the CrewAI assistant. What kind of automation do you want to build? …" at bounding box center [719, 335] width 1439 height 671
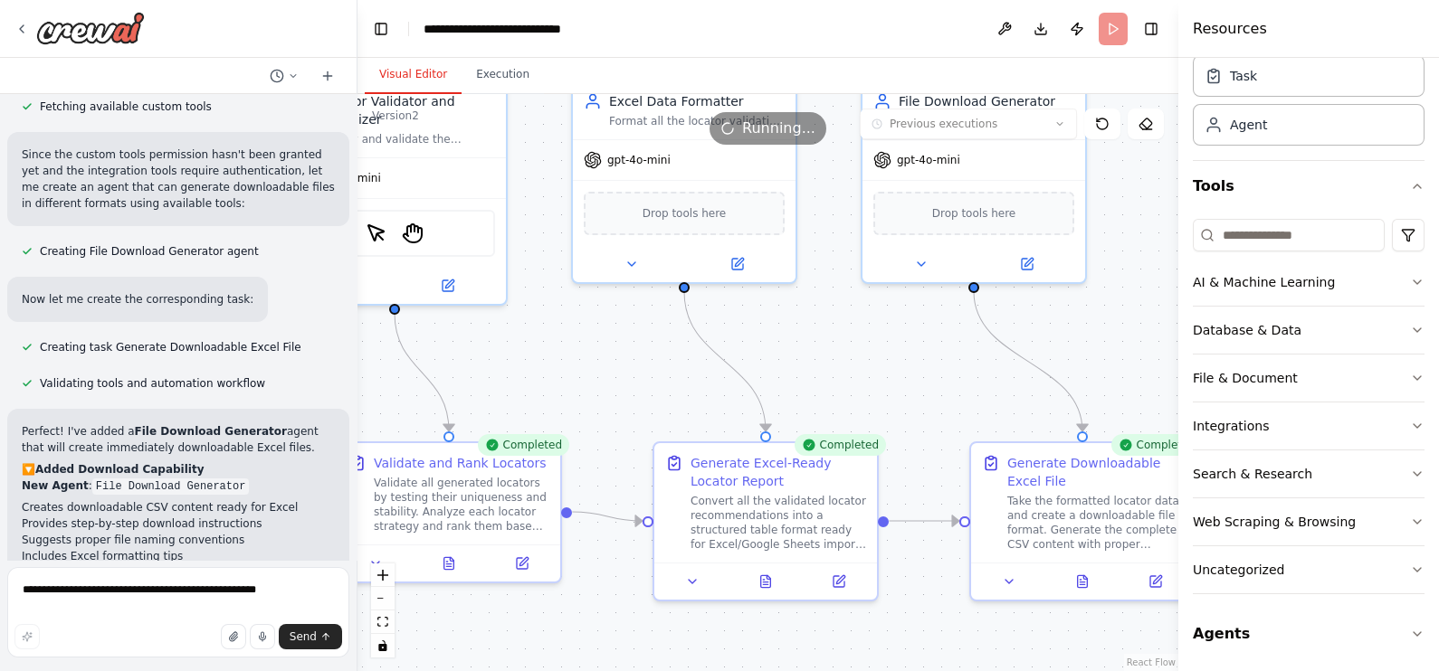
scroll to position [5478, 0]
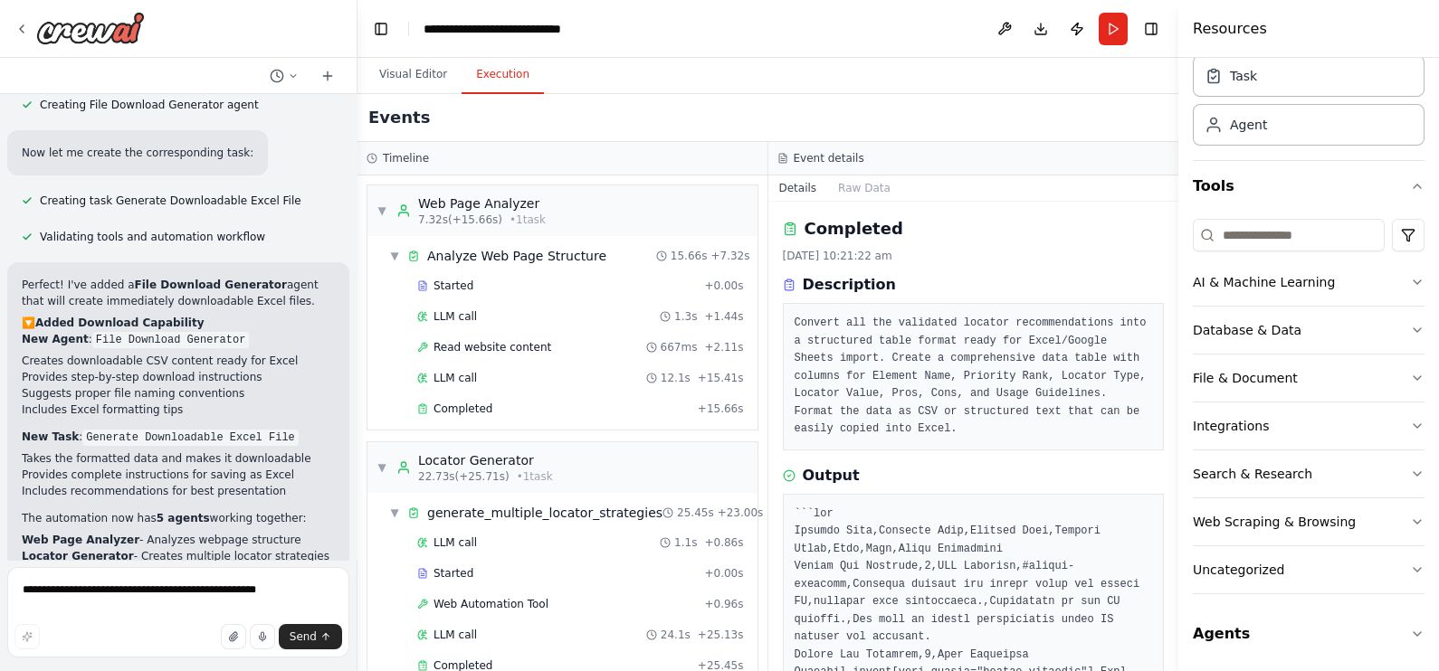
click at [488, 63] on button "Execution" at bounding box center [502, 75] width 82 height 38
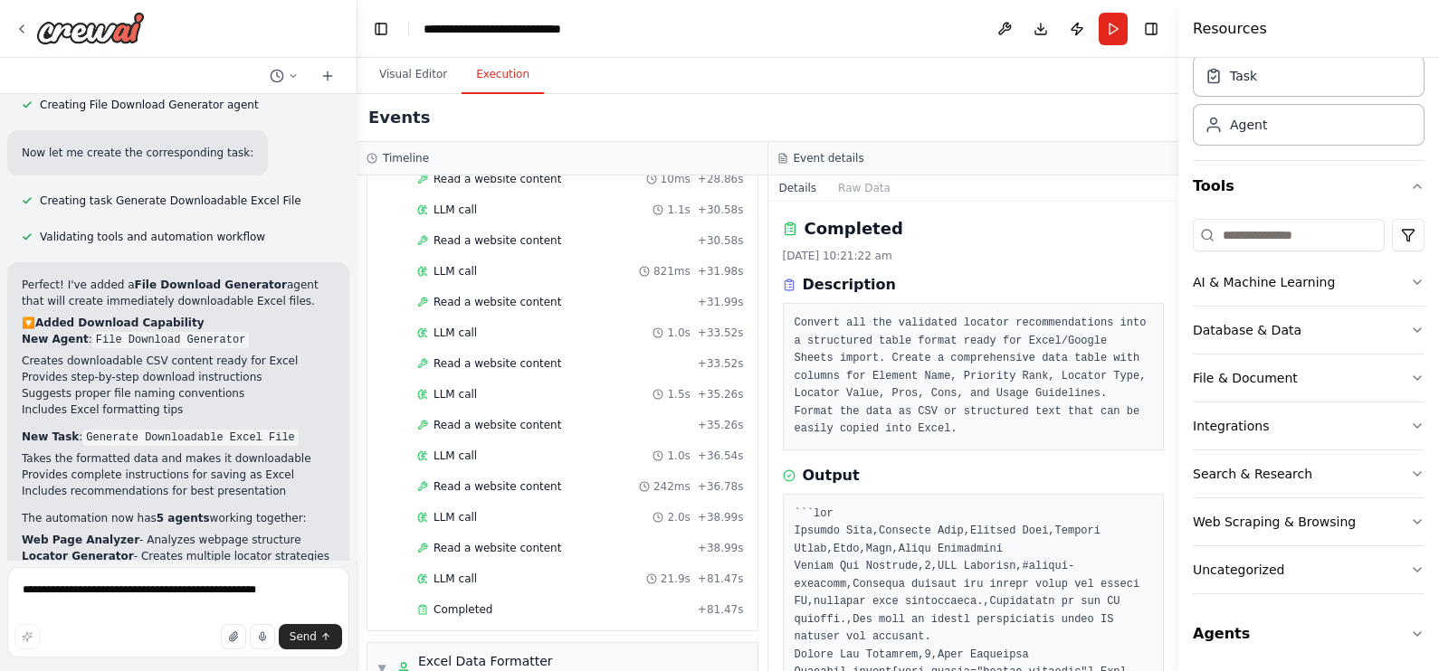
scroll to position [2123, 0]
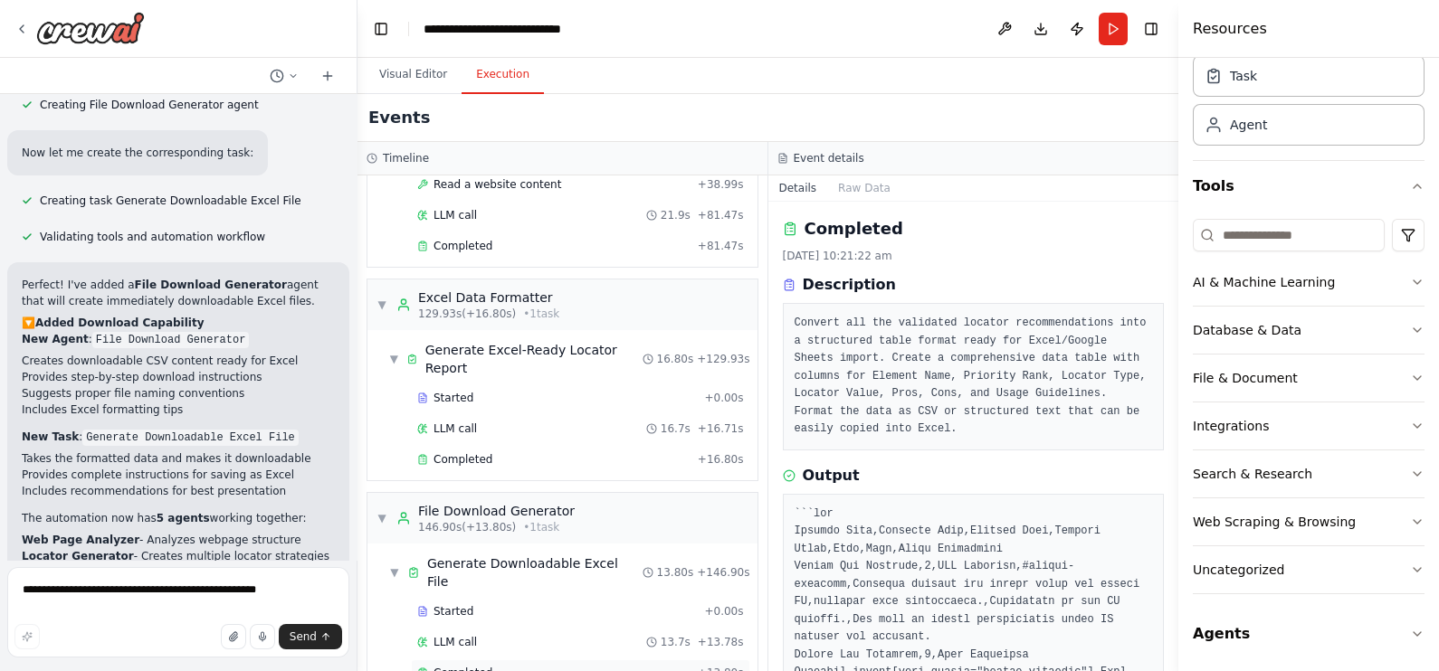
click at [472, 537] on span "Completed" at bounding box center [462, 673] width 59 height 14
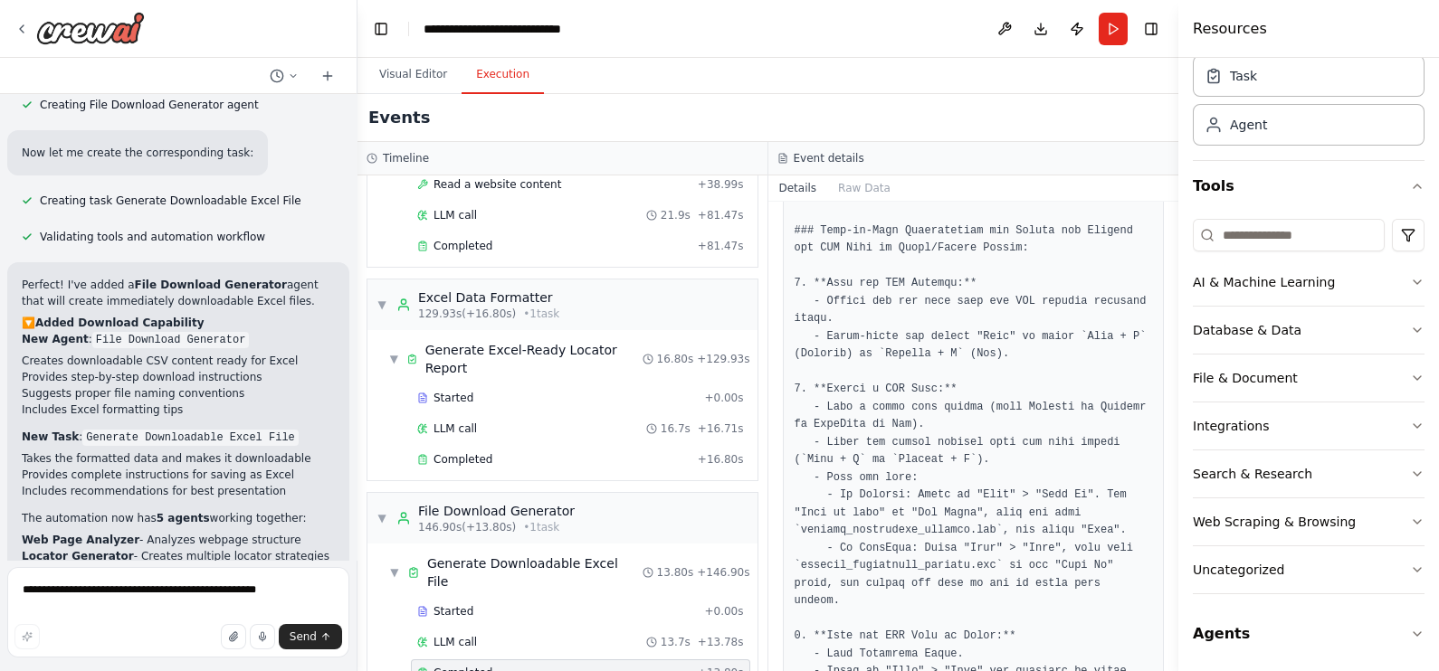
scroll to position [2485, 0]
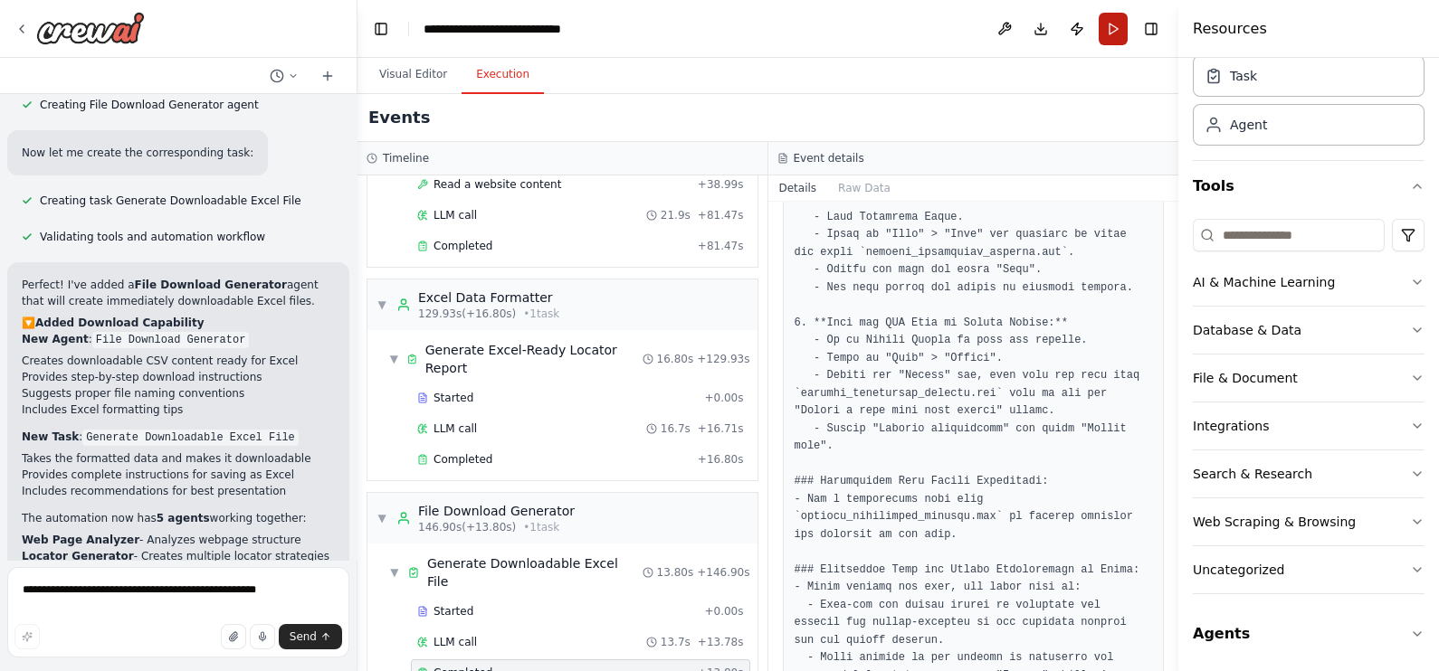
click at [1113, 23] on button "Run" at bounding box center [1113, 29] width 29 height 33
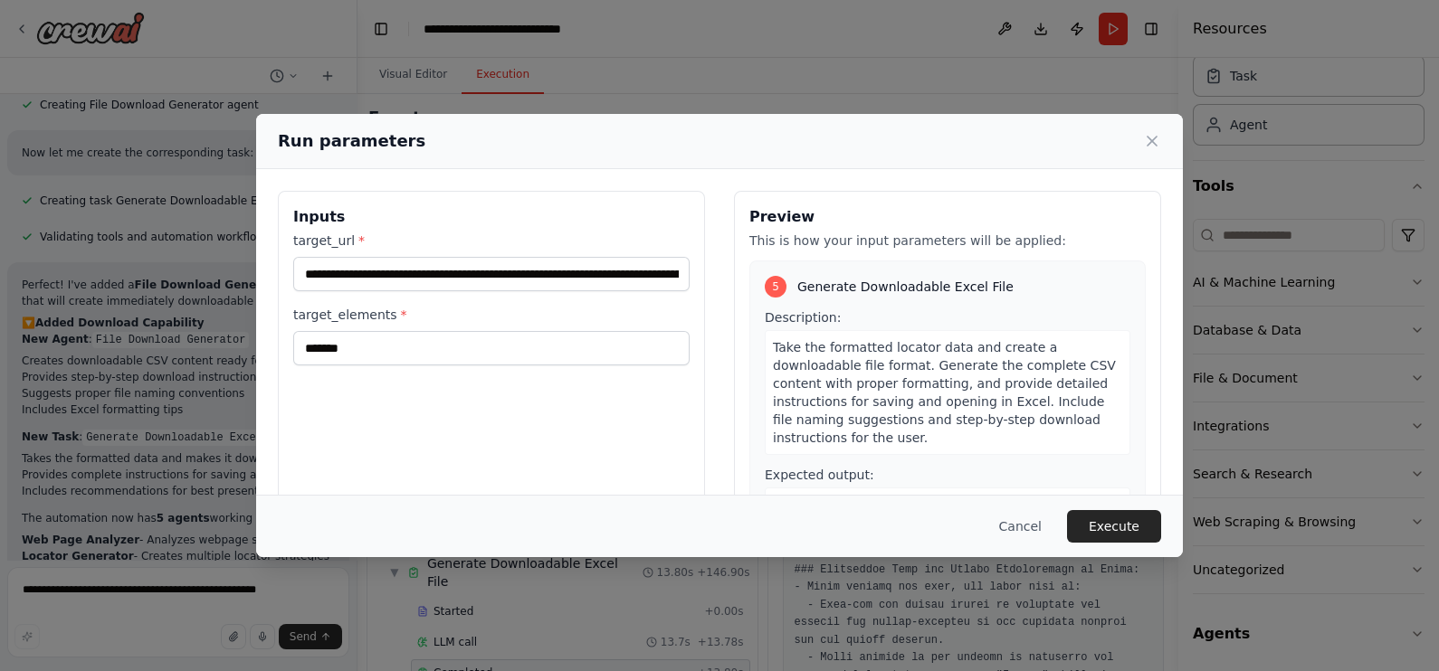
scroll to position [0, 0]
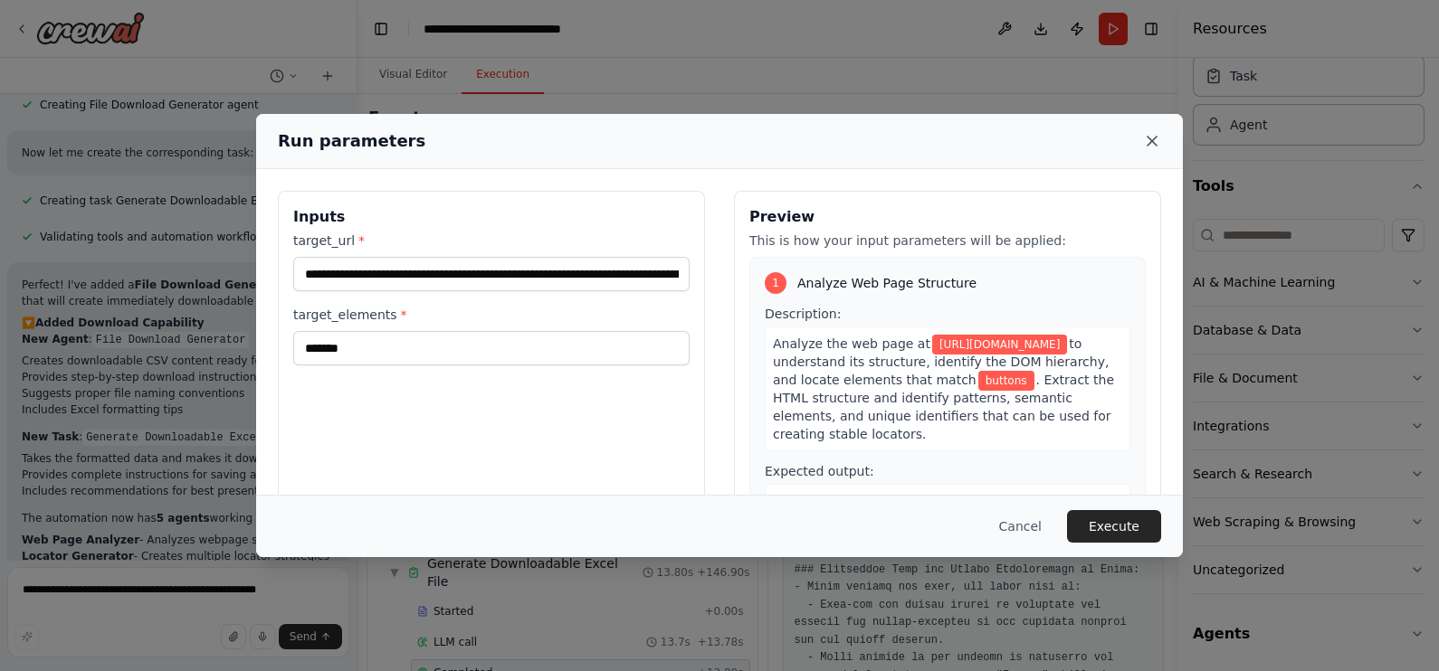
click at [1145, 143] on icon at bounding box center [1152, 141] width 18 height 18
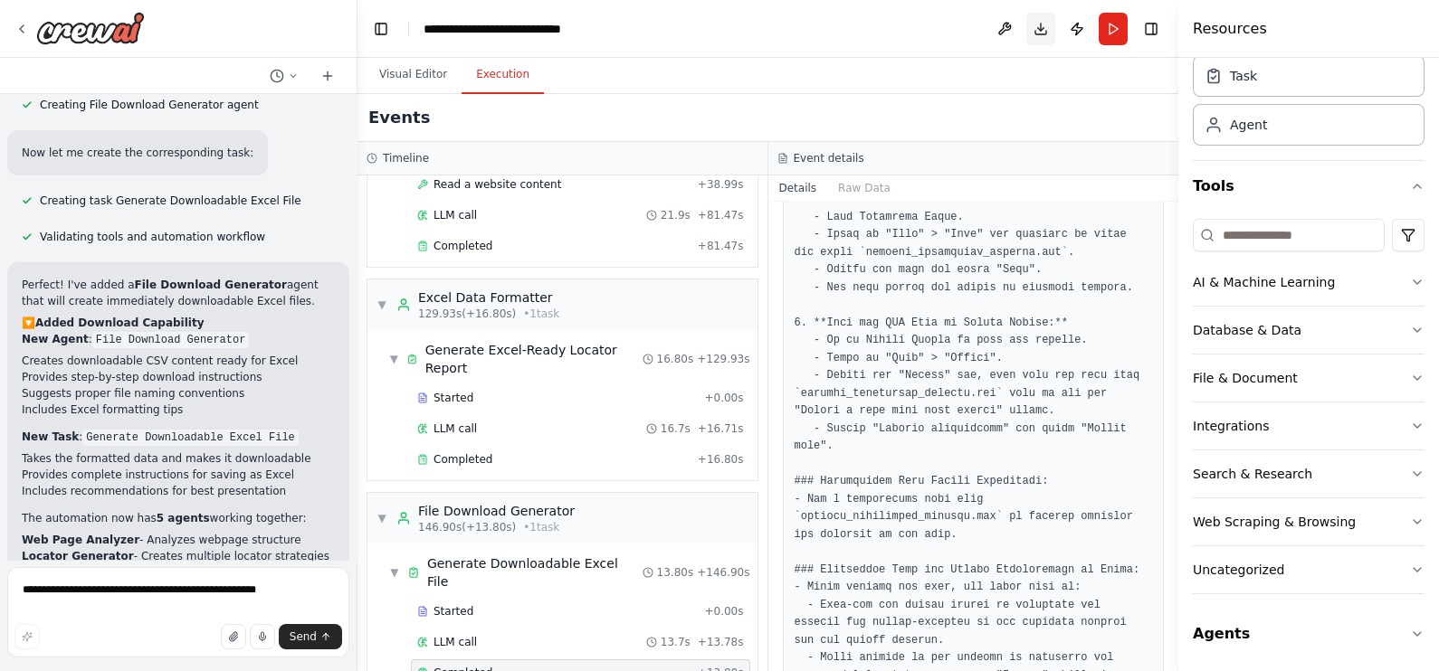
click at [1041, 22] on button "Download" at bounding box center [1040, 29] width 29 height 33
click at [1041, 22] on header "**********" at bounding box center [767, 29] width 821 height 58
click at [223, 537] on textarea "**********" at bounding box center [178, 612] width 342 height 90
type textarea "**********"
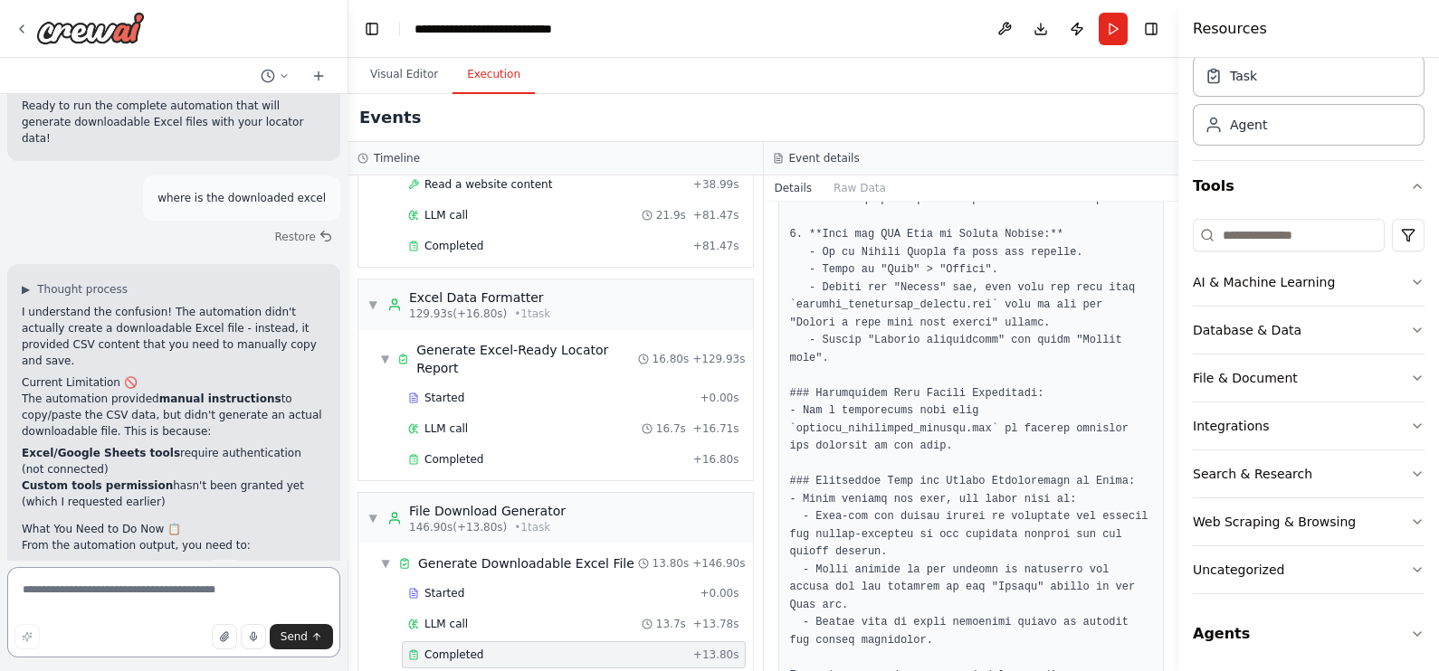
scroll to position [6140, 0]
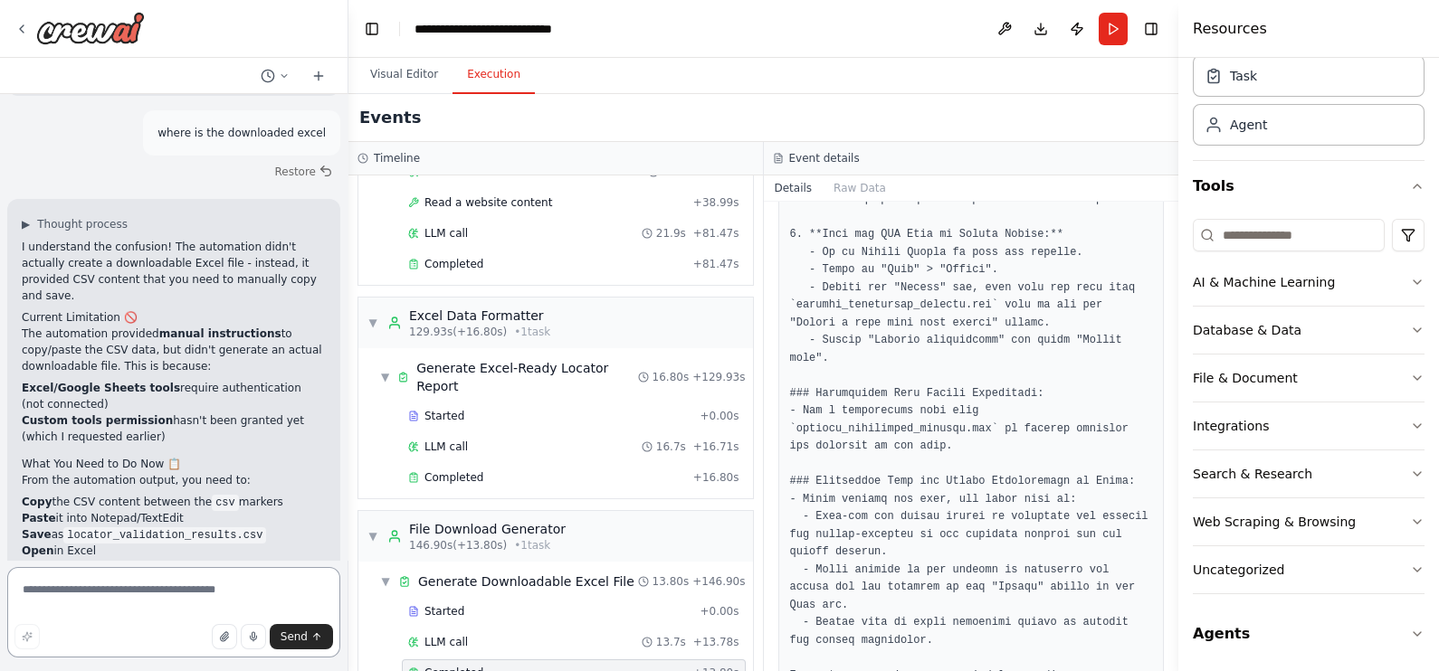
click at [348, 517] on div "Hello! I'm the CrewAI assistant. What kind of automation do you want to build? …" at bounding box center [719, 335] width 1439 height 671
click at [484, 537] on div "Completed" at bounding box center [547, 673] width 278 height 14
click at [793, 191] on button "Details" at bounding box center [794, 188] width 60 height 25
click at [858, 176] on button "Raw Data" at bounding box center [860, 188] width 74 height 25
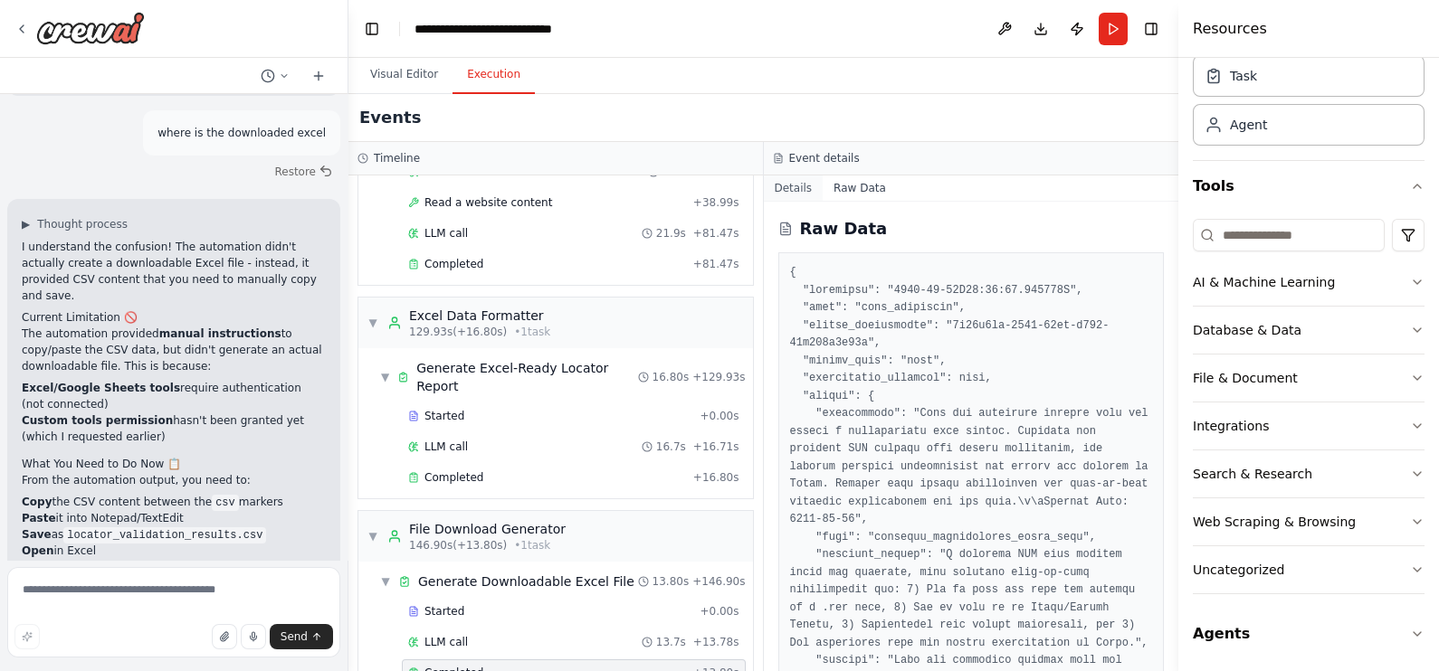
click at [801, 183] on button "Details" at bounding box center [794, 188] width 60 height 25
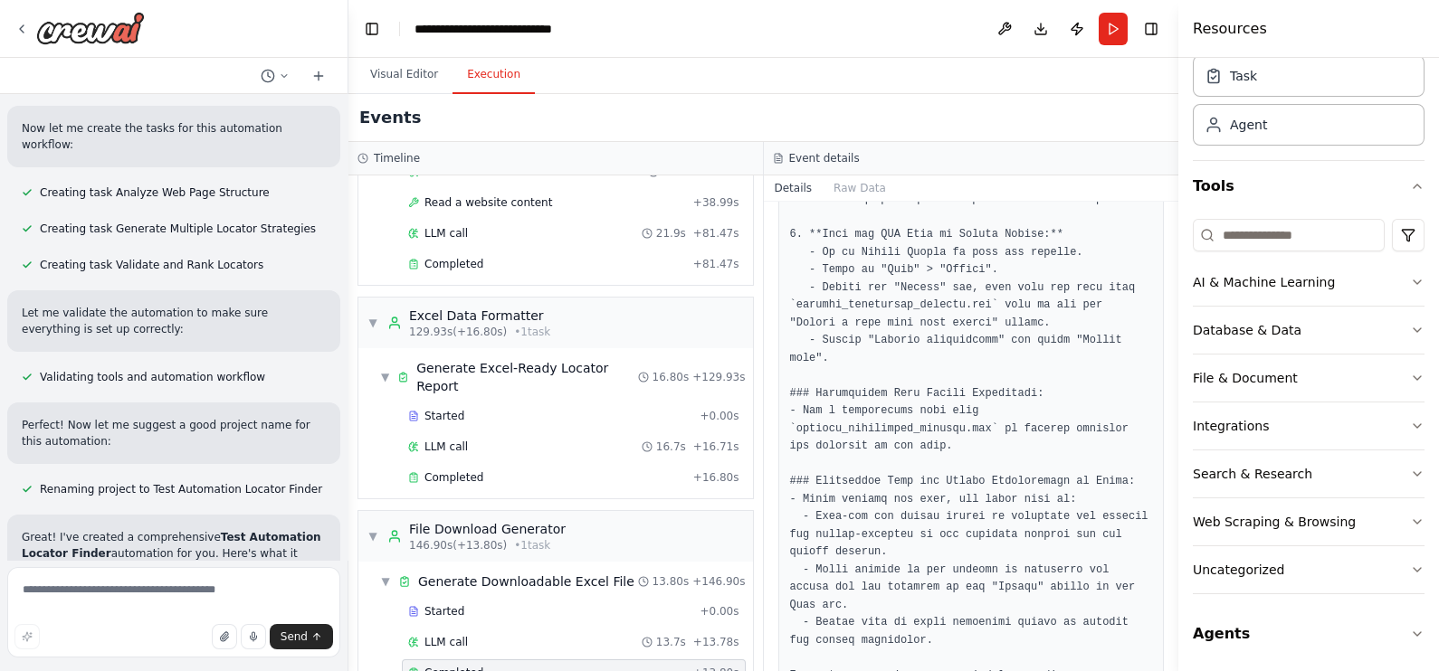
scroll to position [6157, 0]
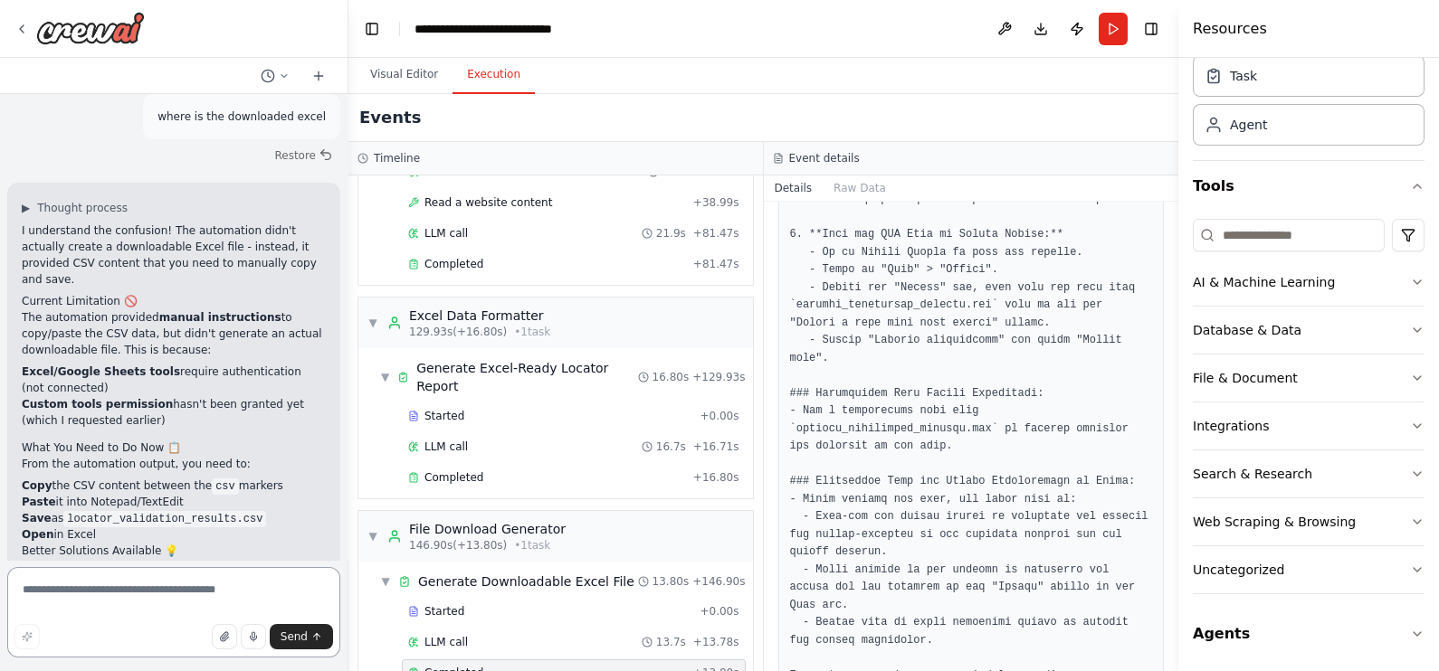
click at [118, 537] on textarea at bounding box center [173, 612] width 333 height 90
click at [118, 537] on textarea "*" at bounding box center [173, 612] width 333 height 90
type textarea "**********"
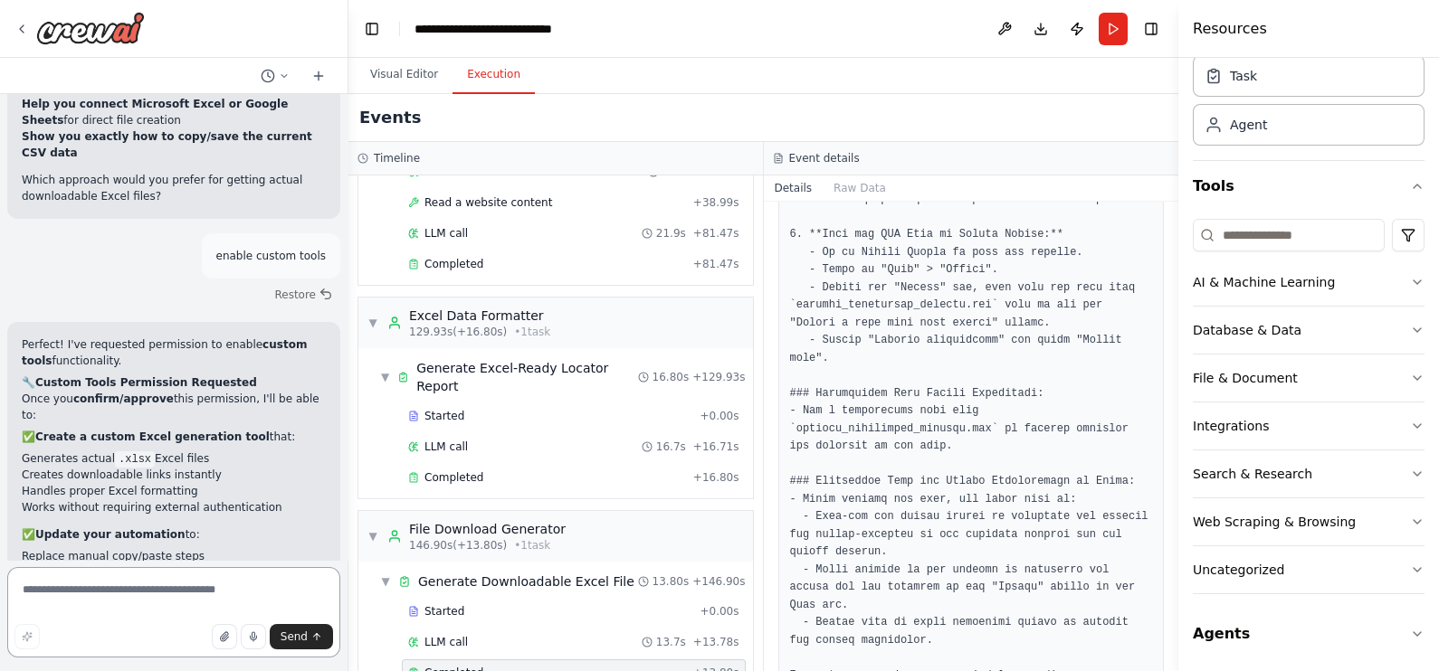
scroll to position [6810, 0]
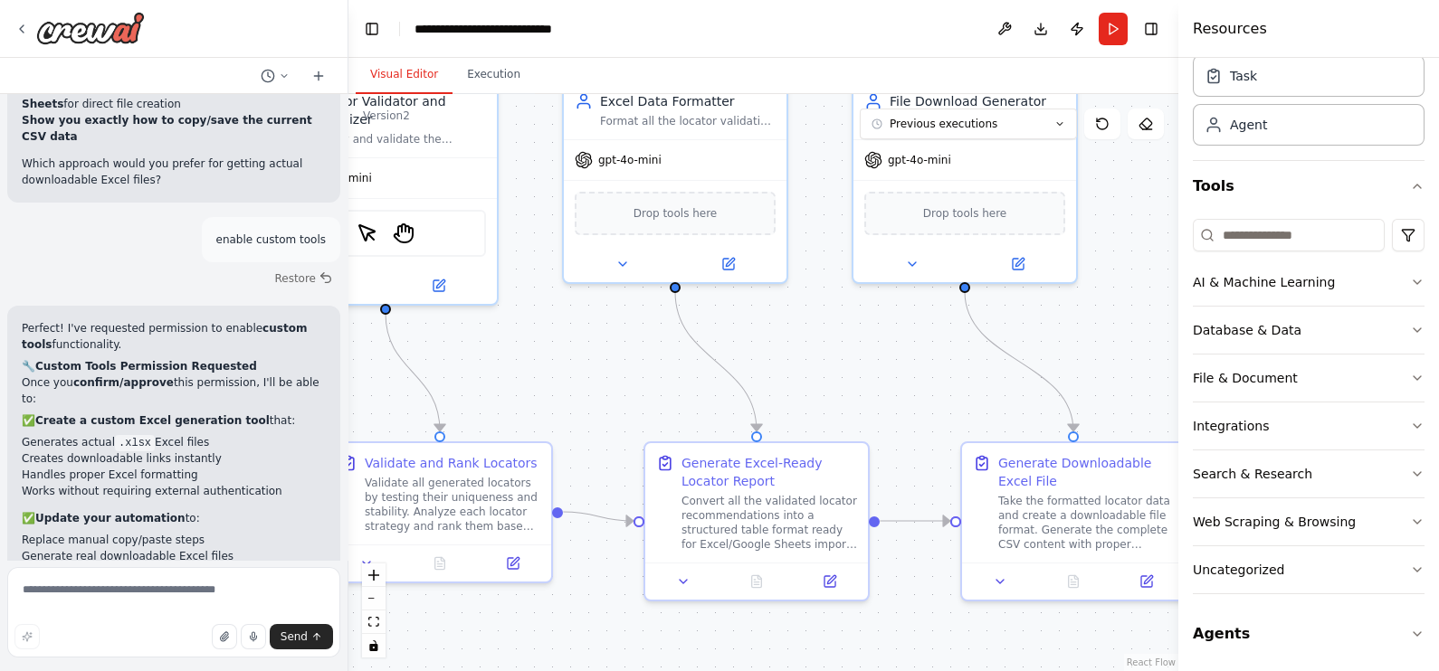
click at [416, 61] on button "Visual Editor" at bounding box center [404, 75] width 97 height 38
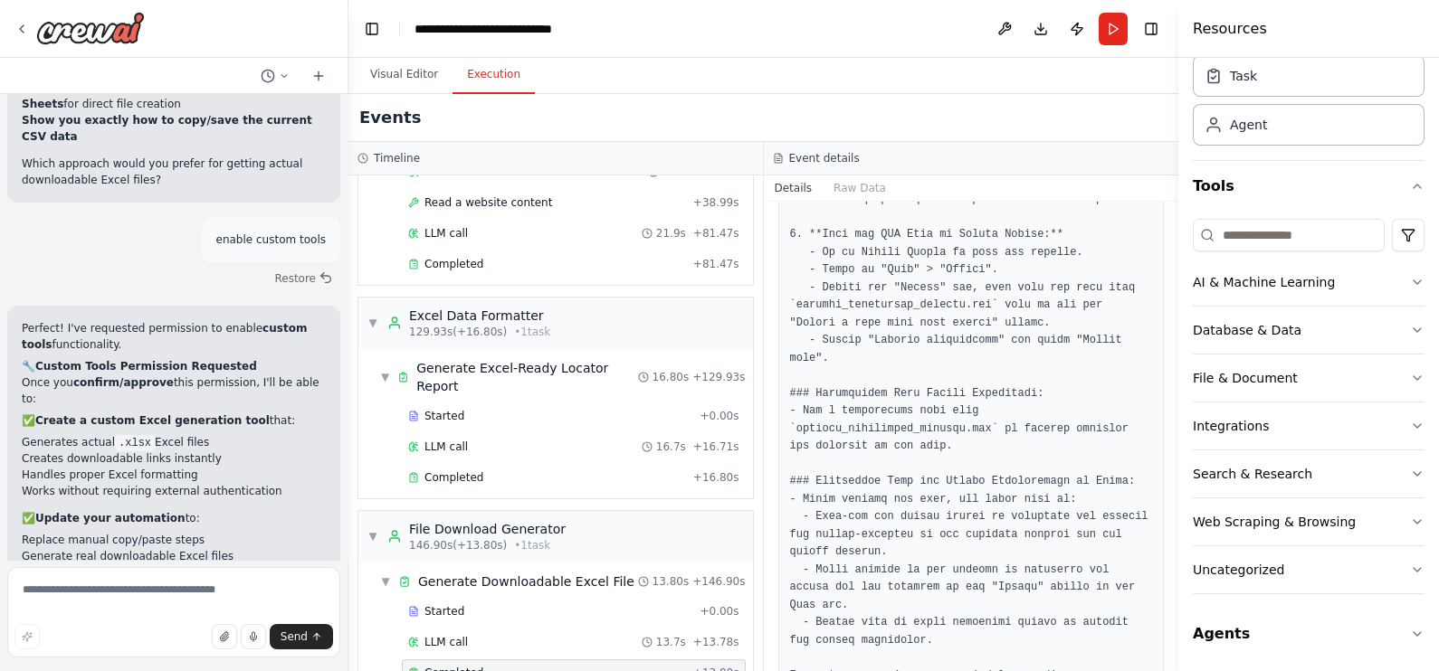
click at [482, 78] on button "Execution" at bounding box center [493, 75] width 82 height 38
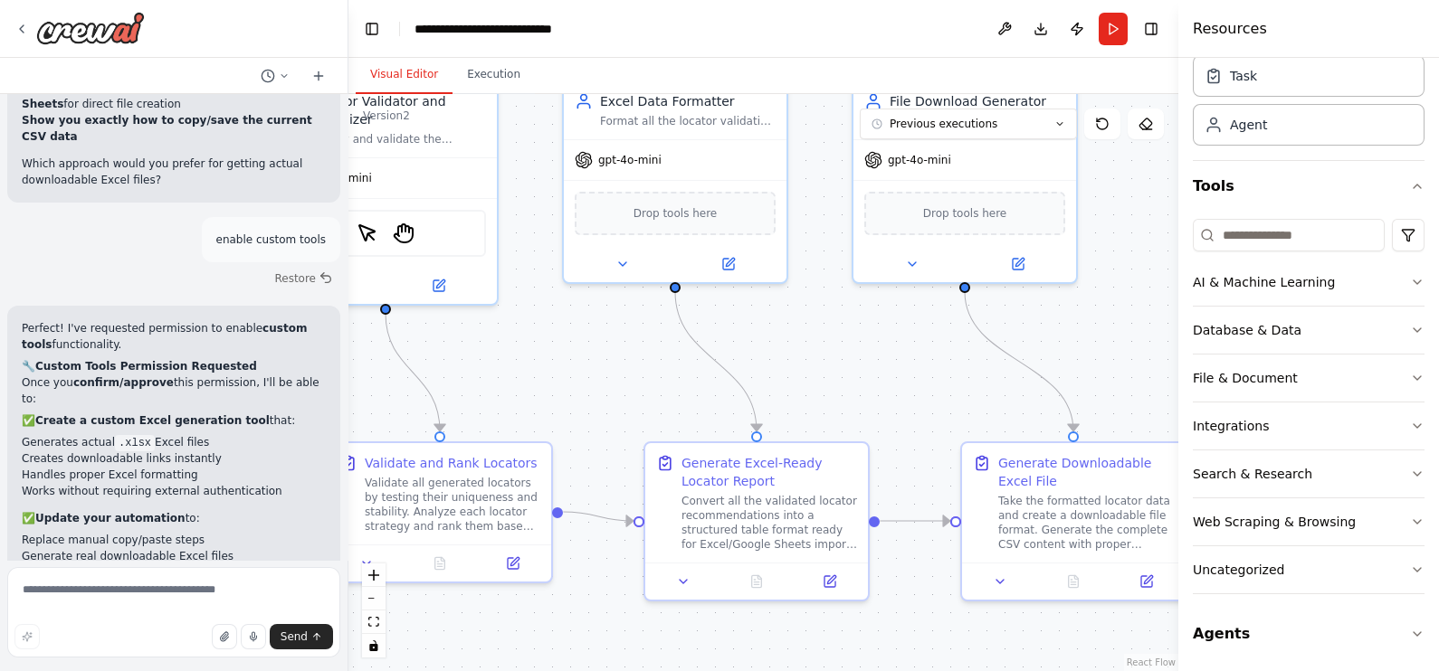
click at [426, 63] on button "Visual Editor" at bounding box center [404, 75] width 97 height 38
drag, startPoint x: 737, startPoint y: 362, endPoint x: 889, endPoint y: 390, distance: 154.6
click at [889, 390] on div ".deletable-edge-delete-btn { width: 20px; height: 20px; border: 0px solid #ffff…" at bounding box center [763, 382] width 830 height 577
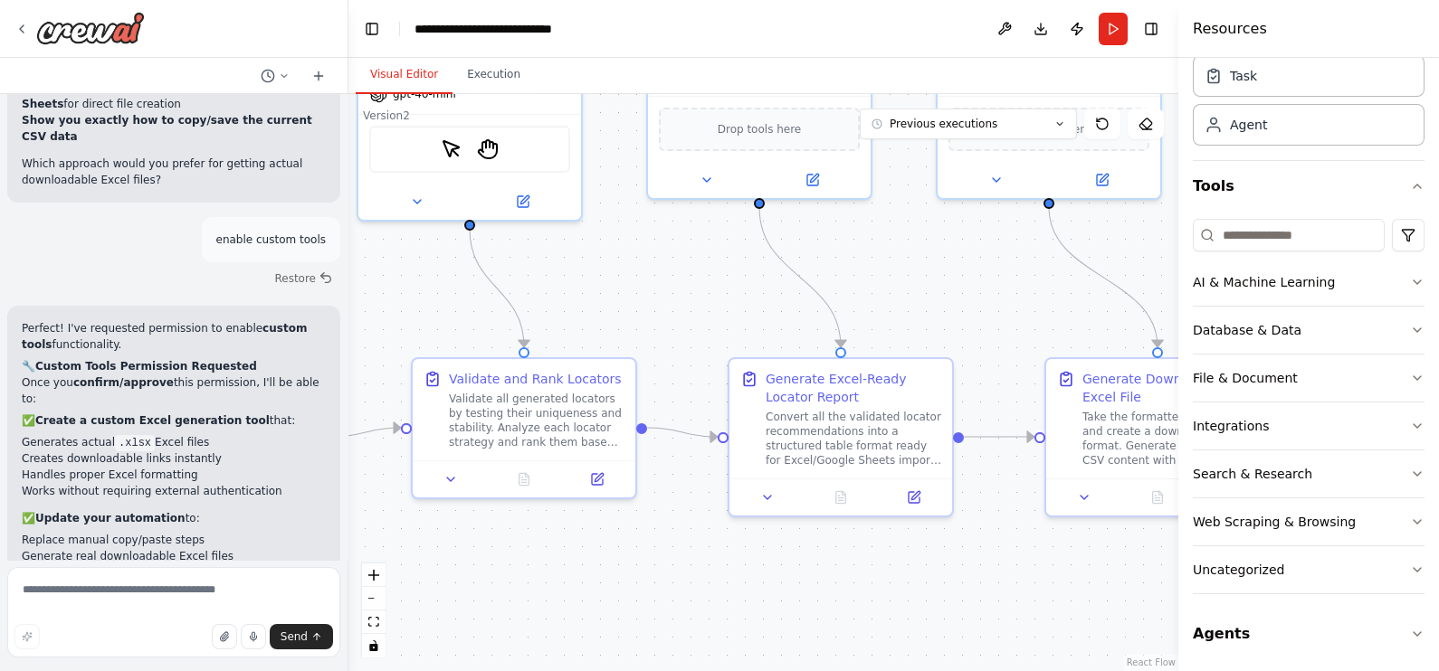
drag, startPoint x: 889, startPoint y: 390, endPoint x: 937, endPoint y: 312, distance: 90.9
click at [937, 312] on div ".deletable-edge-delete-btn { width: 20px; height: 20px; border: 0px solid #ffff…" at bounding box center [763, 382] width 830 height 577
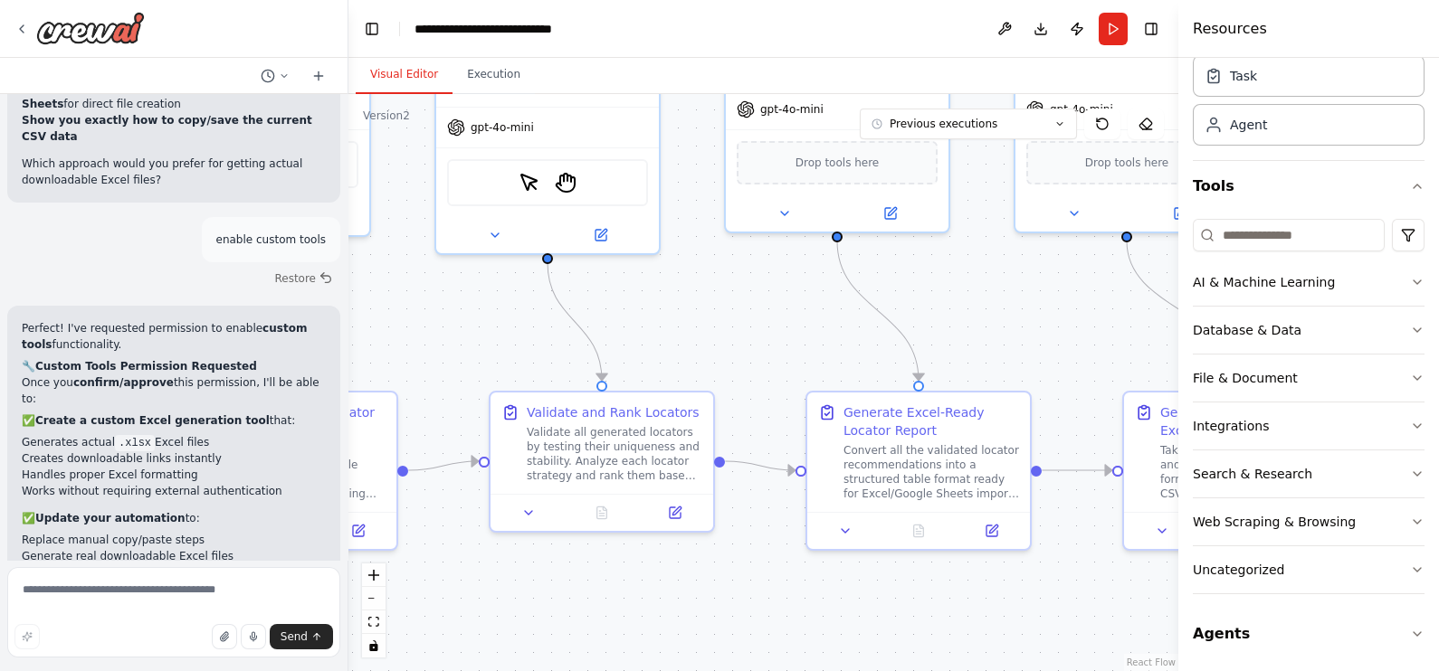
drag, startPoint x: 922, startPoint y: 262, endPoint x: 1000, endPoint y: 294, distance: 84.4
click at [1000, 294] on div ".deletable-edge-delete-btn { width: 20px; height: 20px; border: 0px solid #ffff…" at bounding box center [763, 382] width 830 height 577
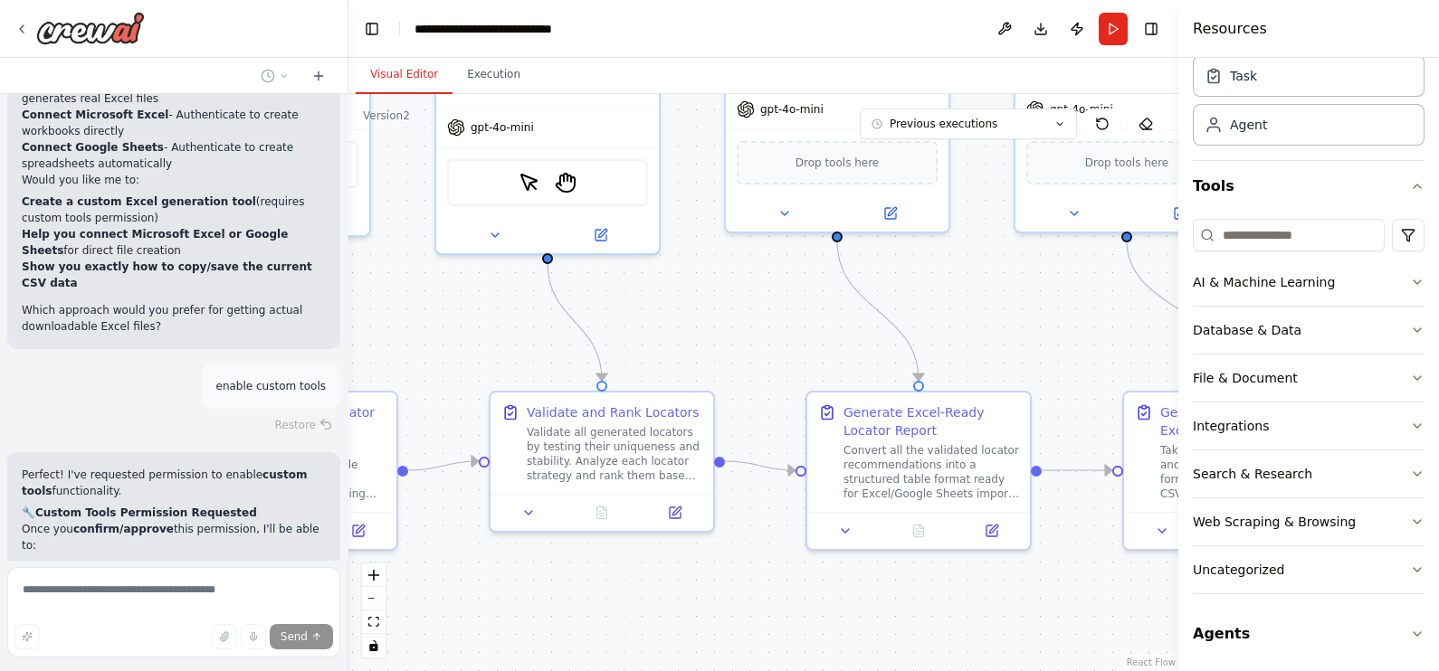
scroll to position [6734, 0]
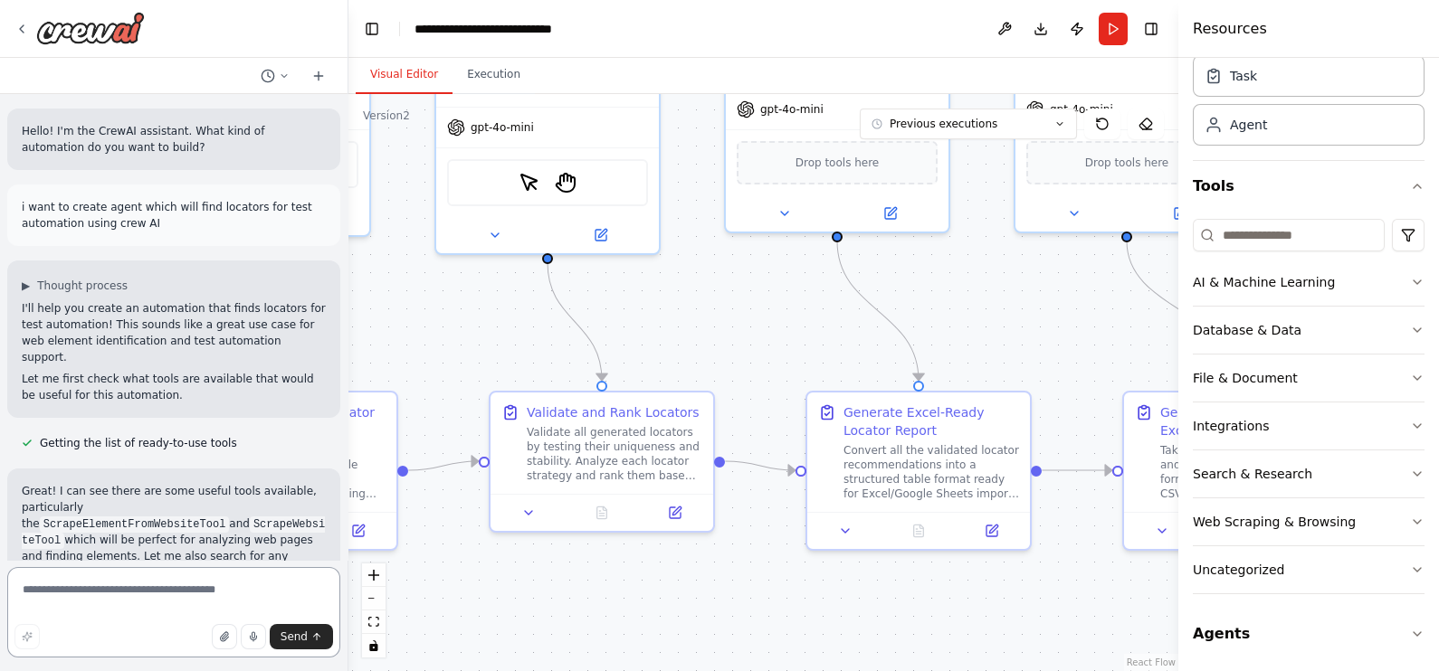
scroll to position [6663, 0]
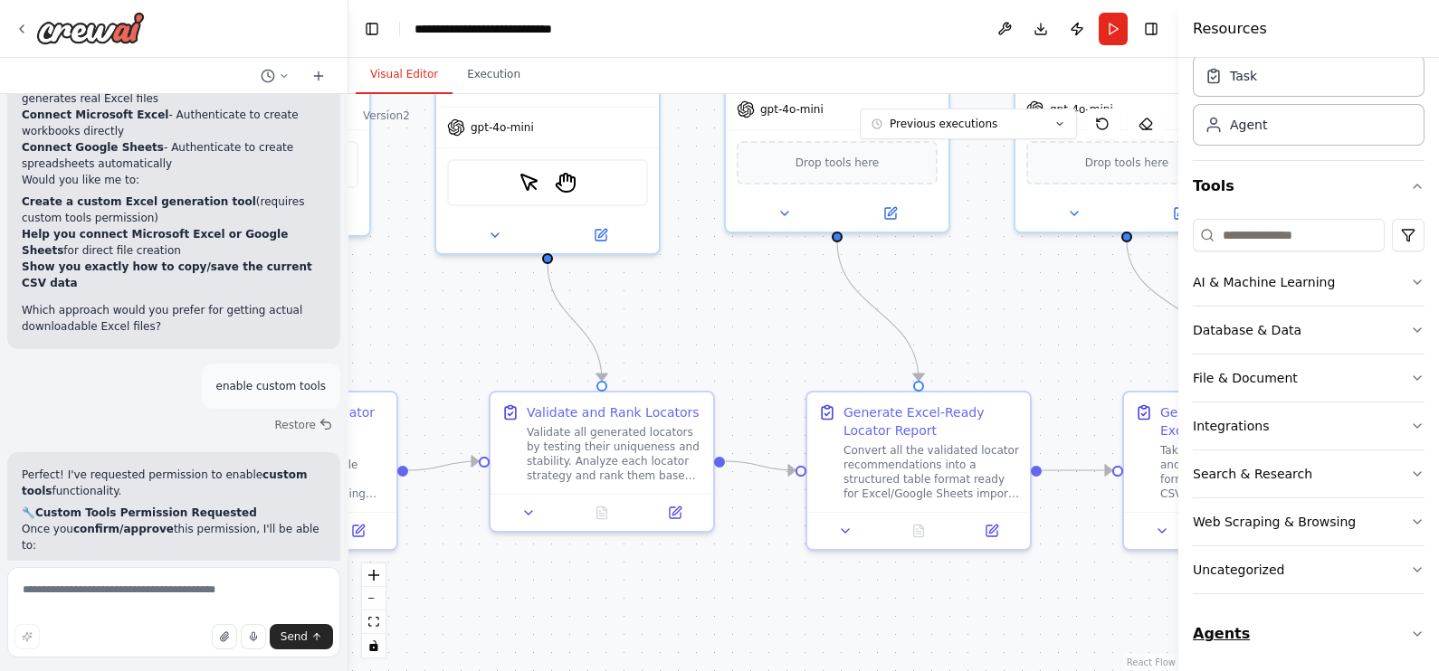
click at [1150, 537] on icon "button" at bounding box center [1417, 634] width 14 height 14
click at [172, 537] on textarea at bounding box center [173, 612] width 333 height 90
type textarea "**********"
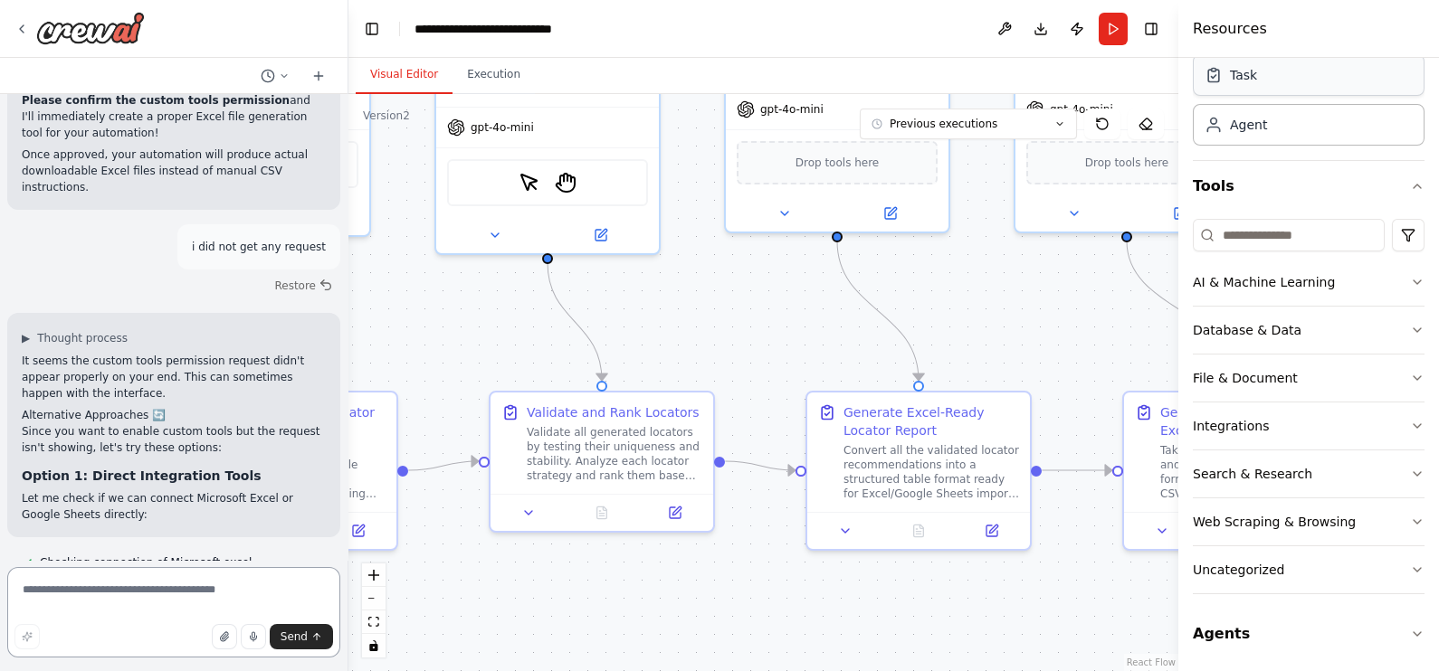
scroll to position [7342, 0]
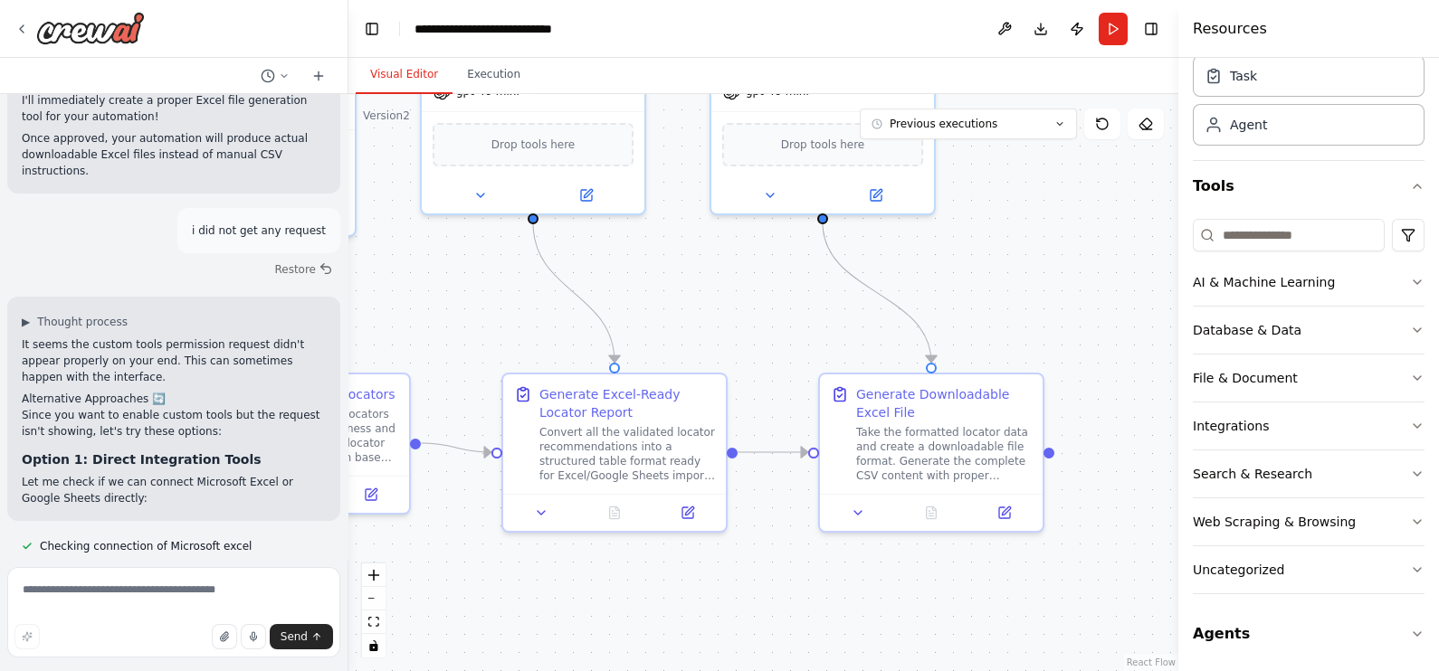
drag, startPoint x: 824, startPoint y: 339, endPoint x: 520, endPoint y: 321, distance: 304.6
click at [520, 321] on div ".deletable-edge-delete-btn { width: 20px; height: 20px; border: 0px solid #ffff…" at bounding box center [763, 382] width 830 height 577
click at [27, 23] on icon at bounding box center [21, 29] width 14 height 14
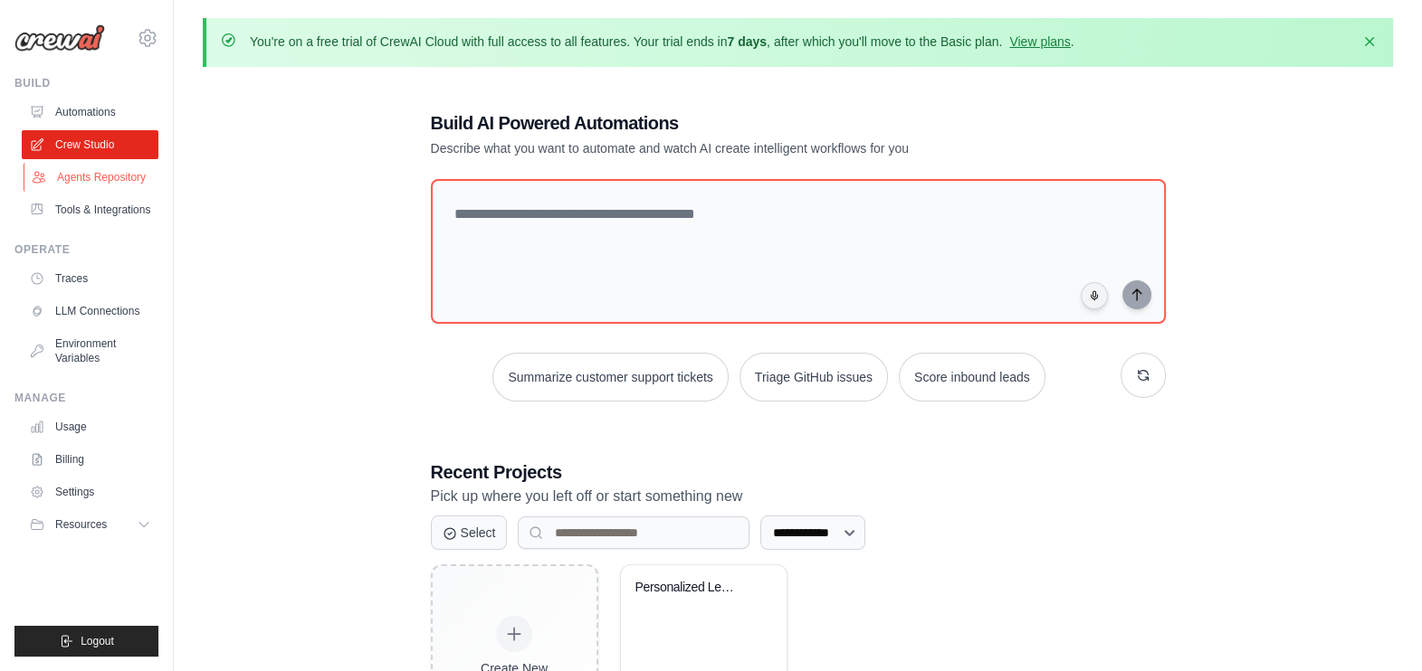
click at [128, 172] on link "Agents Repository" at bounding box center [92, 177] width 137 height 29
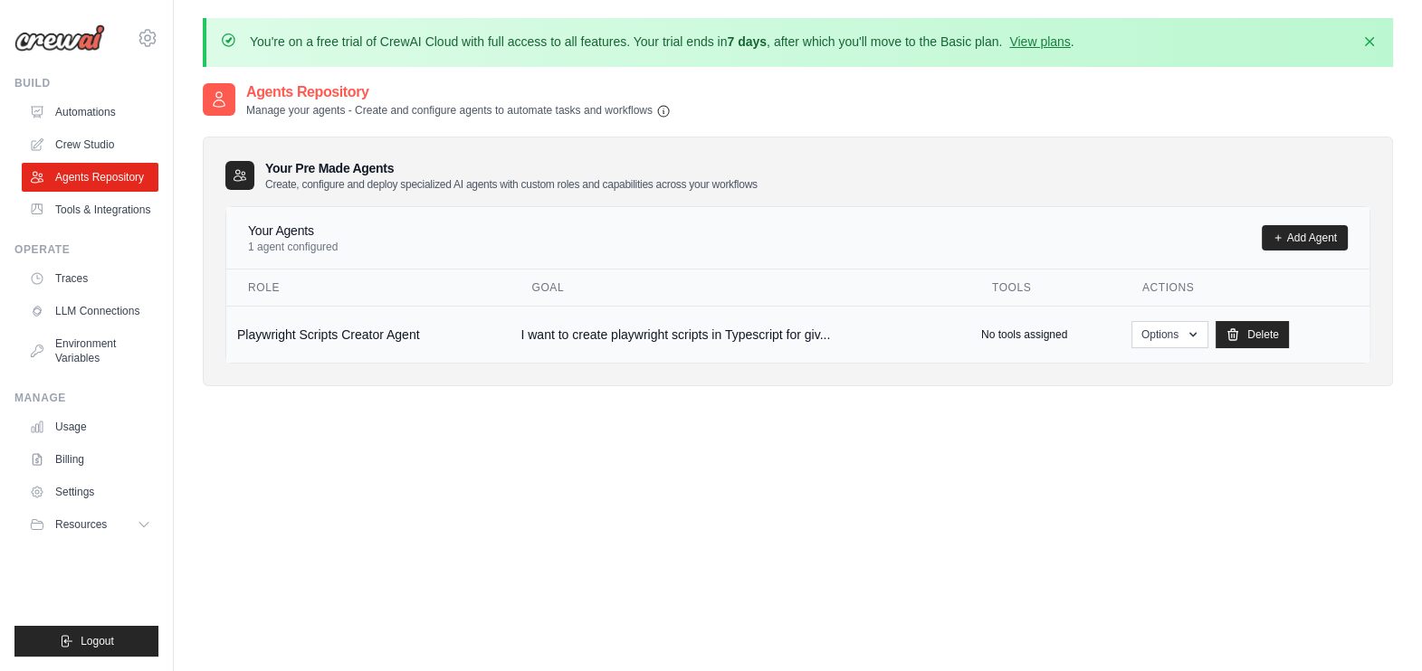
click at [399, 339] on td "Playwright Scripts Creator Agent" at bounding box center [367, 334] width 283 height 57
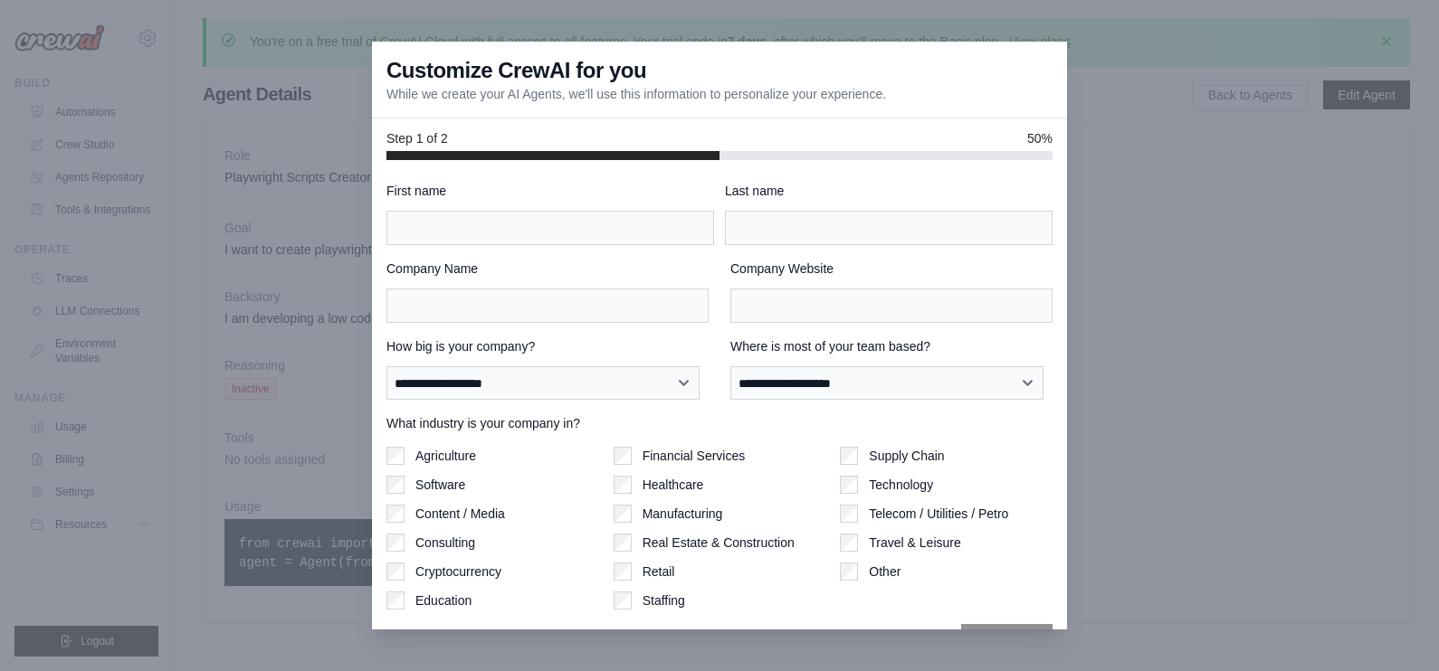
scroll to position [47, 0]
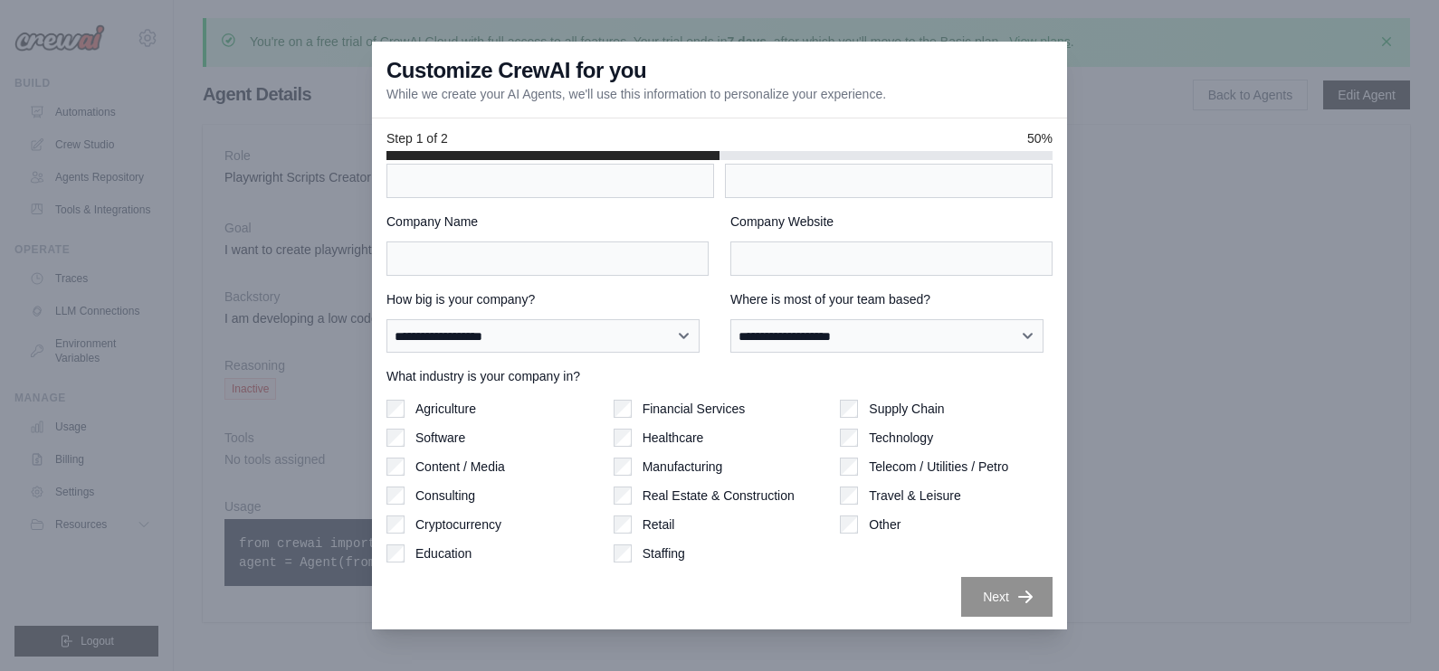
click at [1240, 503] on div at bounding box center [719, 335] width 1439 height 671
click at [1258, 457] on div at bounding box center [719, 335] width 1439 height 671
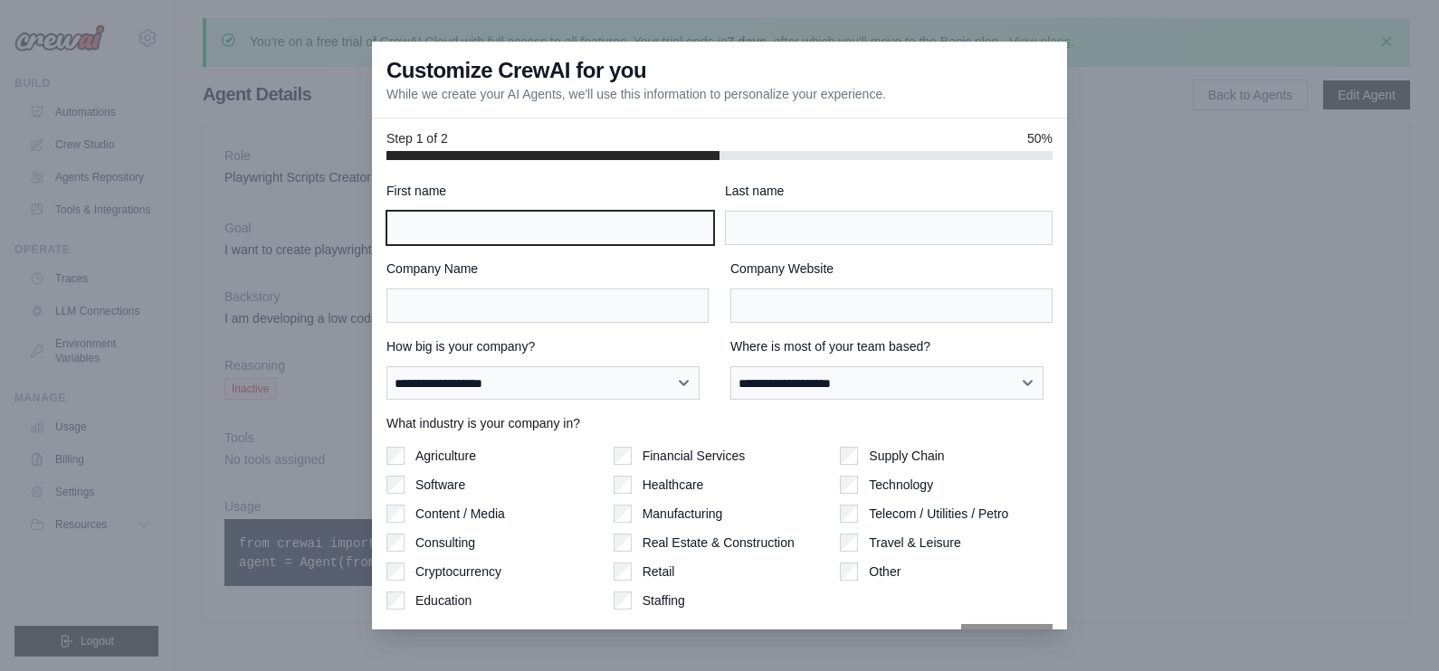
click at [480, 213] on input "First name" at bounding box center [550, 228] width 328 height 34
type input "******"
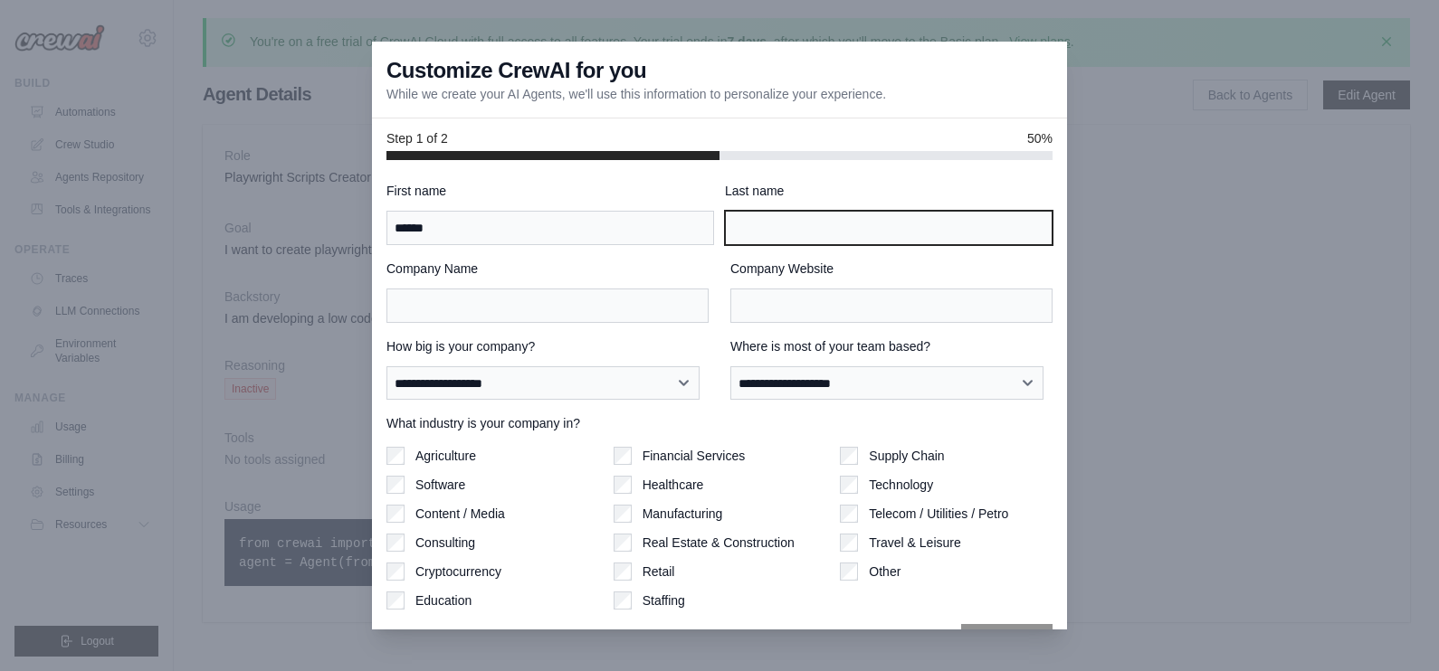
type input "******"
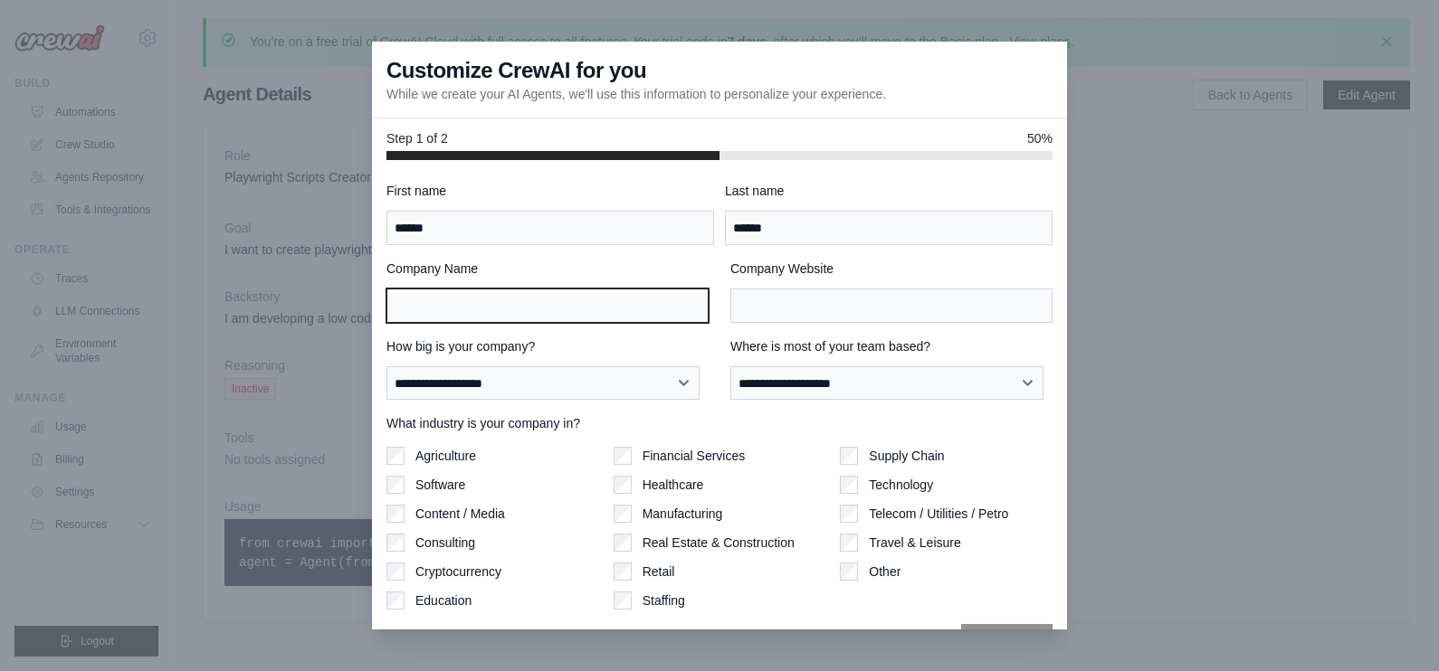
click at [539, 306] on input "Company Name" at bounding box center [547, 306] width 322 height 34
type input "*****"
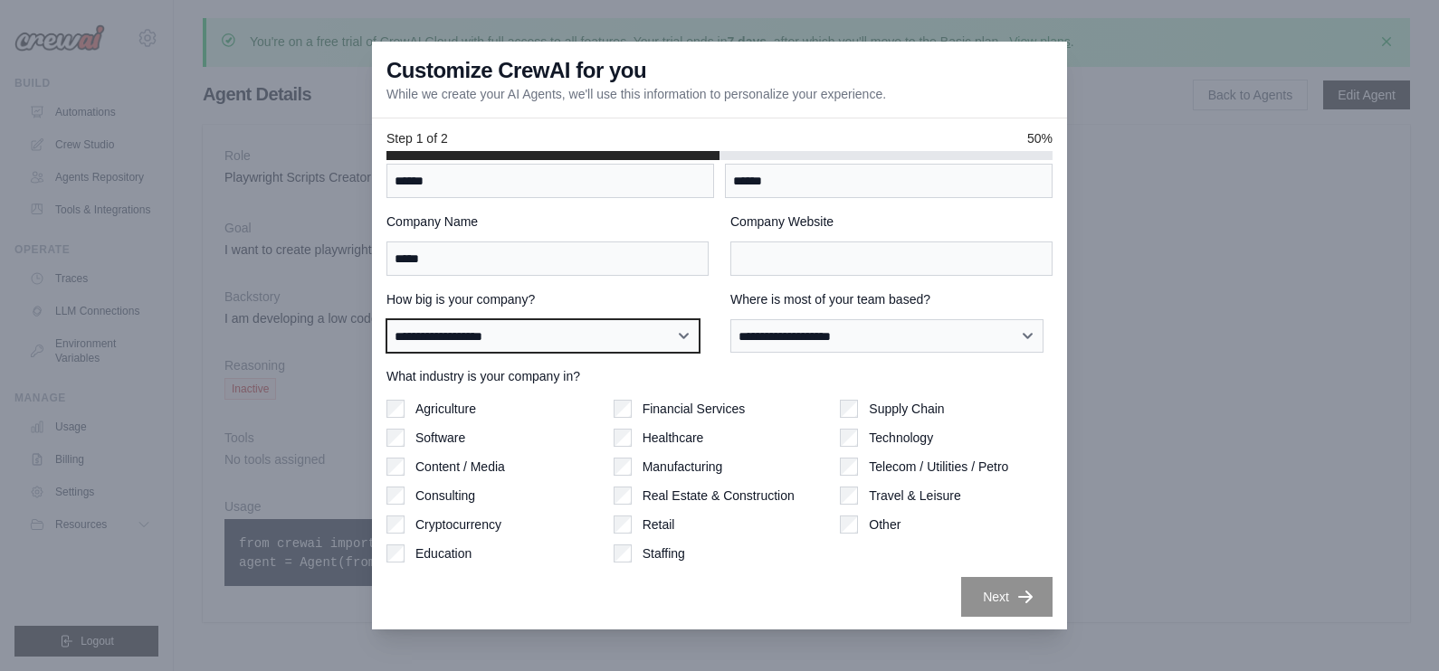
click at [533, 343] on select "**********" at bounding box center [542, 336] width 313 height 34
select select "**********"
click at [386, 319] on select "**********" at bounding box center [542, 336] width 313 height 34
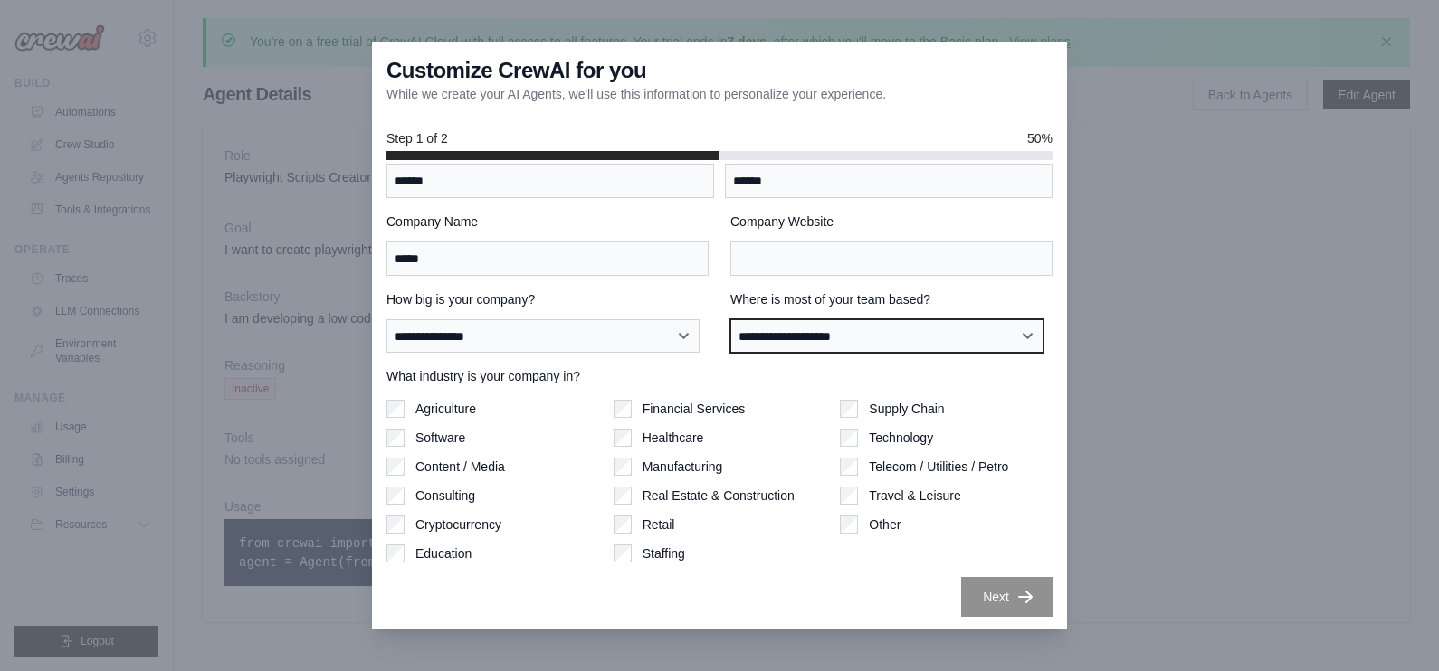
click at [806, 326] on select "**********" at bounding box center [886, 336] width 313 height 34
select select "**********"
click at [730, 319] on select "**********" at bounding box center [886, 336] width 313 height 34
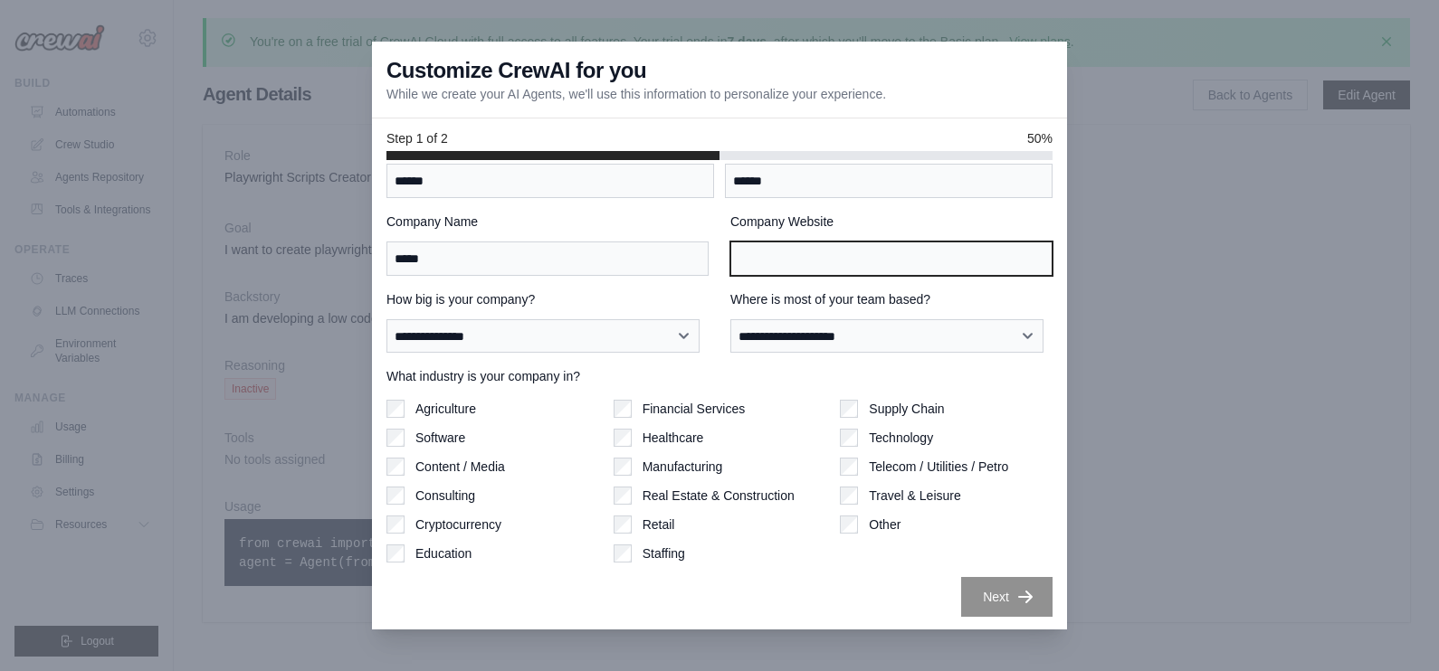
click at [862, 242] on input "Company Website" at bounding box center [891, 259] width 322 height 34
type input "**********"
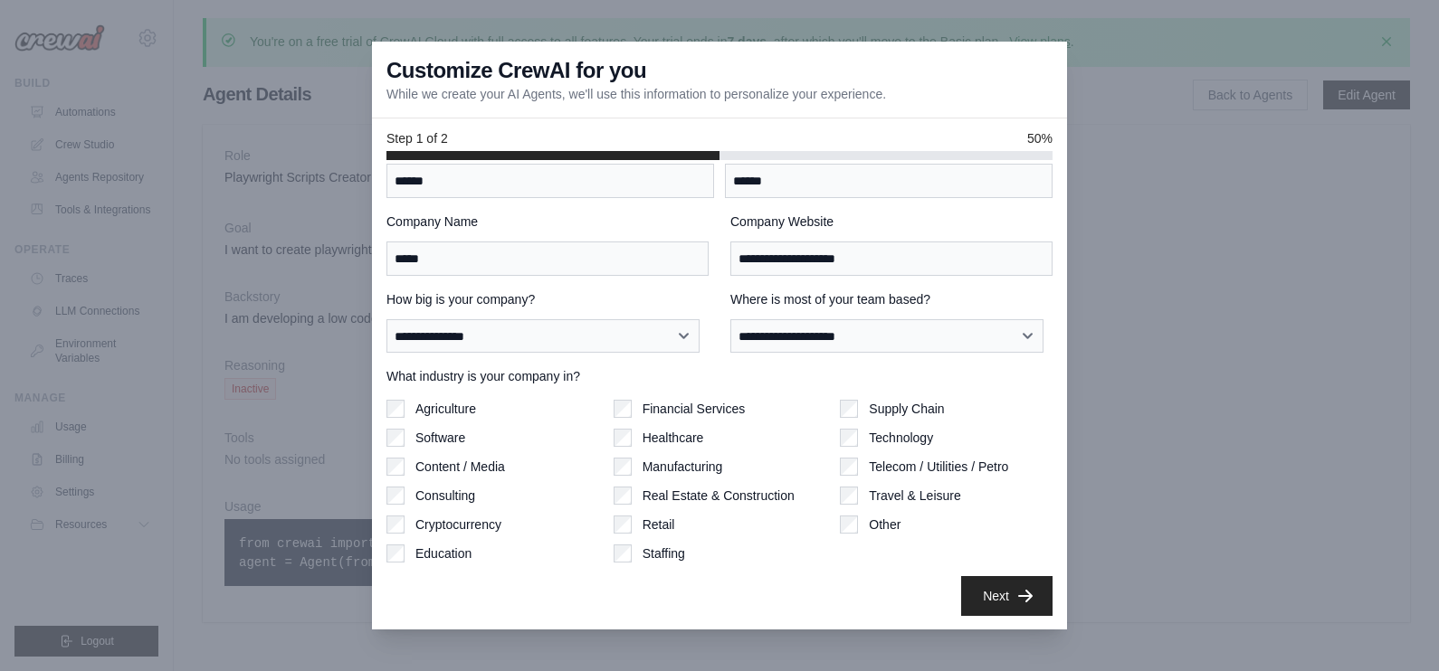
click at [996, 597] on button "Next" at bounding box center [1006, 596] width 91 height 40
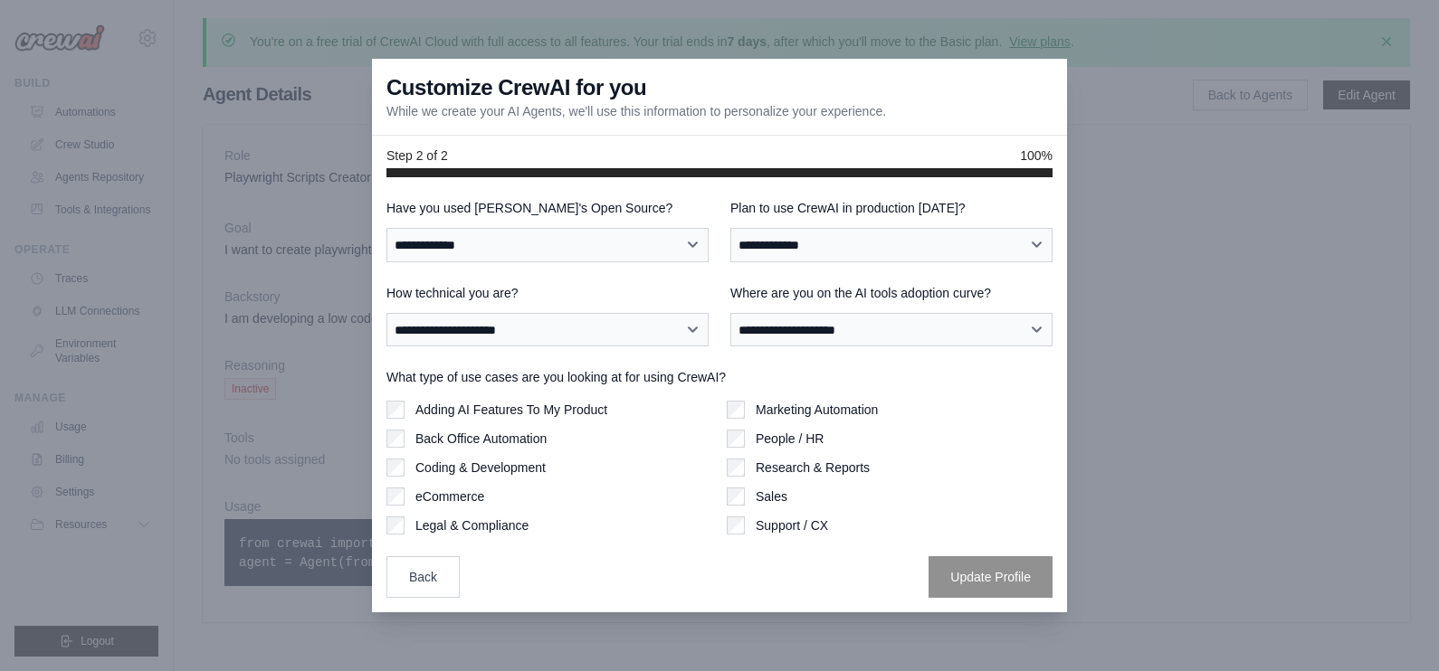
scroll to position [0, 0]
click at [611, 240] on select "**********" at bounding box center [547, 245] width 322 height 34
click at [386, 228] on select "**********" at bounding box center [547, 245] width 322 height 34
click at [515, 244] on select "**********" at bounding box center [547, 245] width 322 height 34
select select "**********"
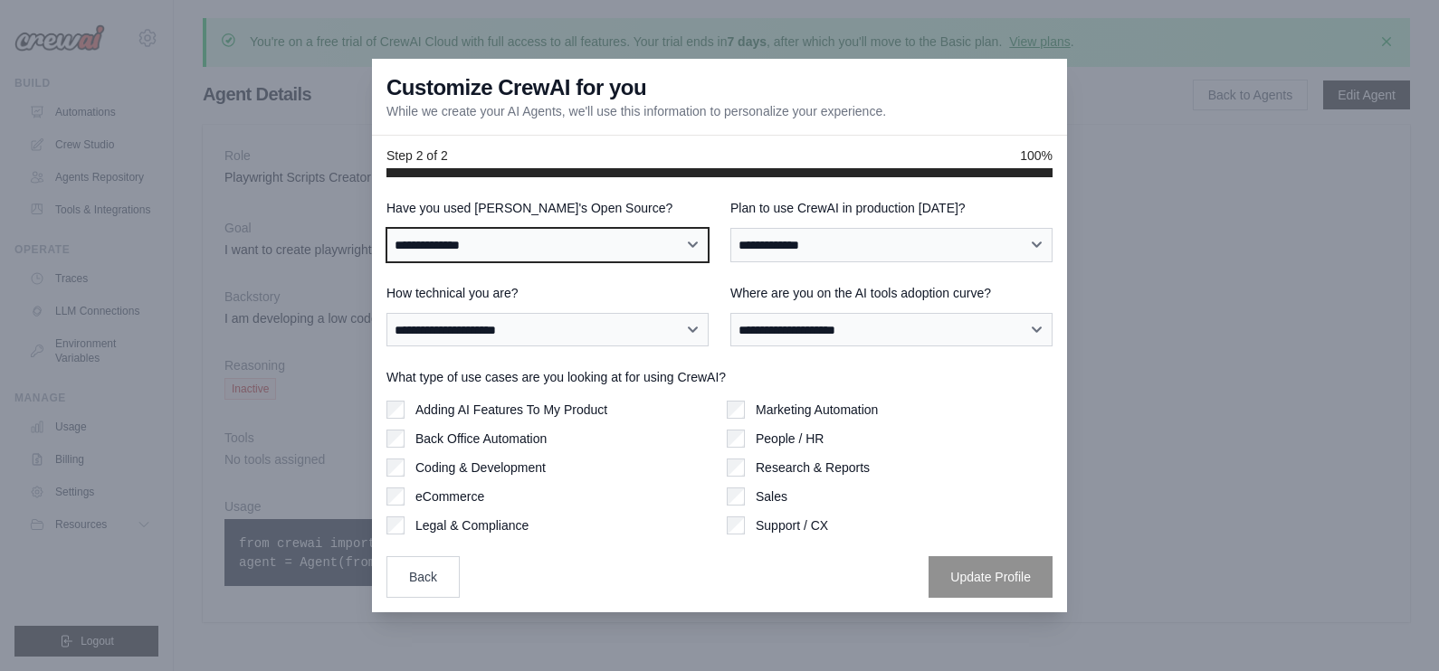
click at [386, 228] on select "**********" at bounding box center [547, 245] width 322 height 34
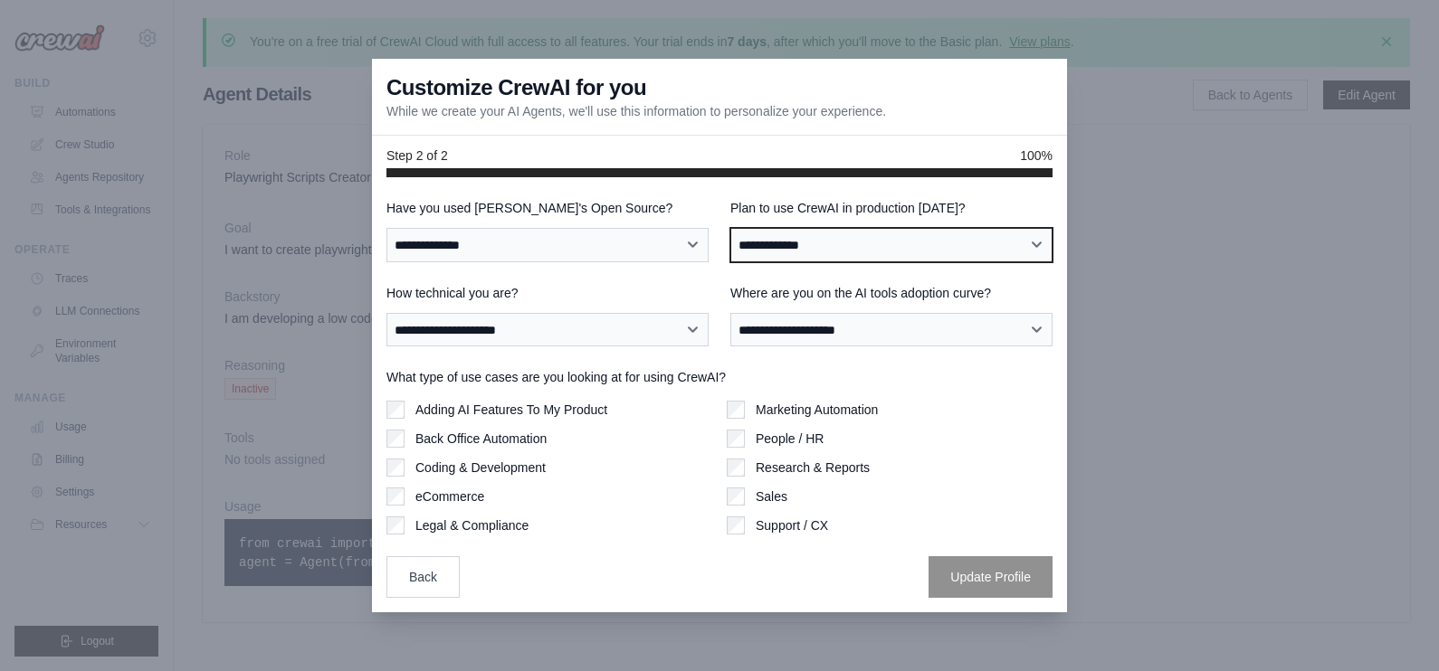
click at [946, 252] on select "**********" at bounding box center [891, 245] width 322 height 34
select select "****"
click at [730, 228] on select "**********" at bounding box center [891, 245] width 322 height 34
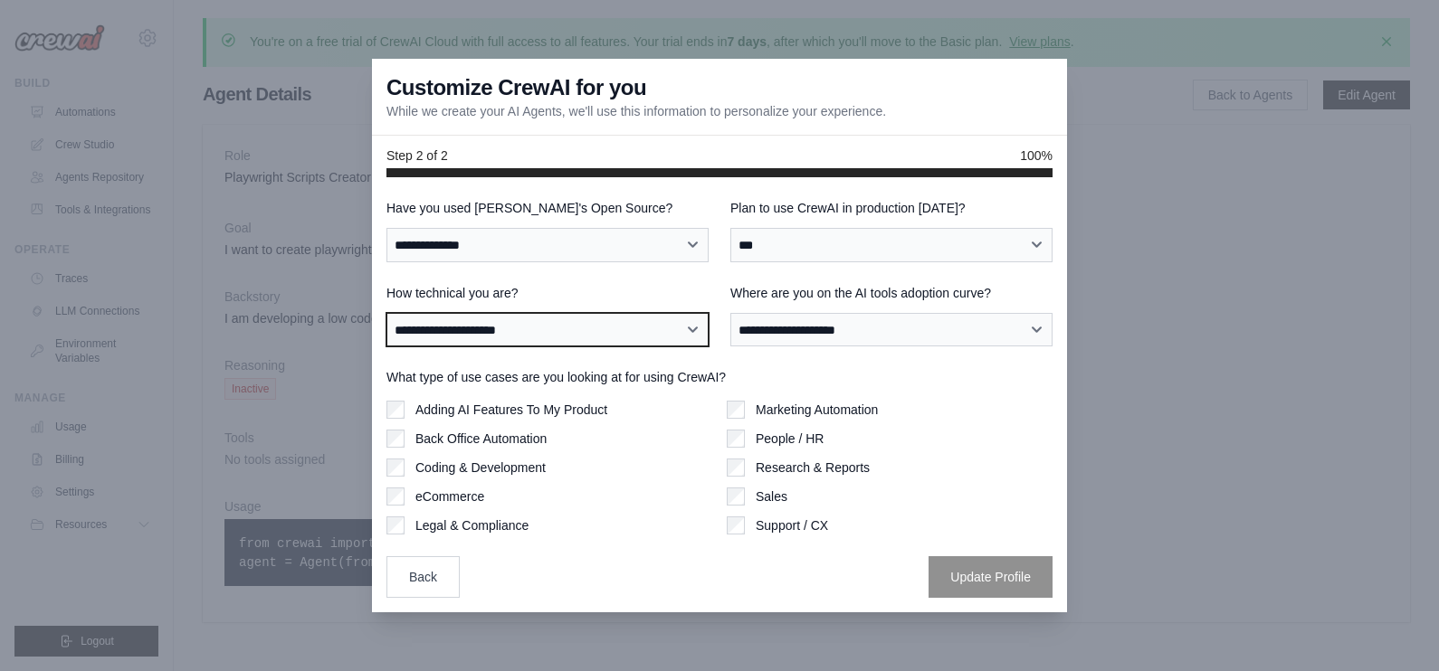
click at [546, 338] on select "**********" at bounding box center [547, 330] width 322 height 34
select select "**********"
click at [386, 313] on select "**********" at bounding box center [547, 330] width 322 height 34
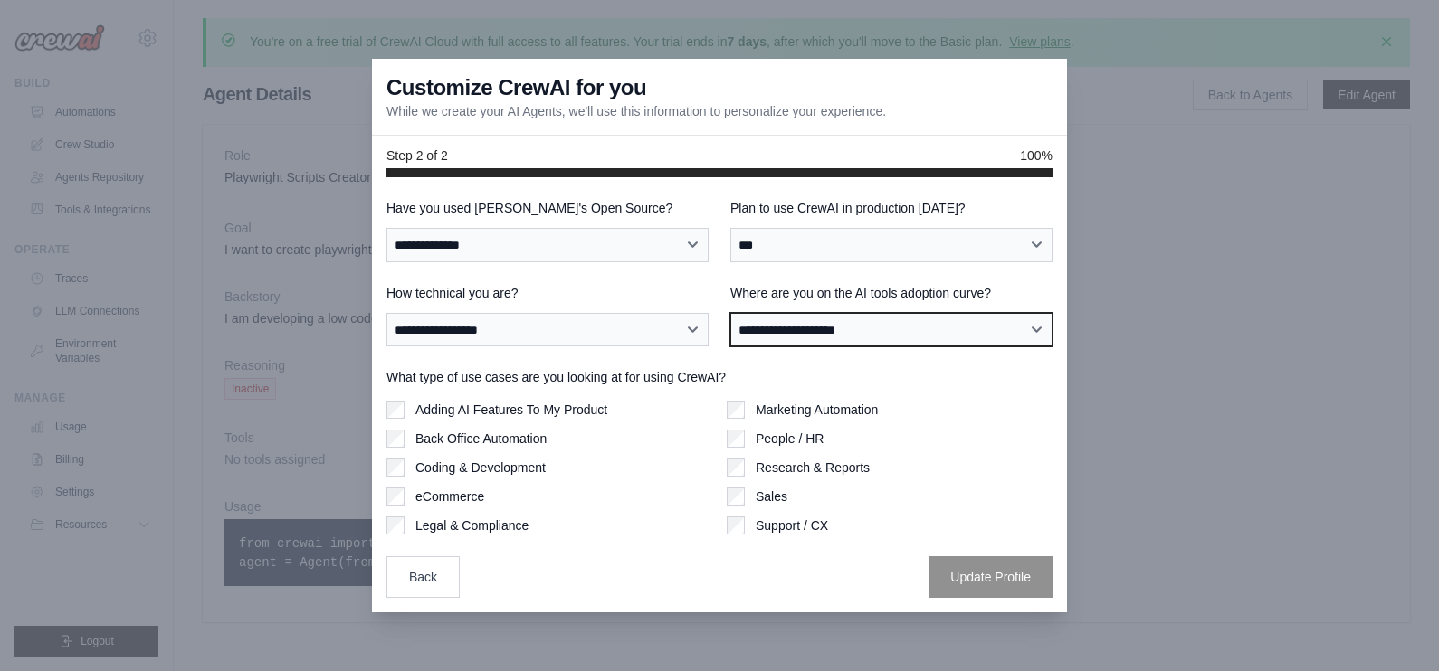
click at [812, 331] on select "**********" at bounding box center [891, 330] width 322 height 34
select select "**********"
click at [730, 313] on select "**********" at bounding box center [891, 330] width 322 height 34
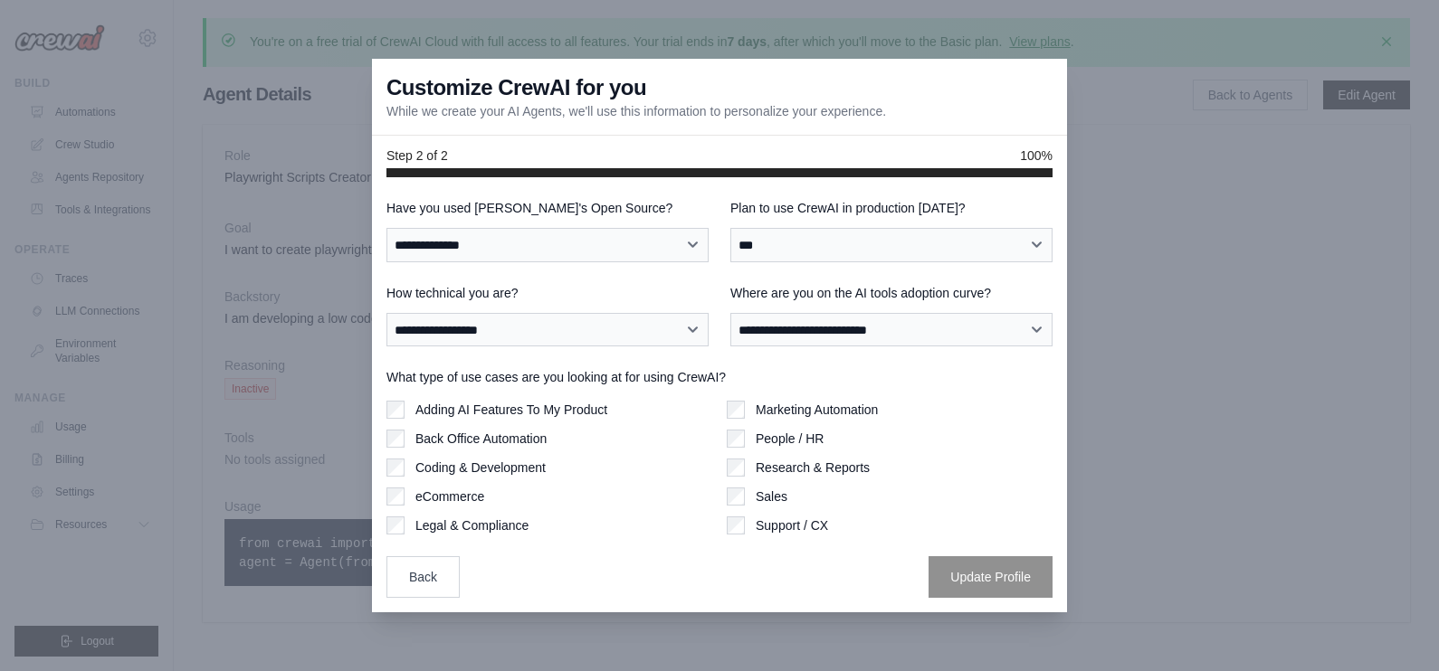
click at [406, 409] on div "Adding AI Features To My Product" at bounding box center [549, 410] width 326 height 18
click at [966, 594] on button "Update Profile" at bounding box center [990, 577] width 124 height 42
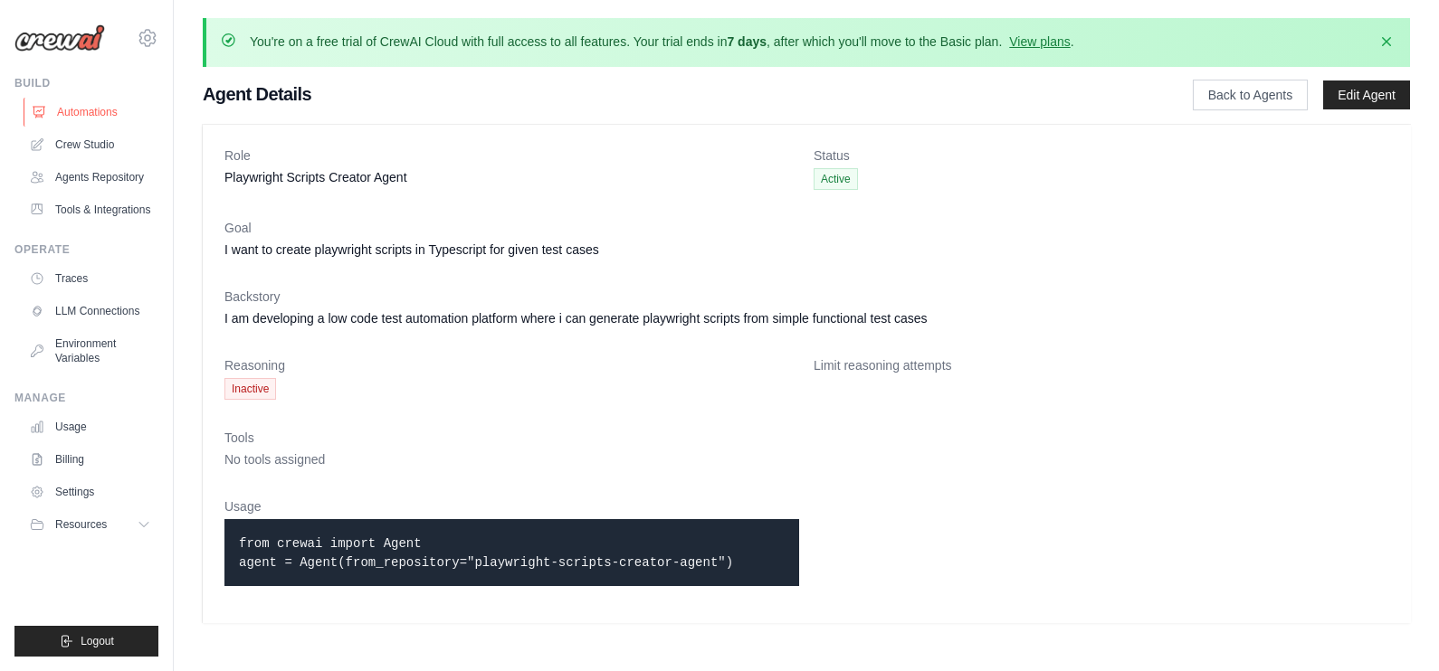
click at [107, 103] on link "Automations" at bounding box center [92, 112] width 137 height 29
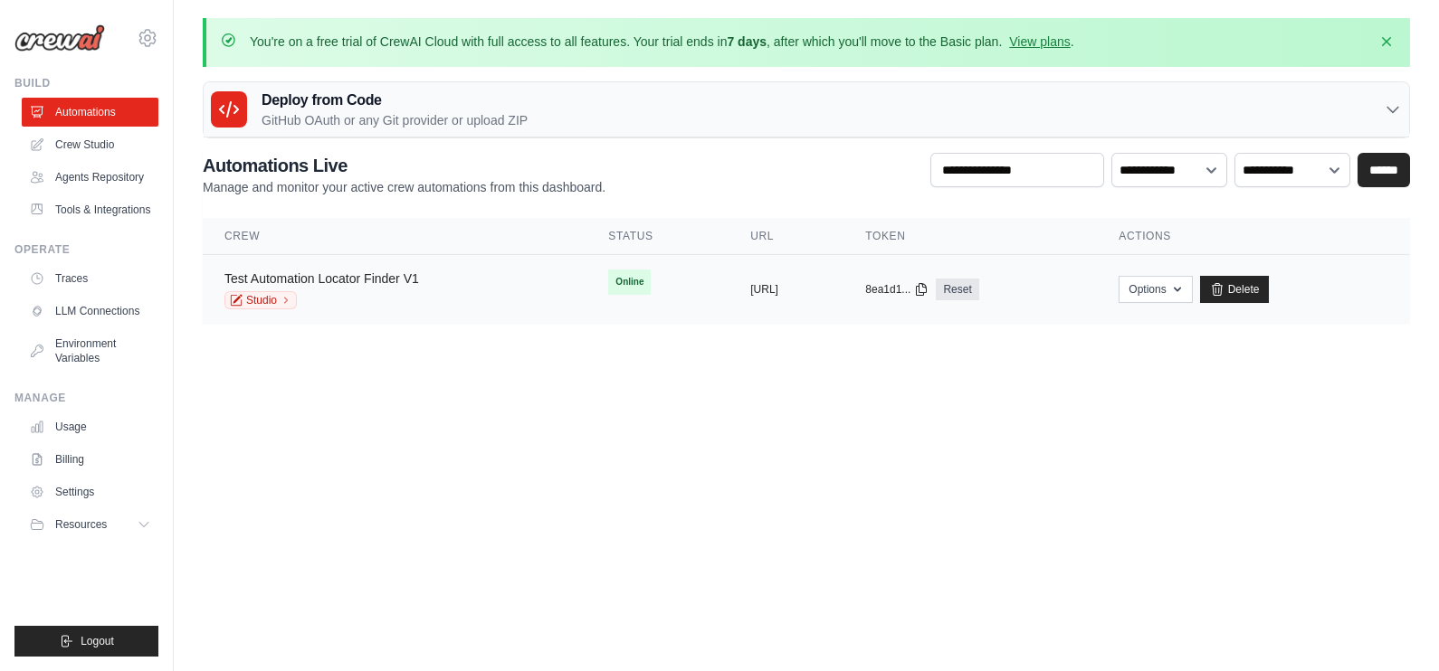
click at [416, 281] on link "Test Automation Locator Finder V1" at bounding box center [321, 278] width 195 height 14
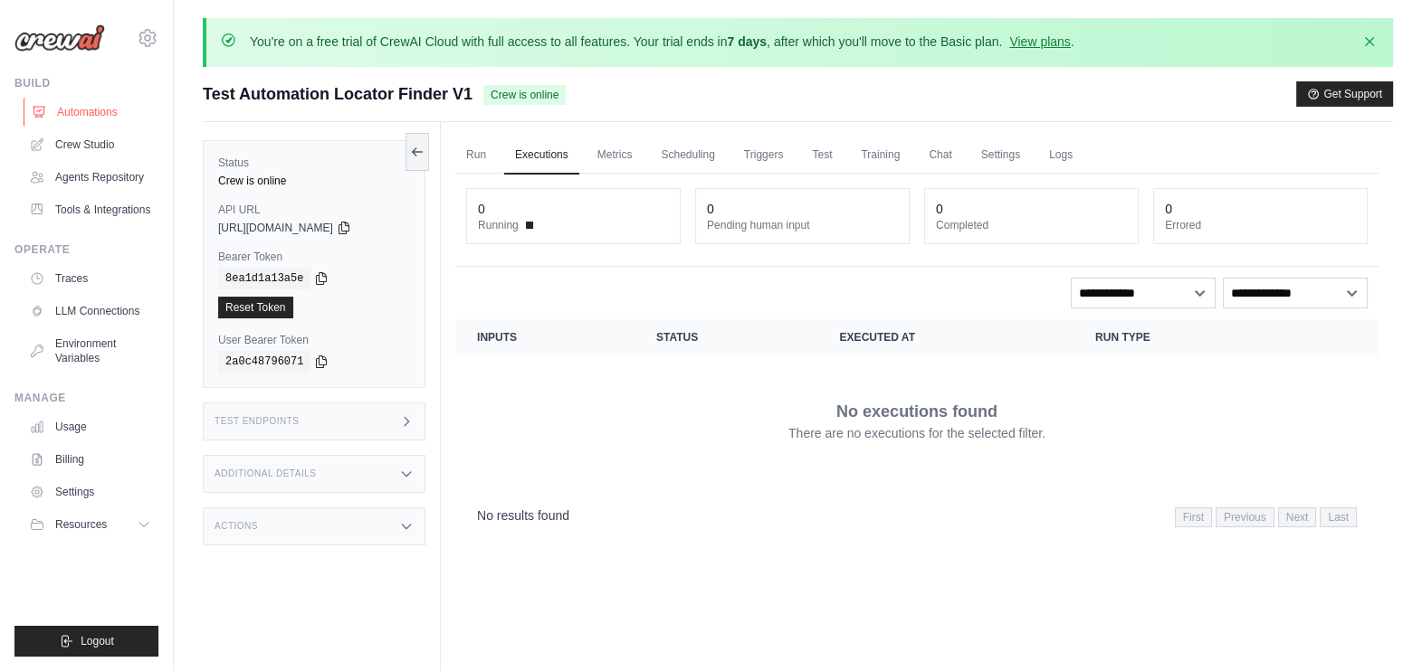
click at [126, 112] on link "Automations" at bounding box center [92, 112] width 137 height 29
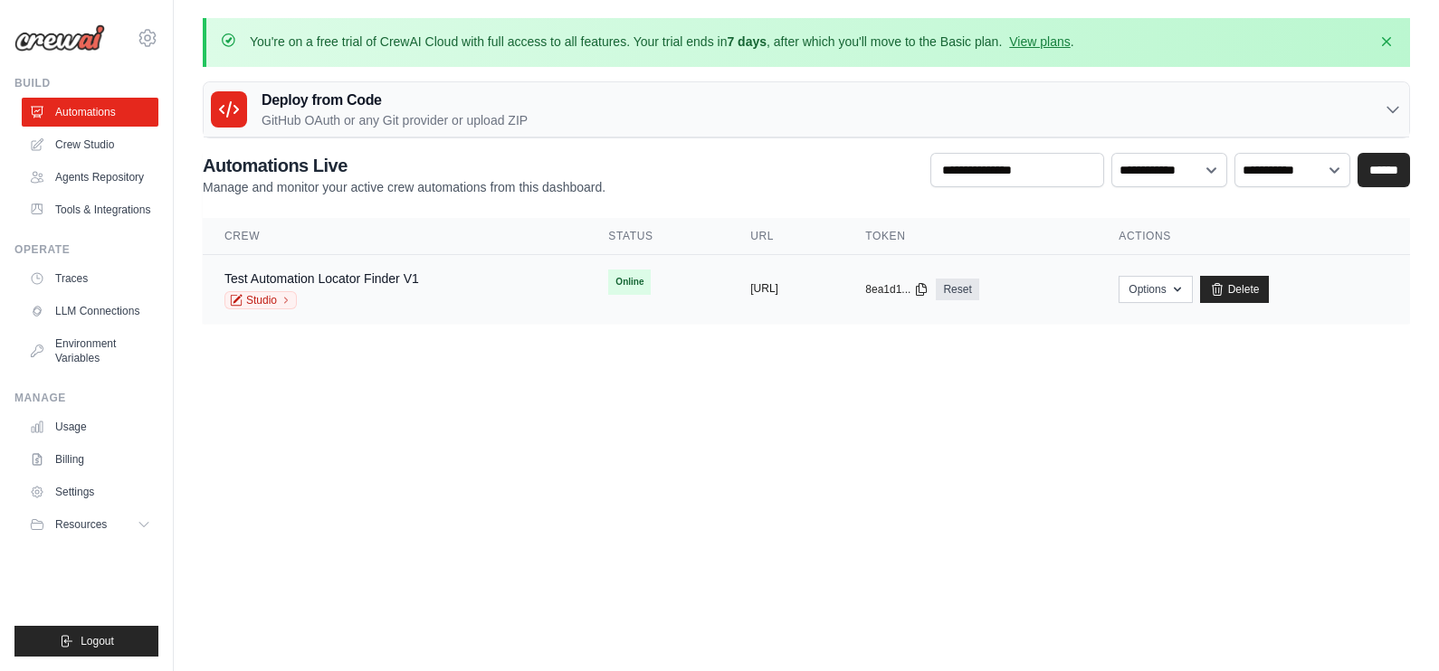
click at [778, 288] on button "https://test-automation-locator-fin" at bounding box center [764, 288] width 28 height 14
click at [267, 298] on link "Studio" at bounding box center [260, 300] width 72 height 18
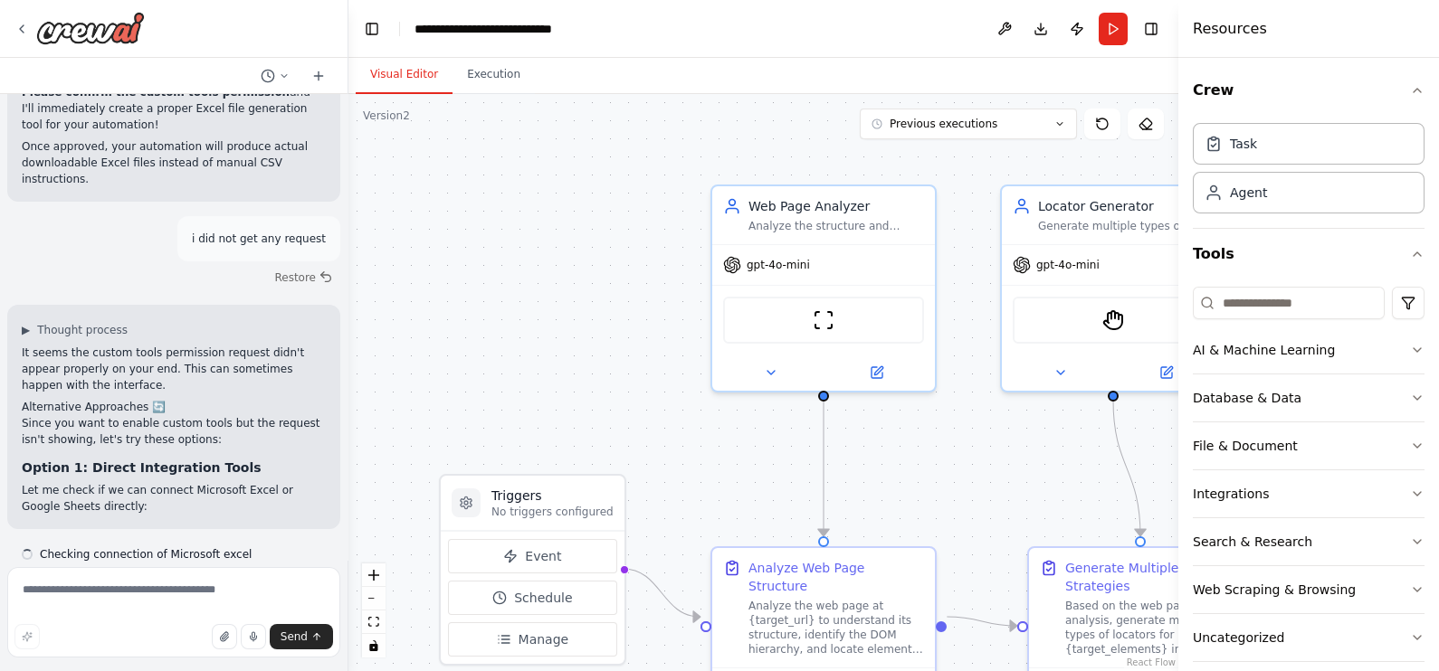
scroll to position [7342, 0]
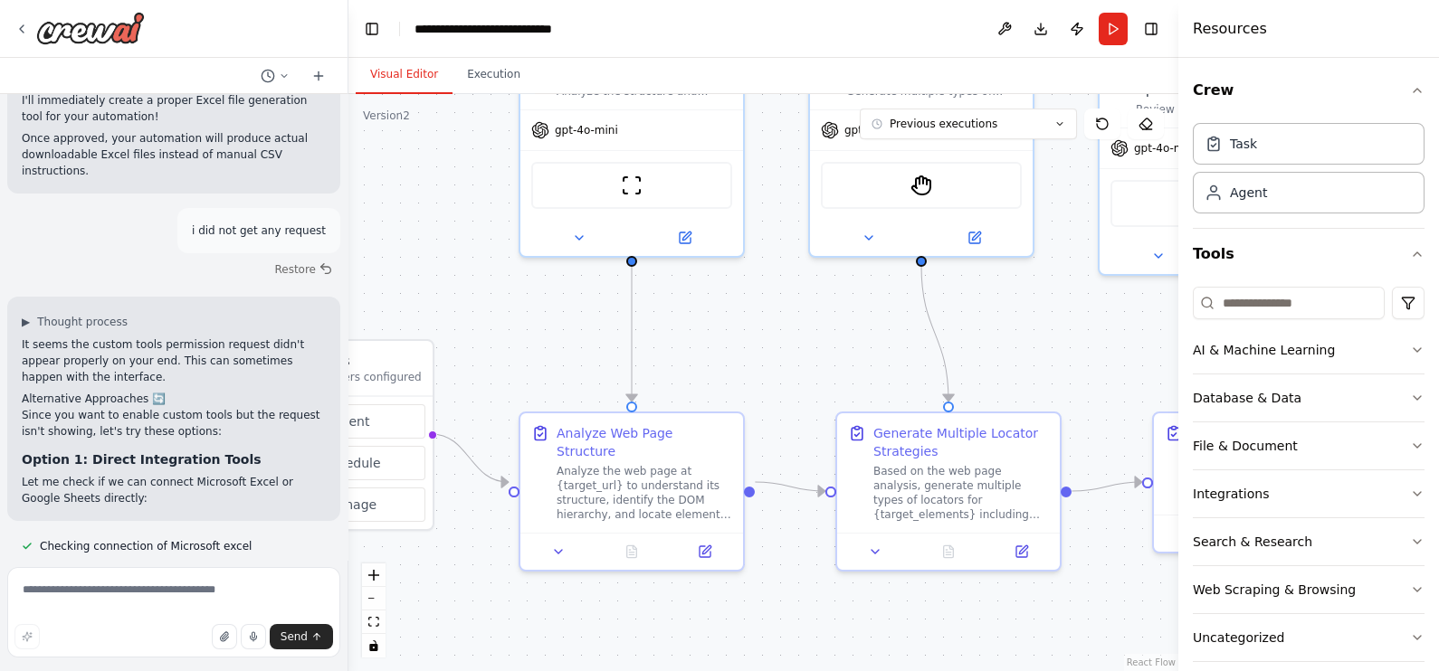
drag, startPoint x: 571, startPoint y: 341, endPoint x: 379, endPoint y: 206, distance: 234.5
click at [379, 206] on div ".deletable-edge-delete-btn { width: 20px; height: 20px; border: 0px solid #ffff…" at bounding box center [763, 382] width 830 height 577
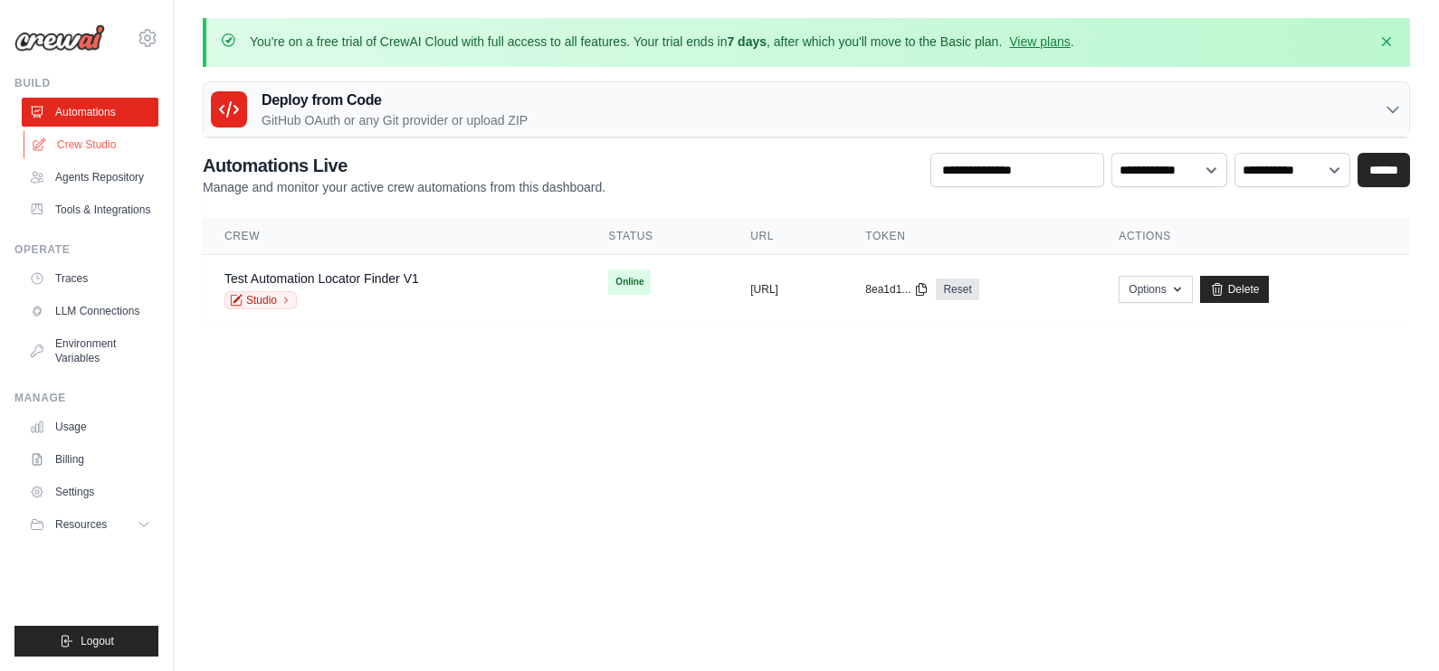
click at [104, 149] on link "Crew Studio" at bounding box center [92, 144] width 137 height 29
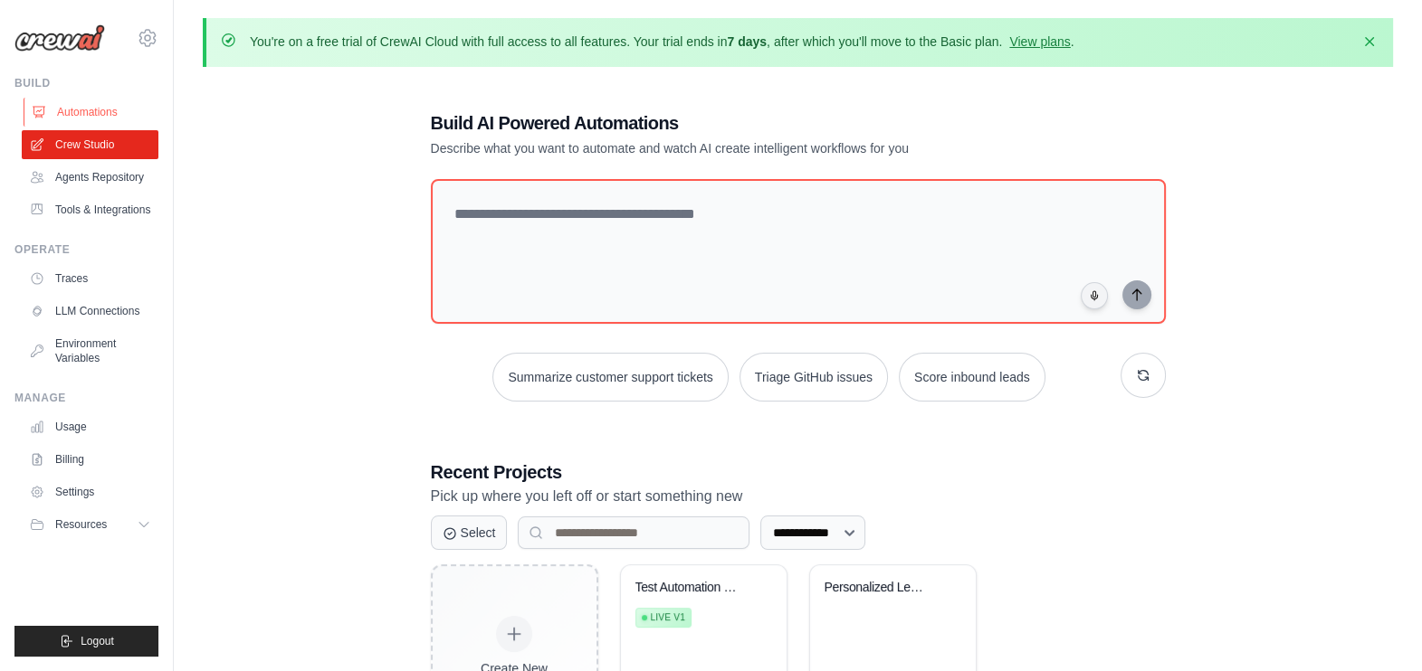
click at [96, 118] on link "Automations" at bounding box center [92, 112] width 137 height 29
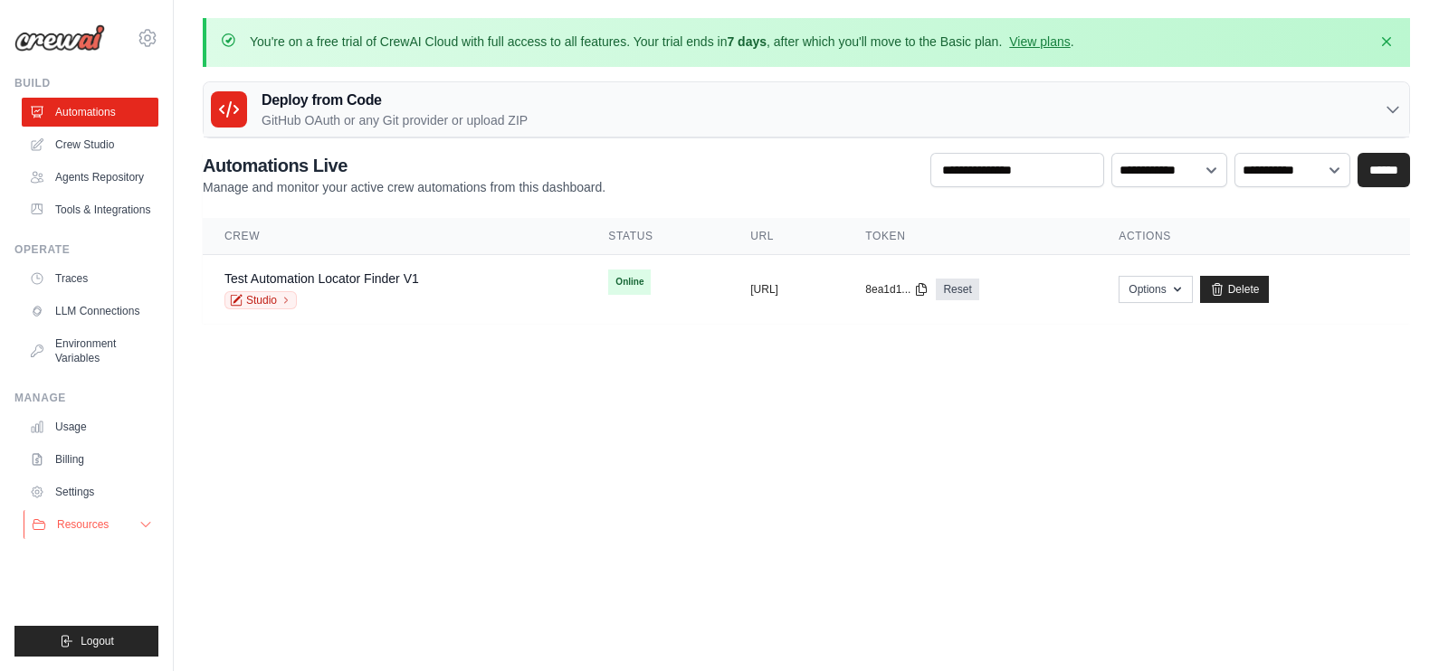
click at [90, 526] on span "Resources" at bounding box center [83, 525] width 52 height 14
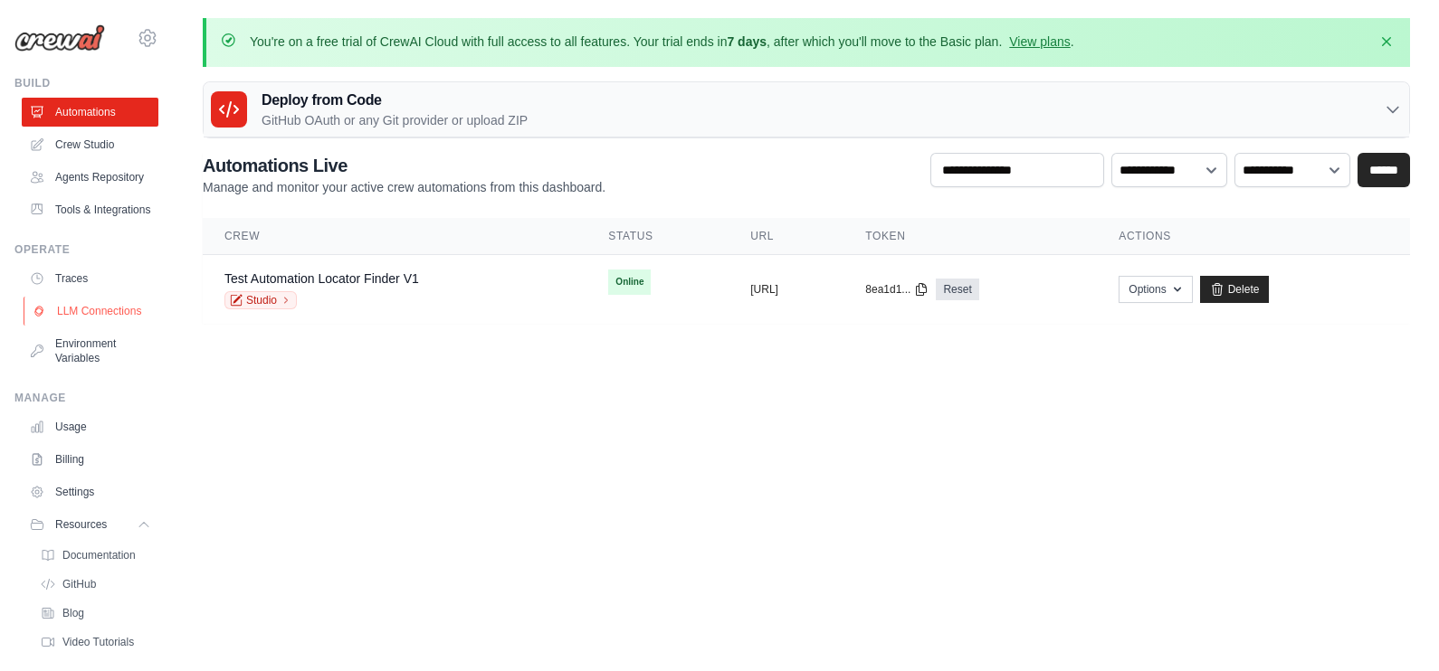
click at [81, 326] on link "LLM Connections" at bounding box center [92, 311] width 137 height 29
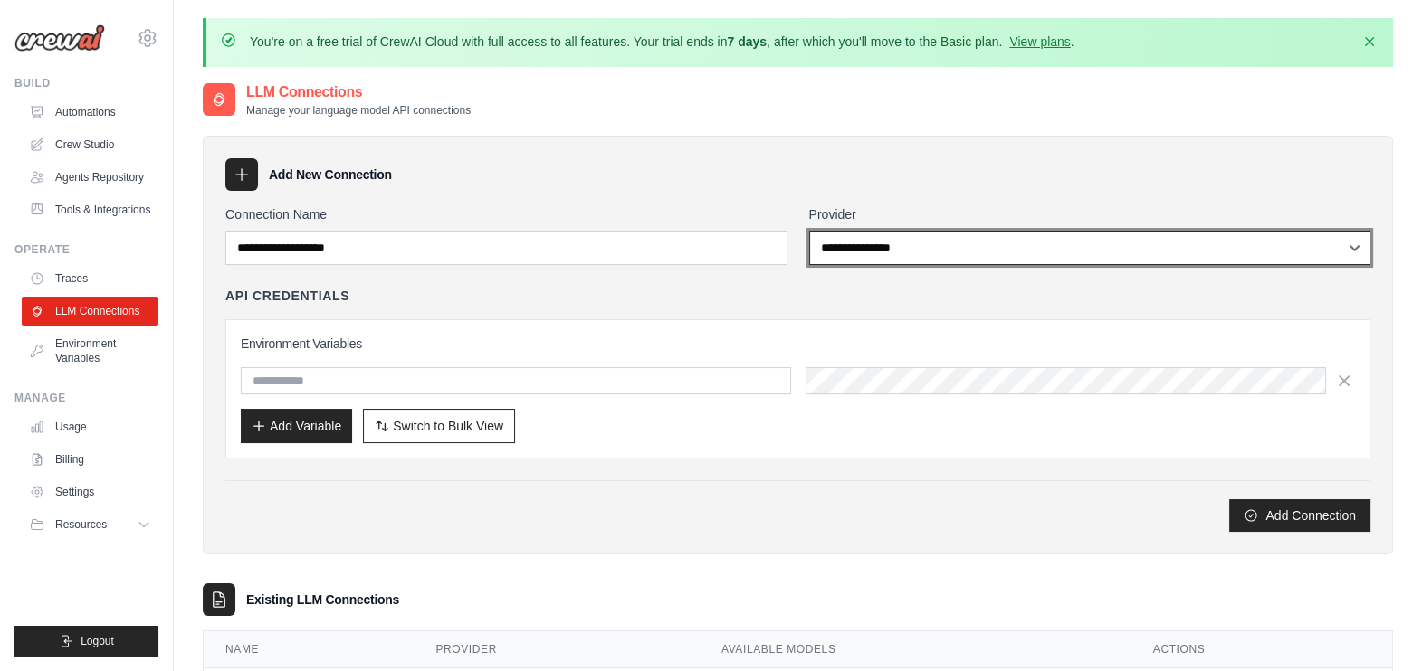
click at [980, 233] on select "**********" at bounding box center [1090, 248] width 562 height 34
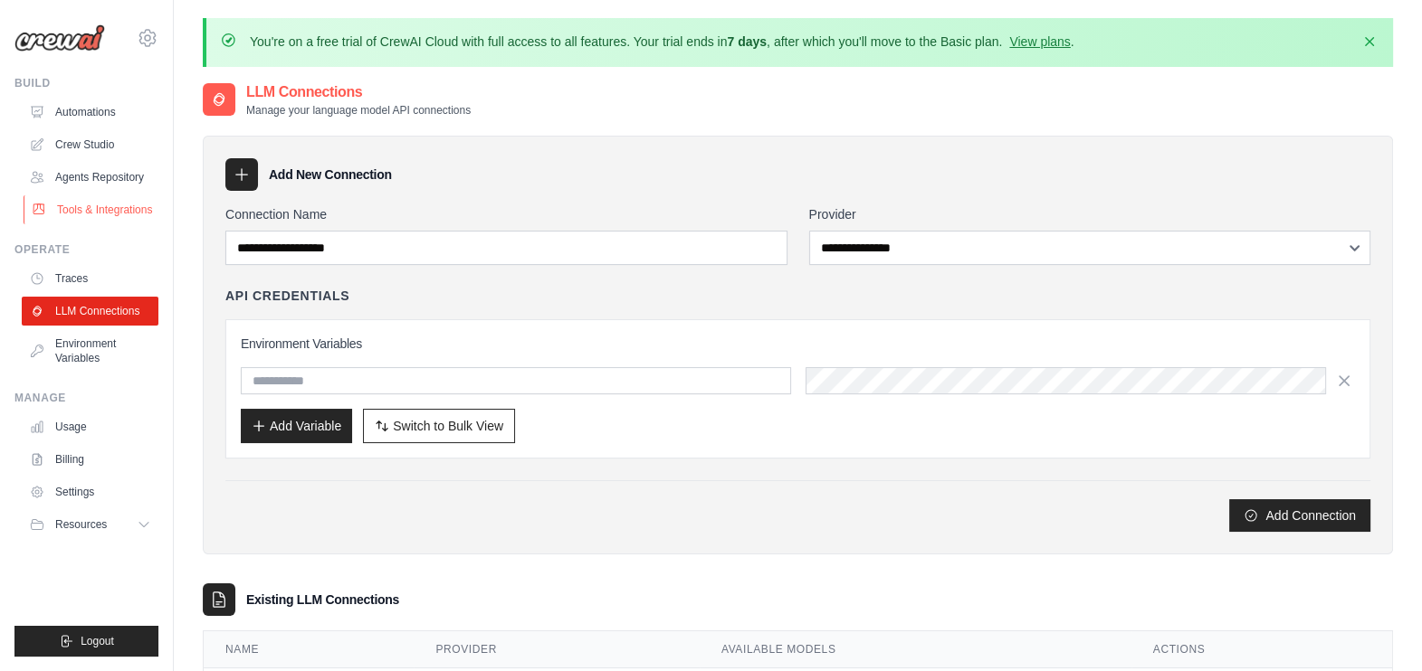
click at [108, 201] on link "Tools & Integrations" at bounding box center [92, 209] width 137 height 29
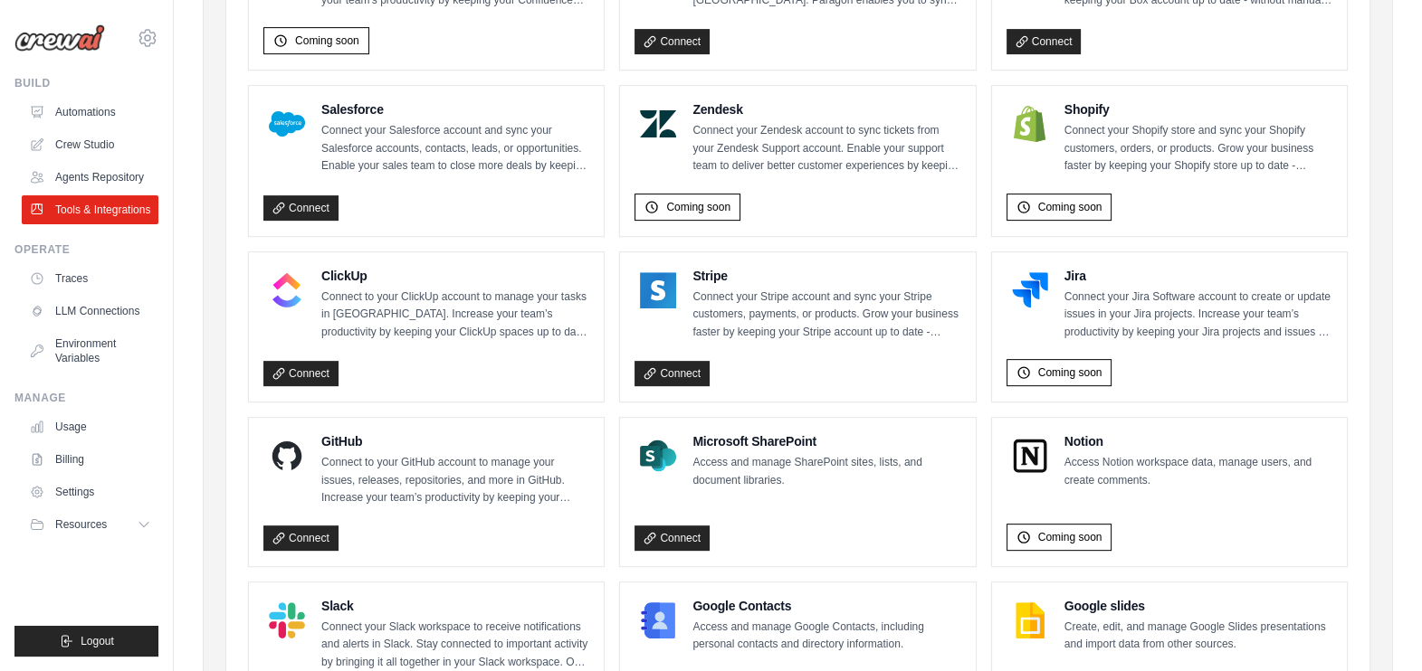
scroll to position [1134, 0]
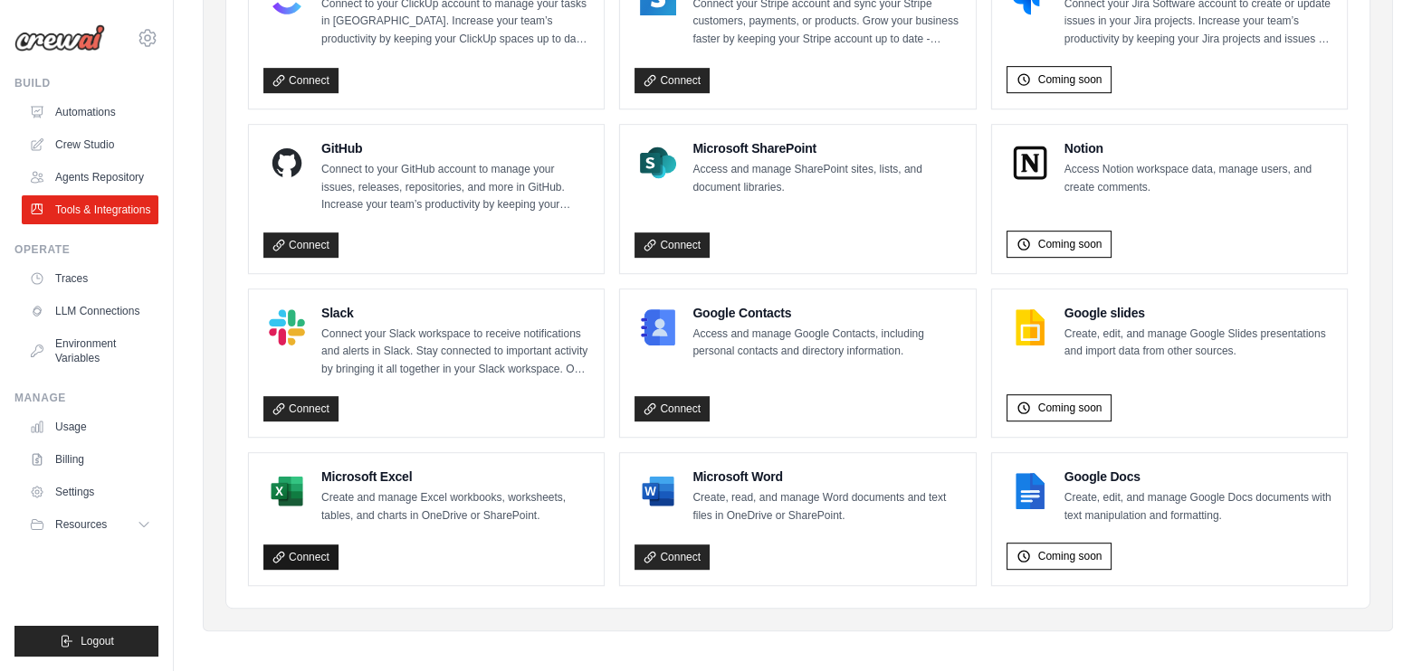
click at [313, 545] on link "Connect" at bounding box center [300, 557] width 75 height 25
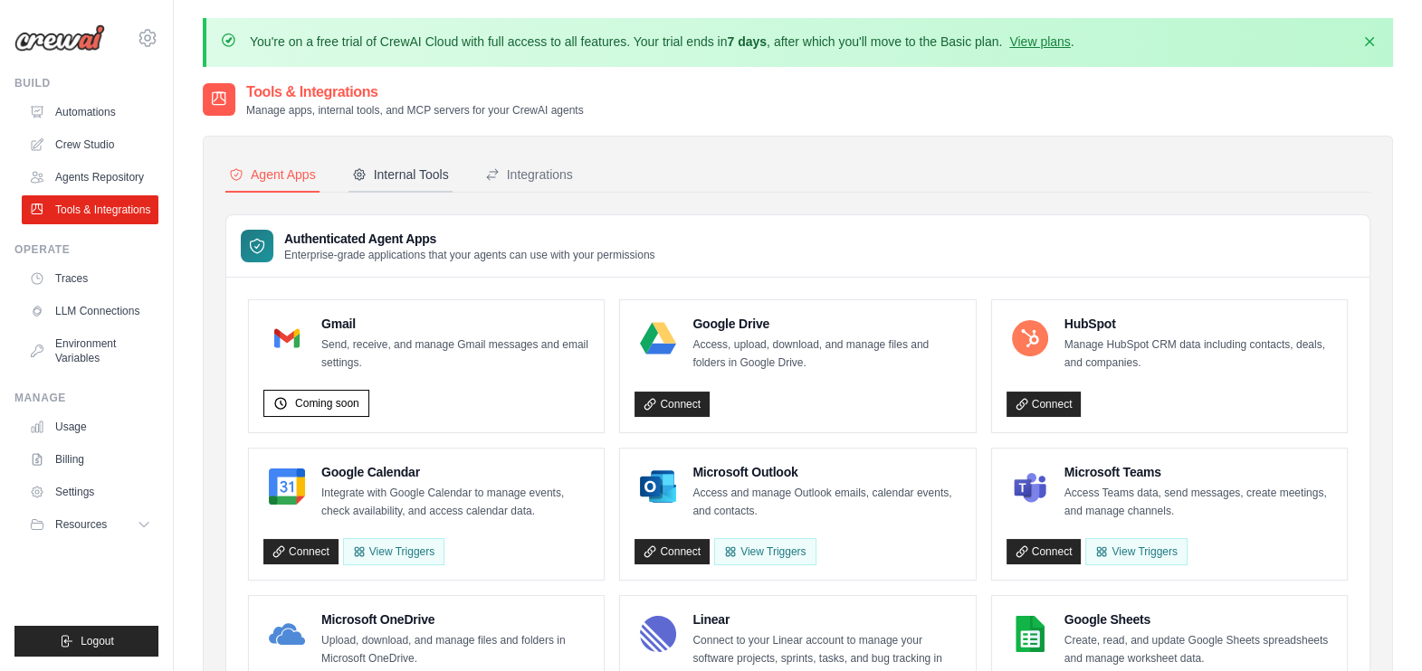
click at [432, 176] on div "Internal Tools" at bounding box center [400, 175] width 97 height 18
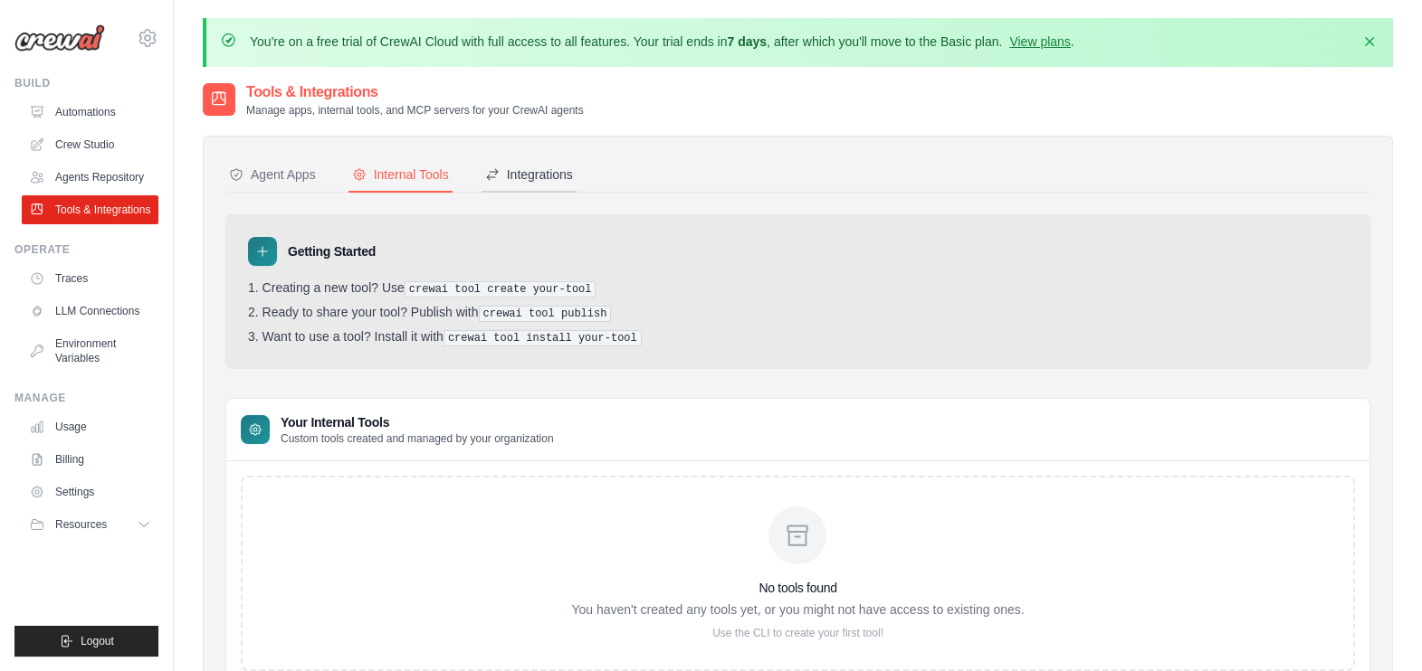
click at [559, 166] on div "Integrations" at bounding box center [529, 175] width 88 height 18
